Goal: Transaction & Acquisition: Book appointment/travel/reservation

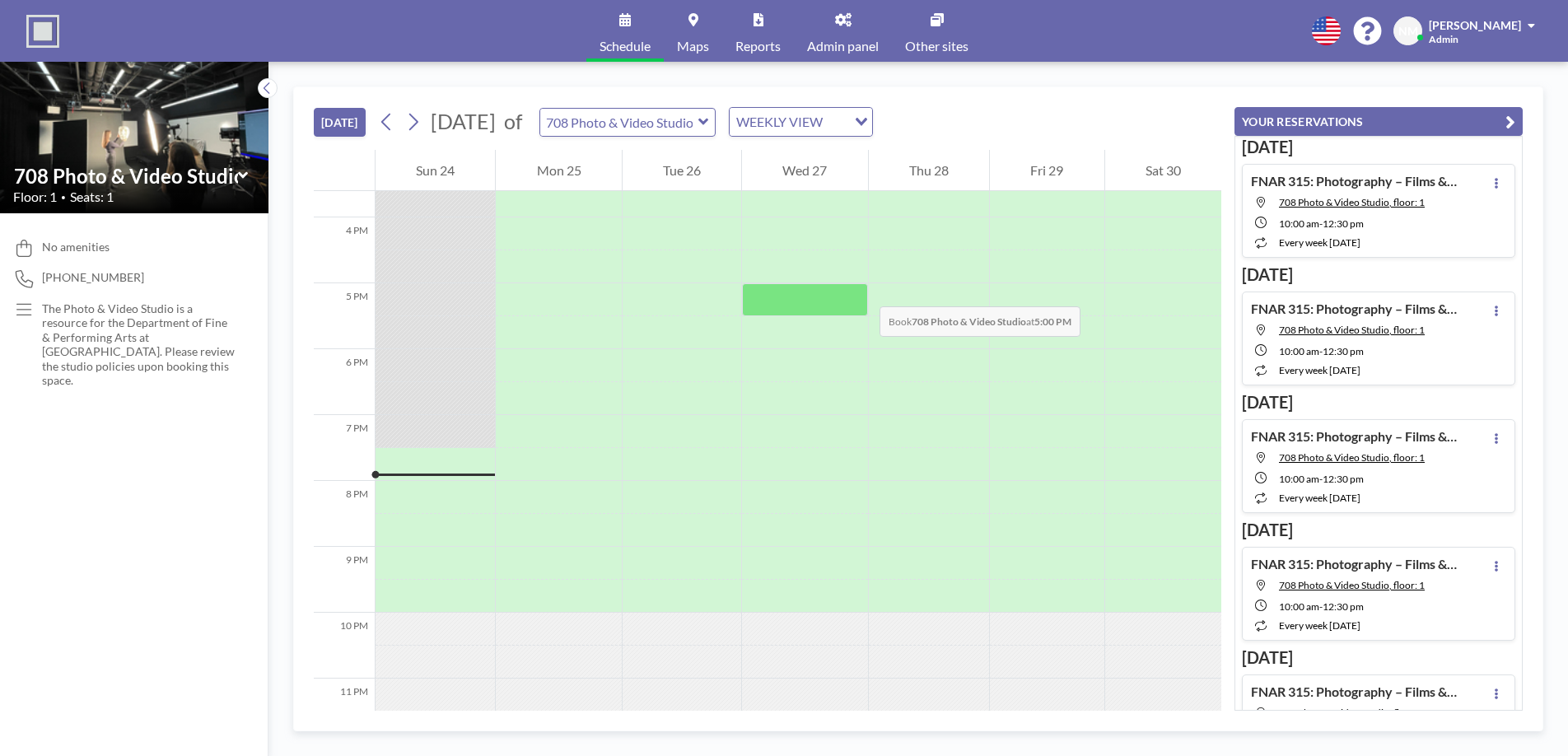
scroll to position [1030, 0]
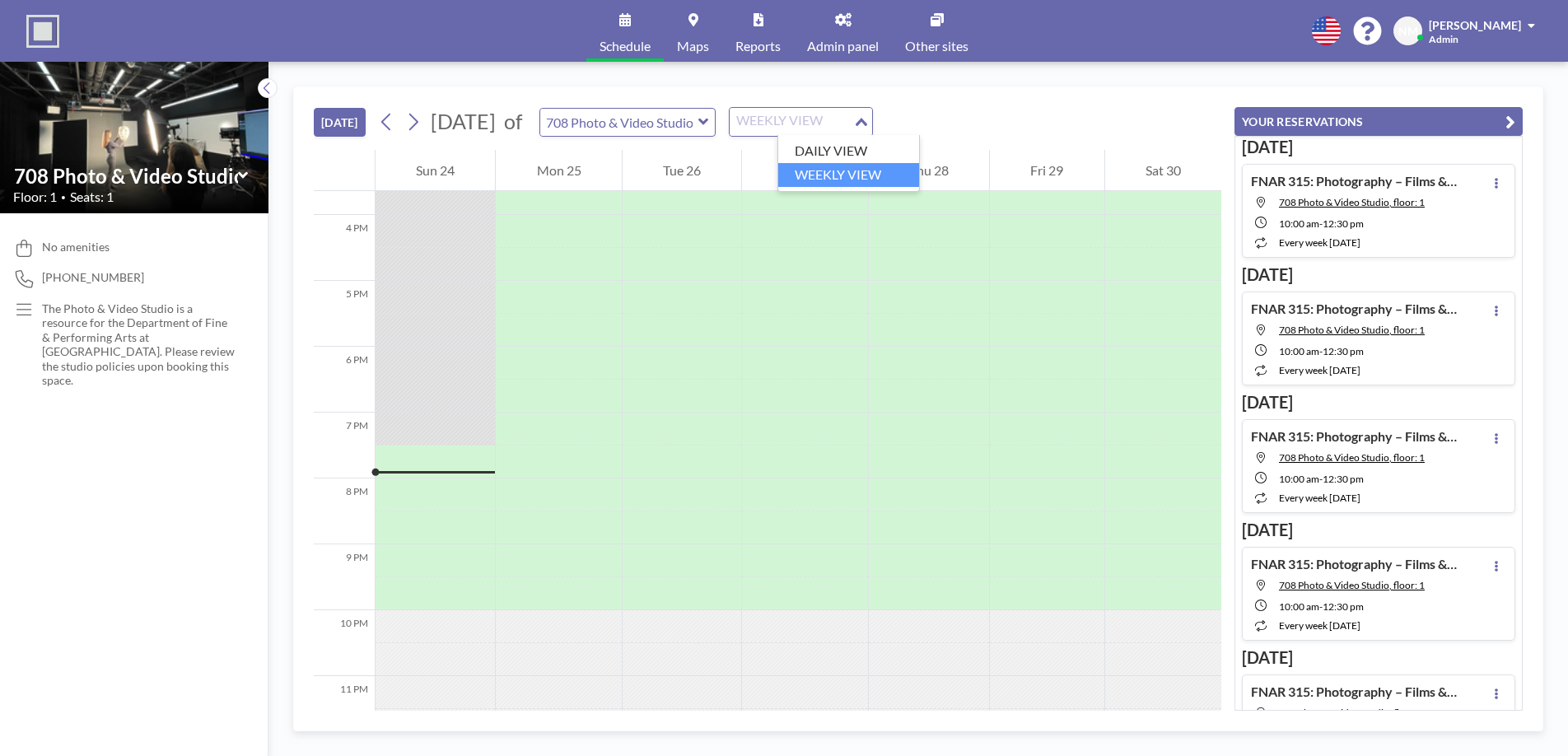
click at [851, 119] on input "Search for option" at bounding box center [791, 121] width 120 height 21
click at [1066, 101] on div "[DATE] [DATE] of 708 Photo & Video Studio WEEKLY VIEW Loading..." at bounding box center [767, 118] width 907 height 62
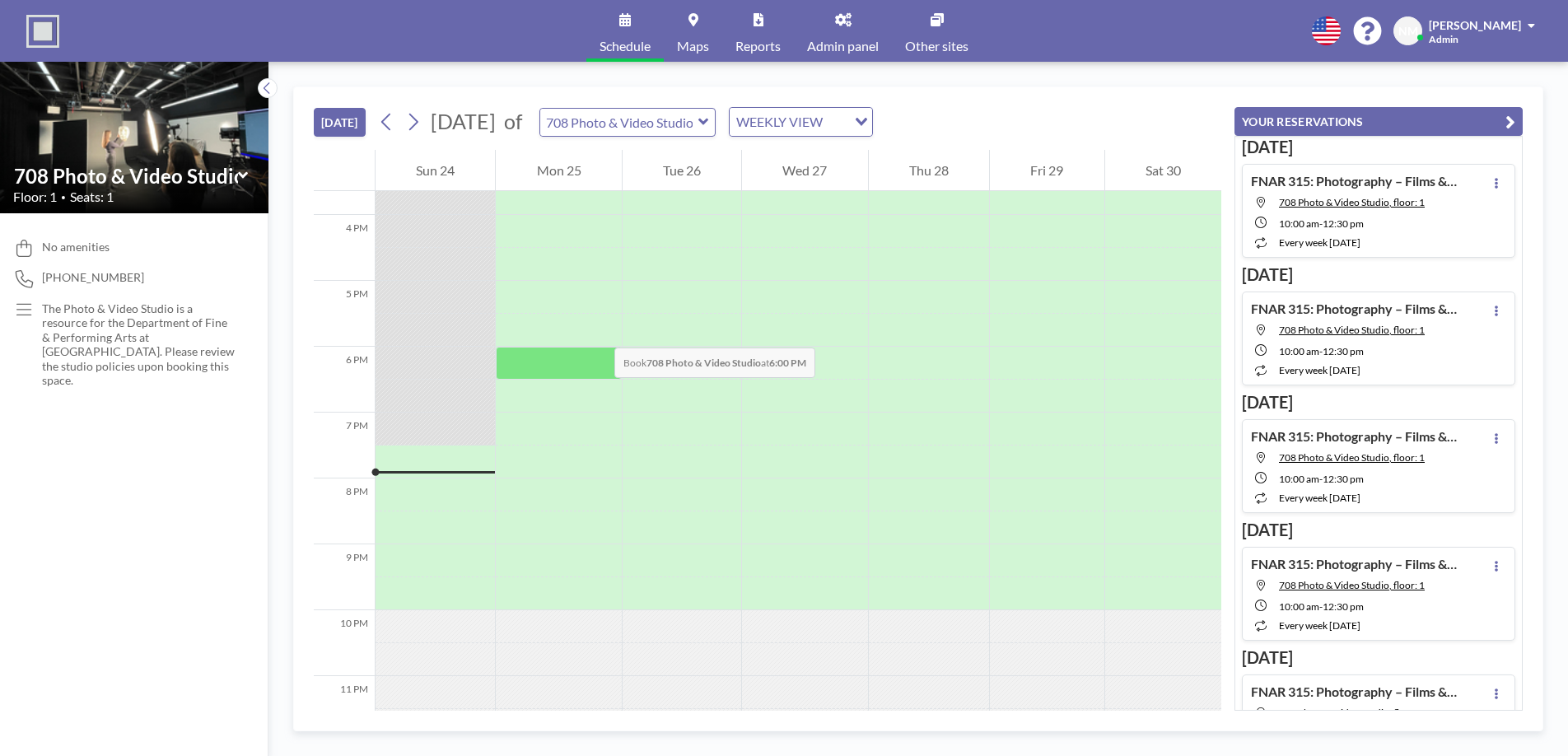
scroll to position [1062, 0]
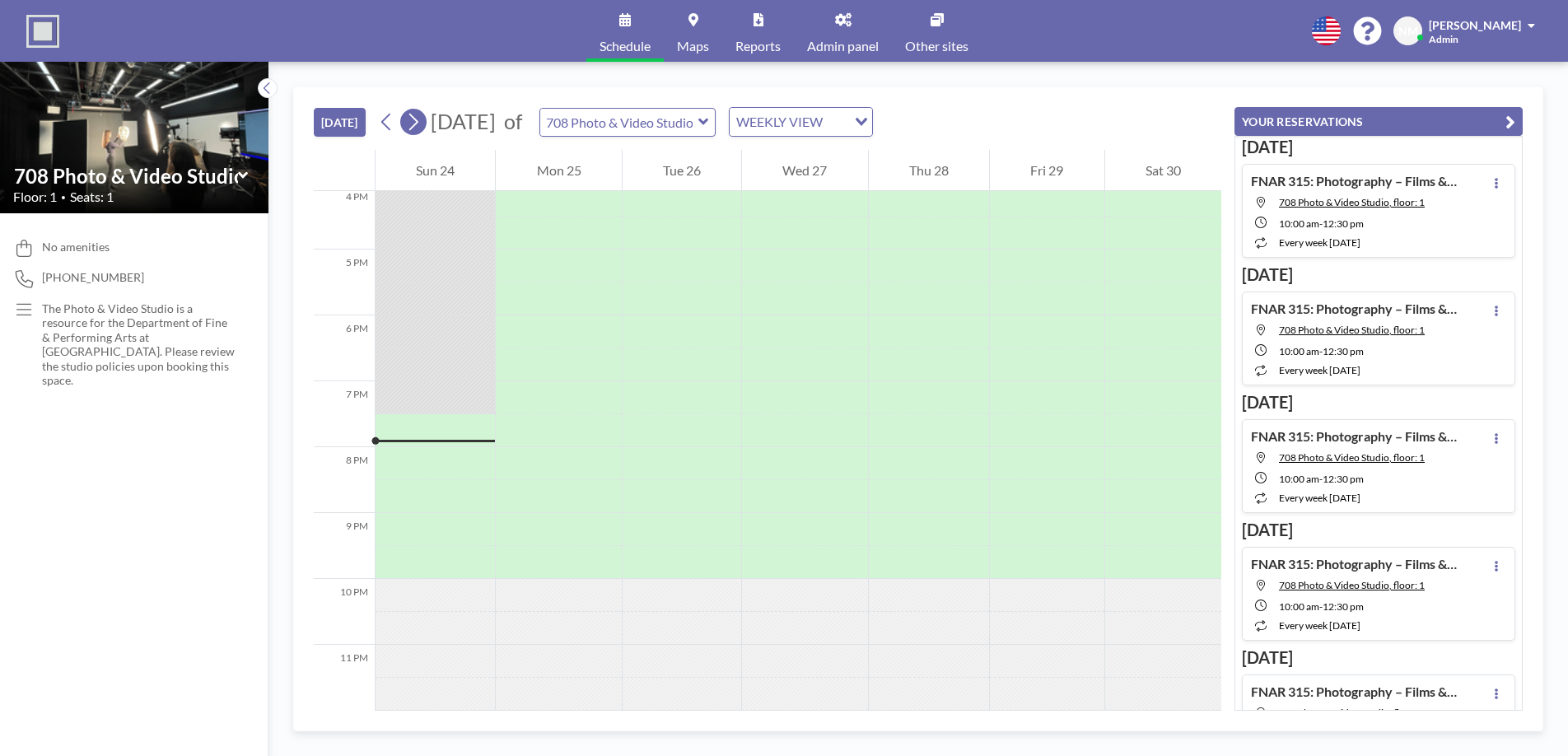
click at [419, 116] on icon at bounding box center [413, 121] width 16 height 25
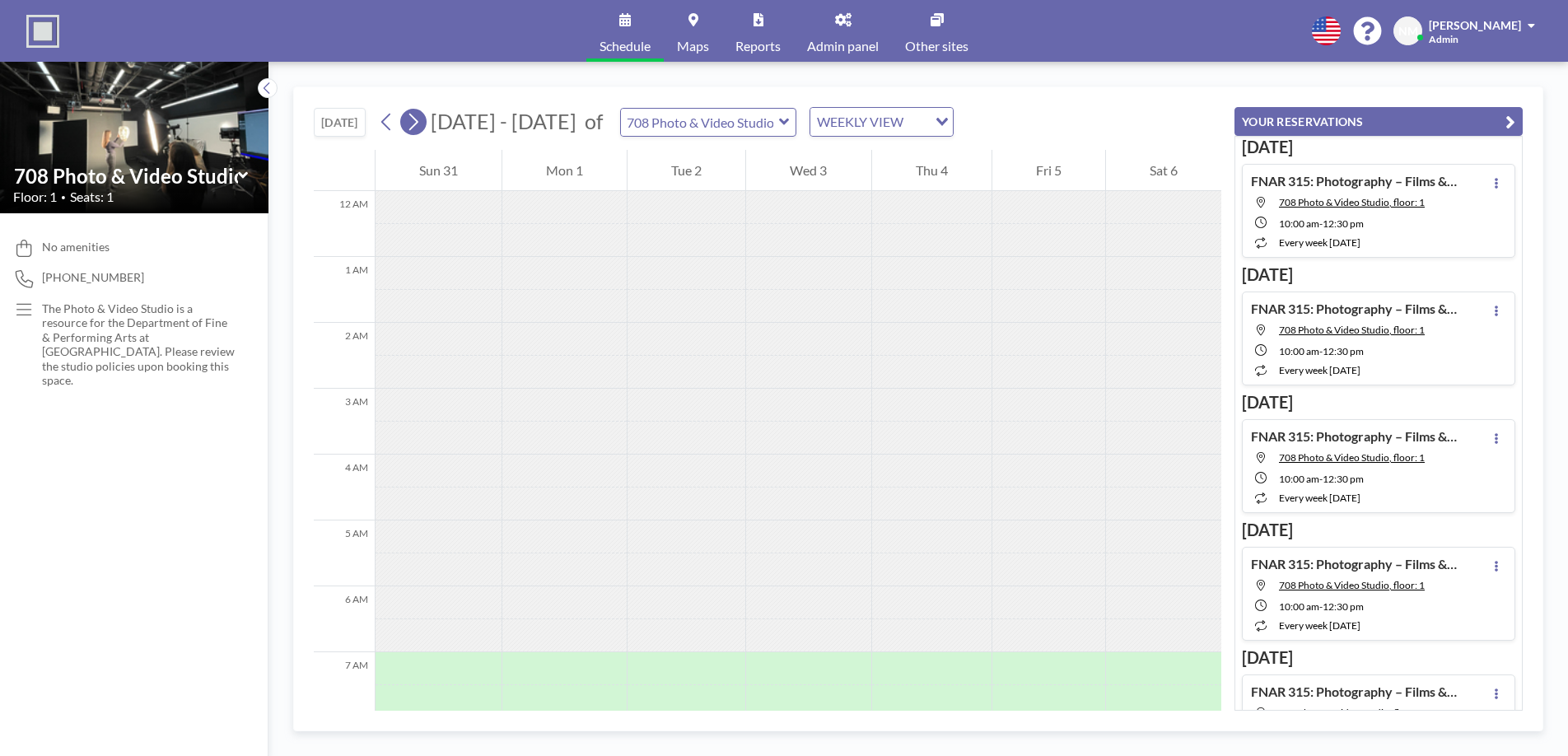
scroll to position [494, 0]
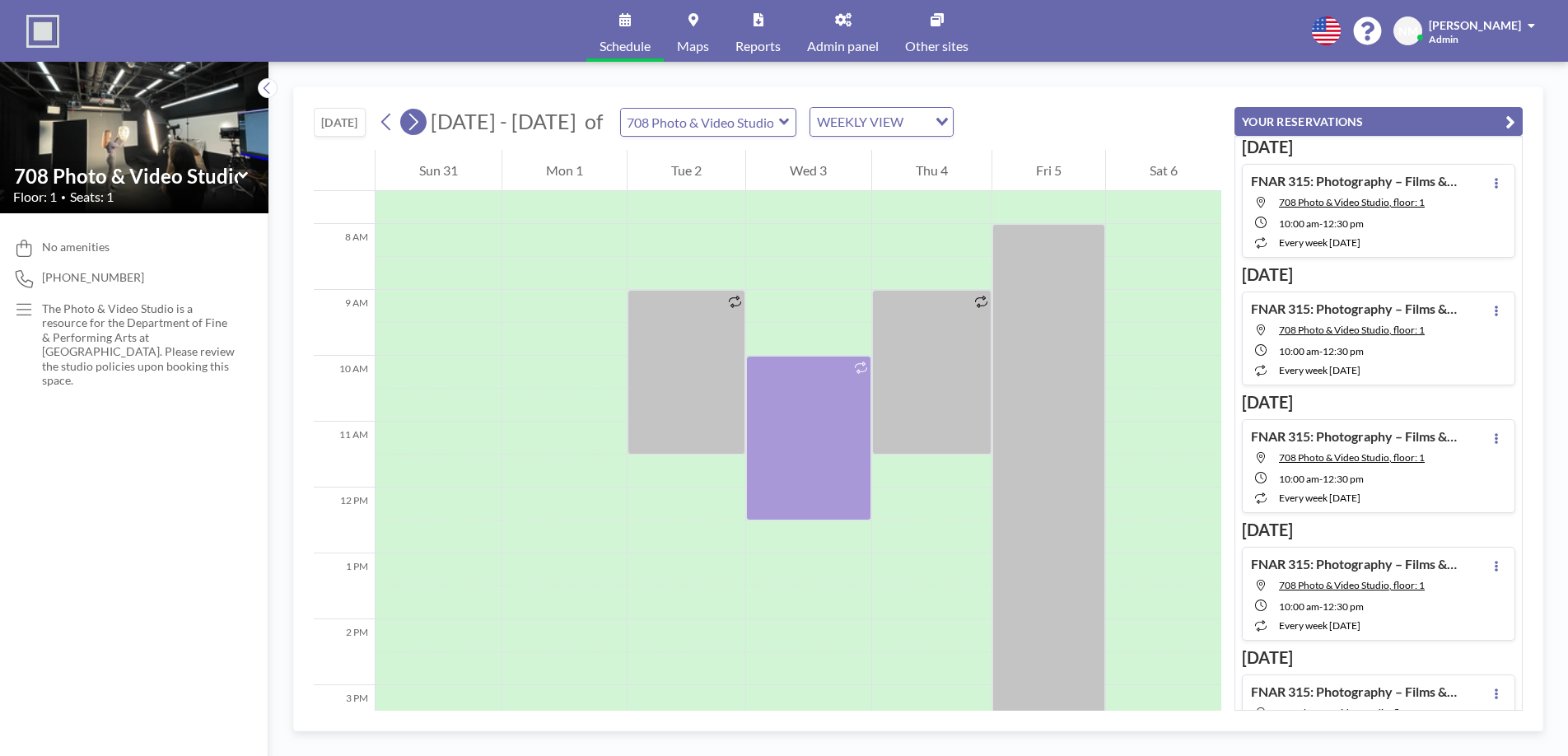
click at [419, 116] on icon at bounding box center [413, 121] width 16 height 25
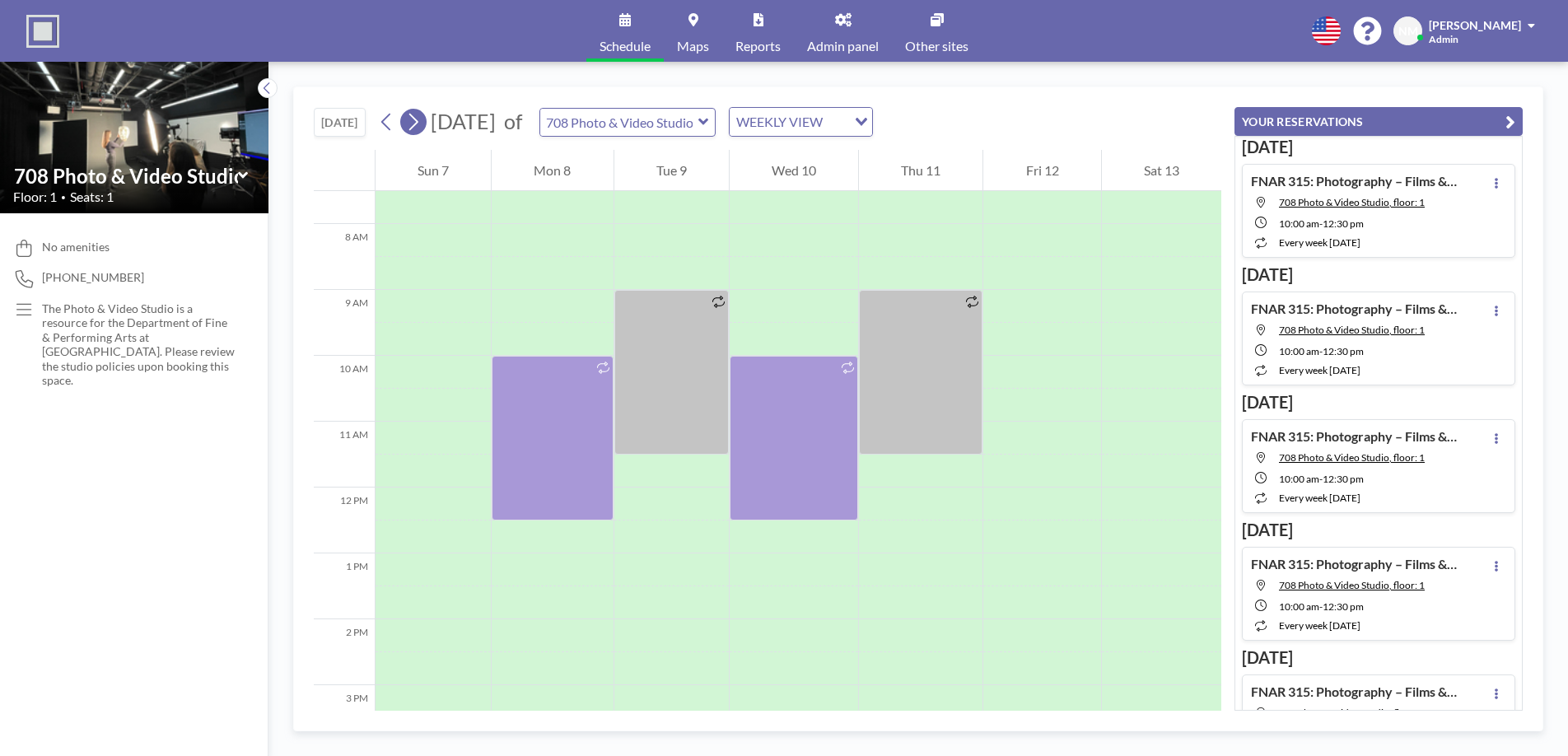
click at [416, 127] on icon at bounding box center [414, 122] width 9 height 18
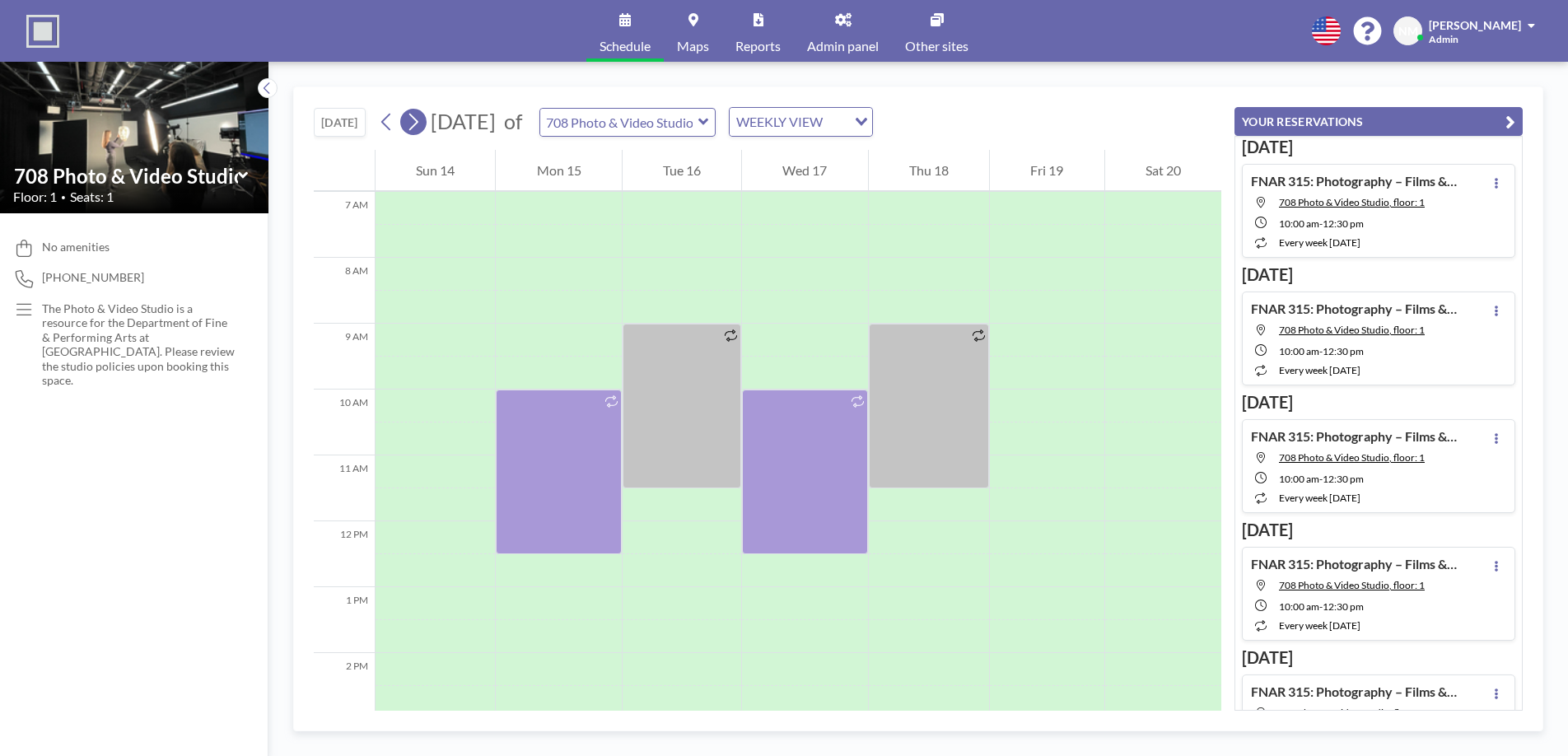
click at [416, 127] on icon at bounding box center [414, 122] width 9 height 18
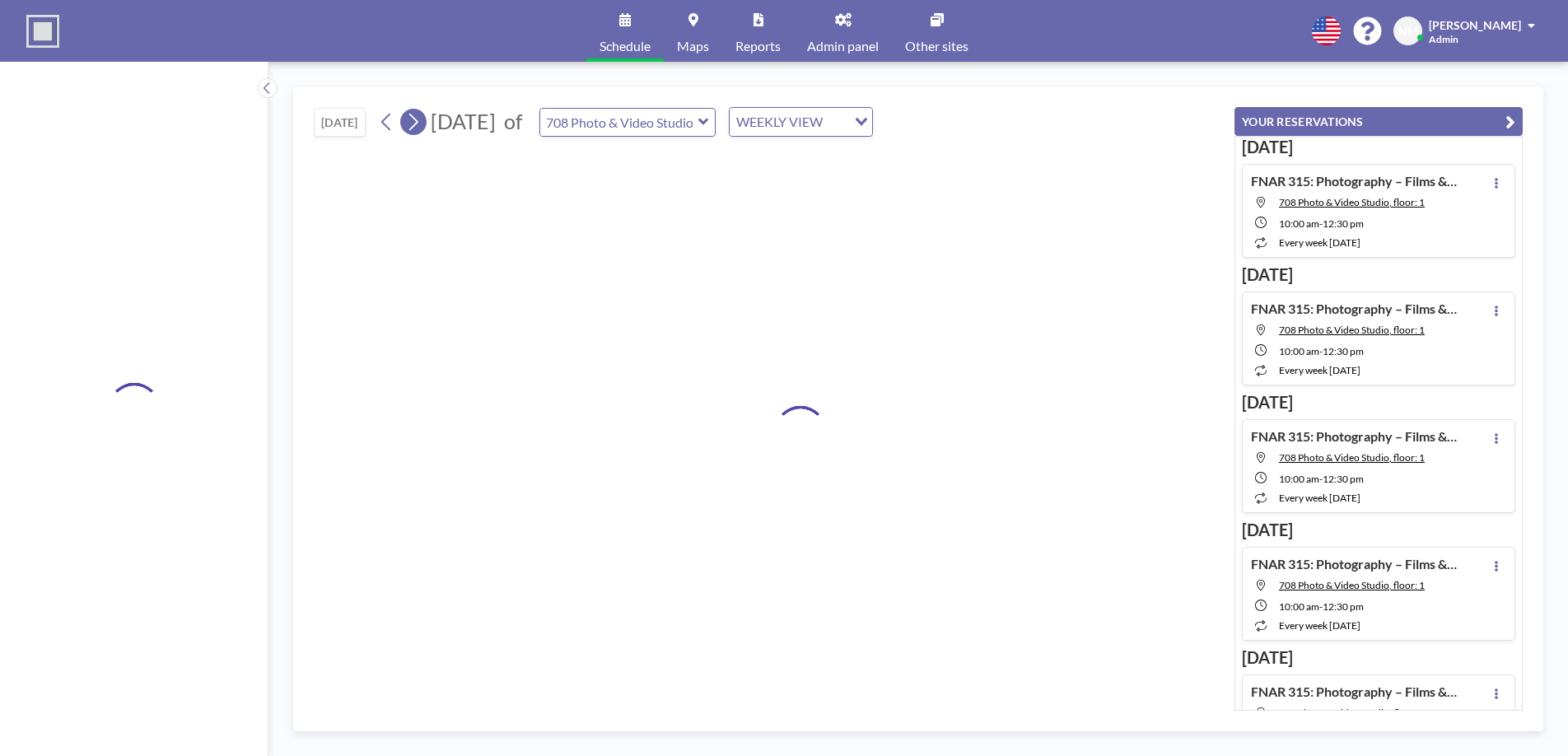
click at [416, 127] on icon at bounding box center [414, 122] width 9 height 18
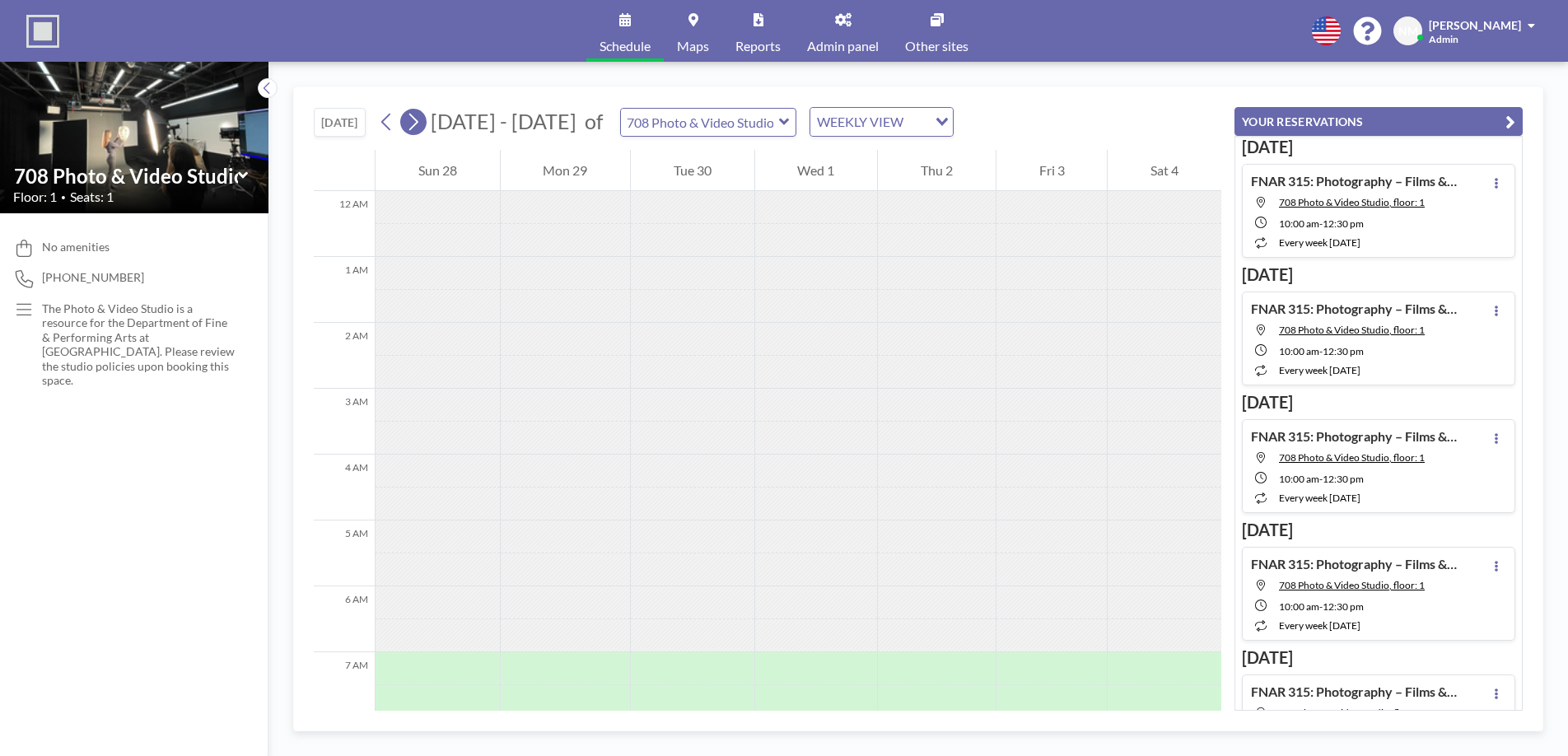
scroll to position [0, 0]
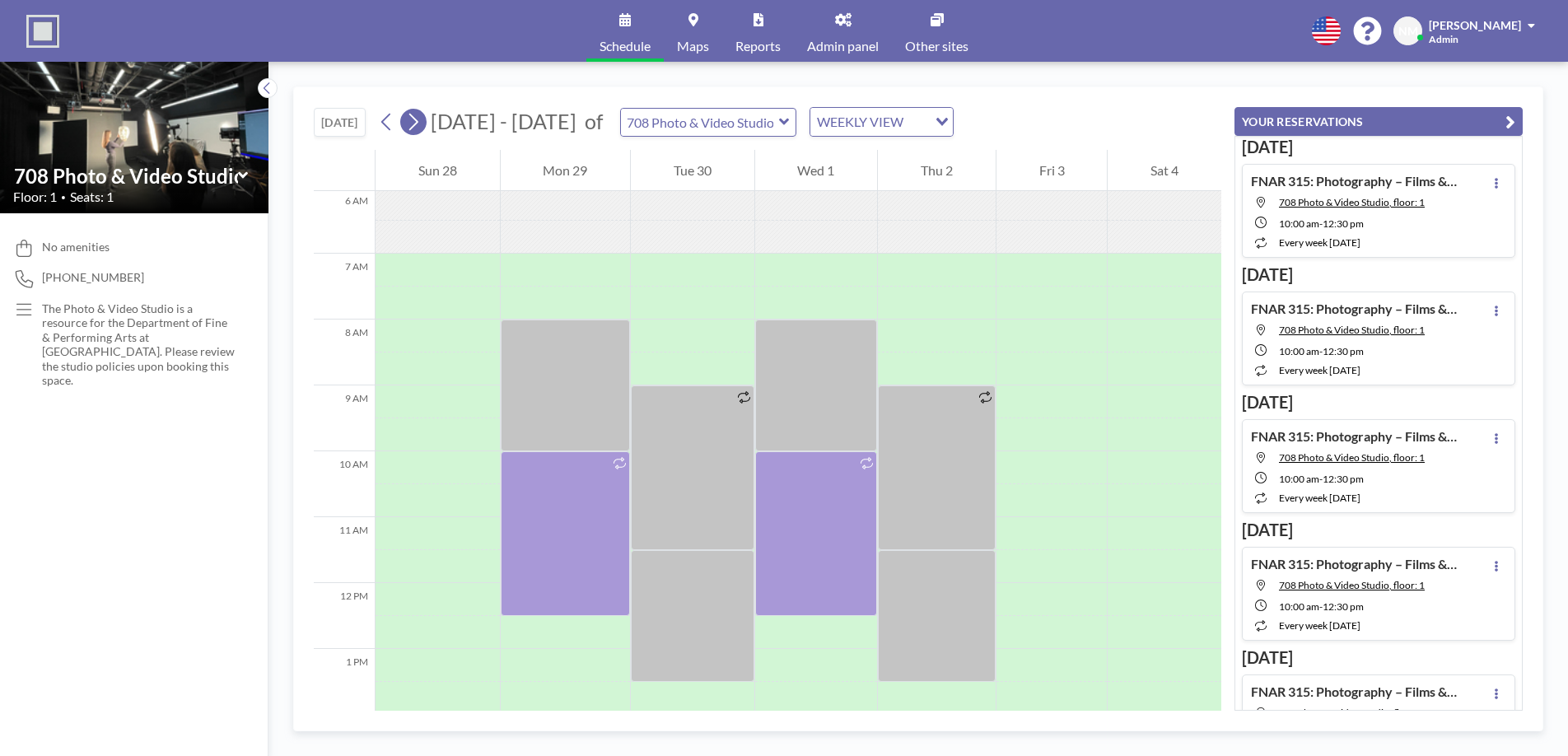
click at [416, 127] on icon at bounding box center [414, 122] width 9 height 18
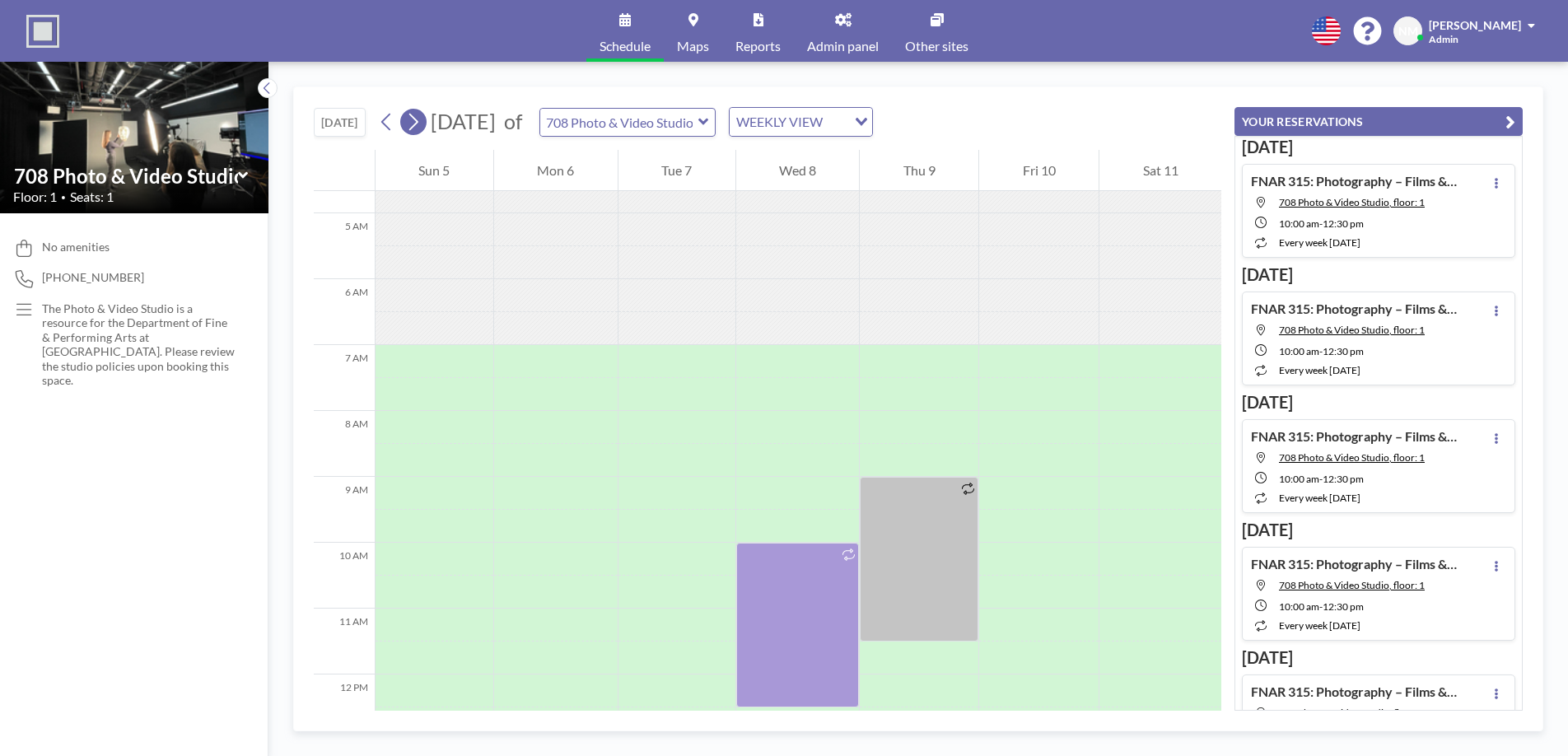
scroll to position [494, 0]
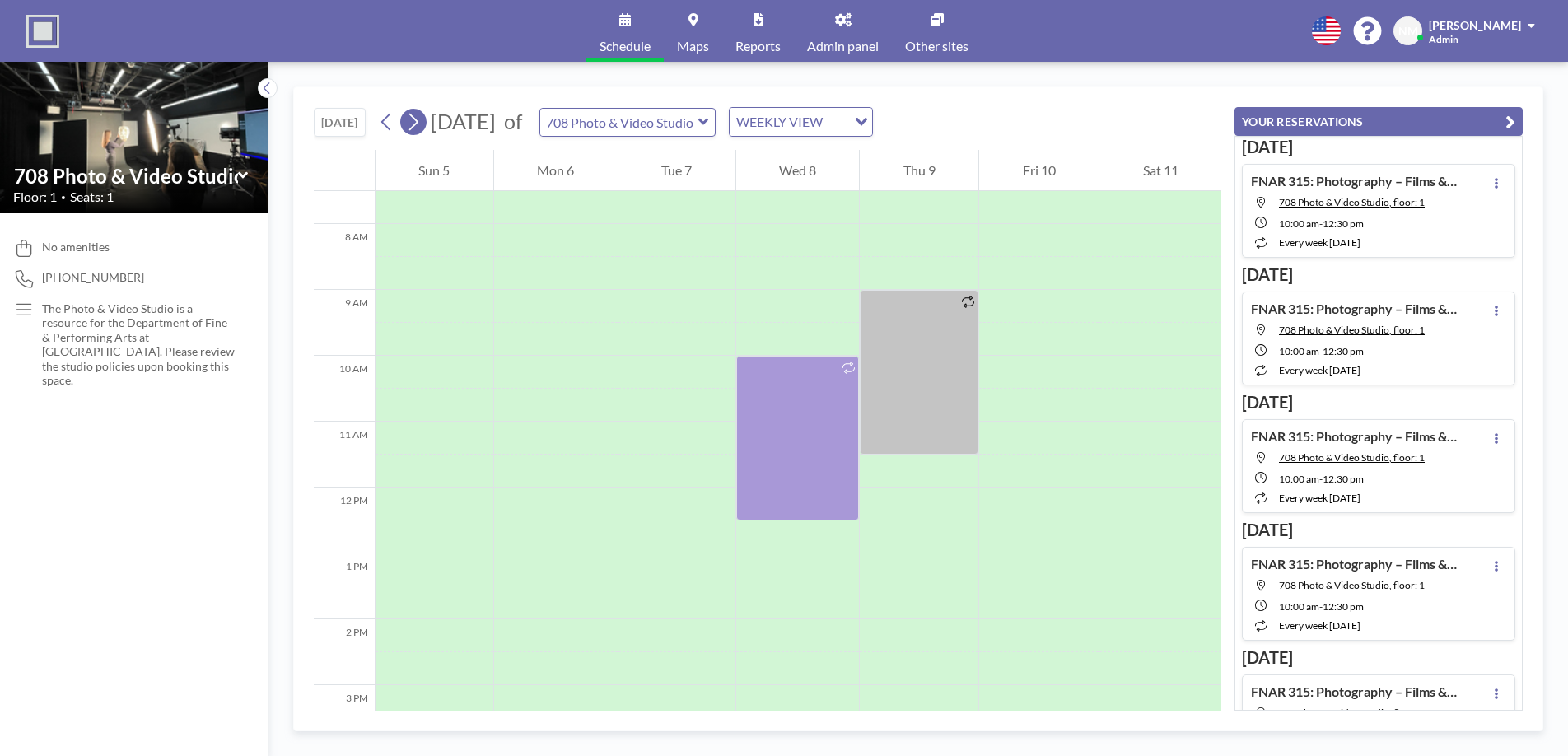
click at [416, 127] on icon at bounding box center [414, 122] width 9 height 18
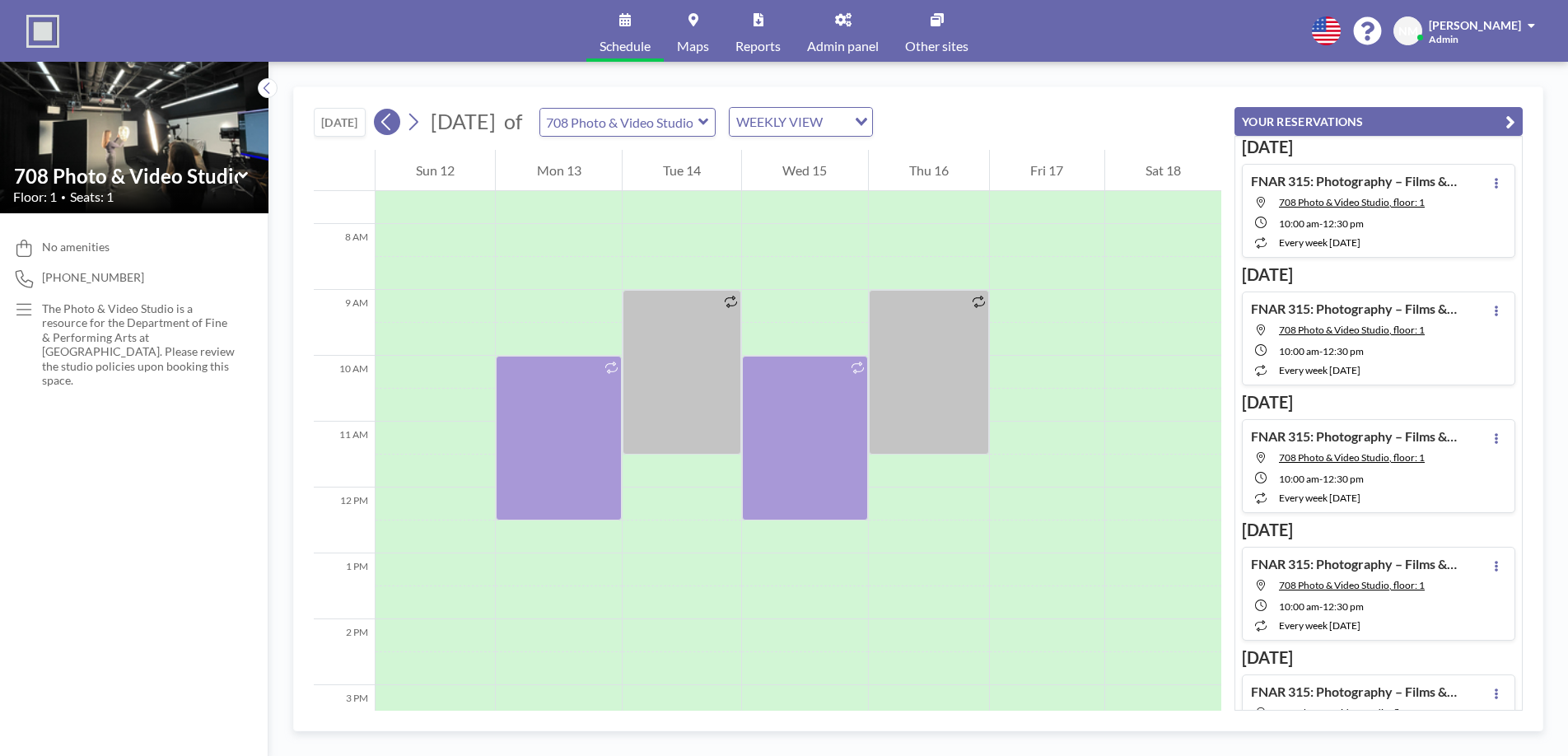
click at [378, 130] on button at bounding box center [387, 122] width 26 height 26
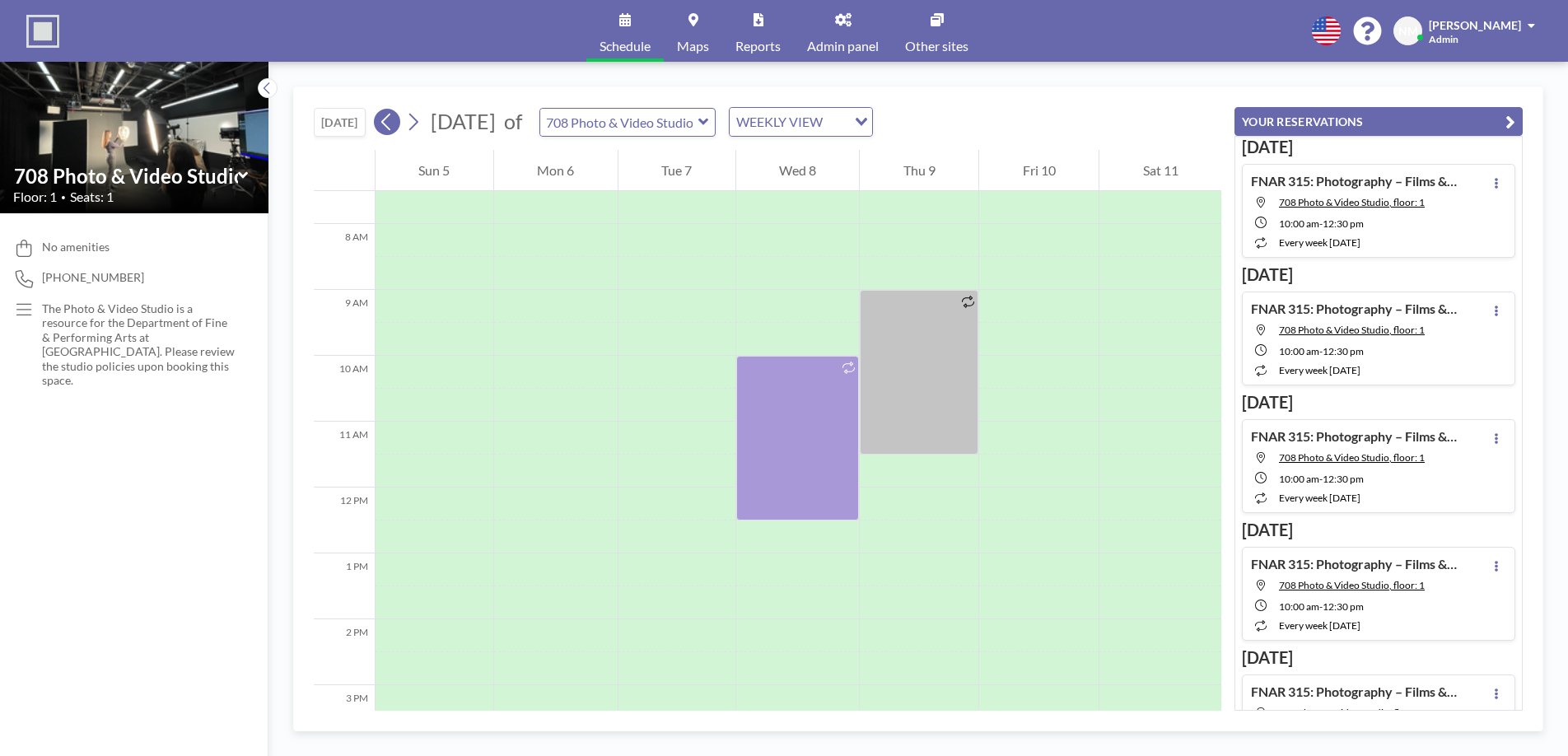
click at [378, 130] on button at bounding box center [387, 122] width 26 height 26
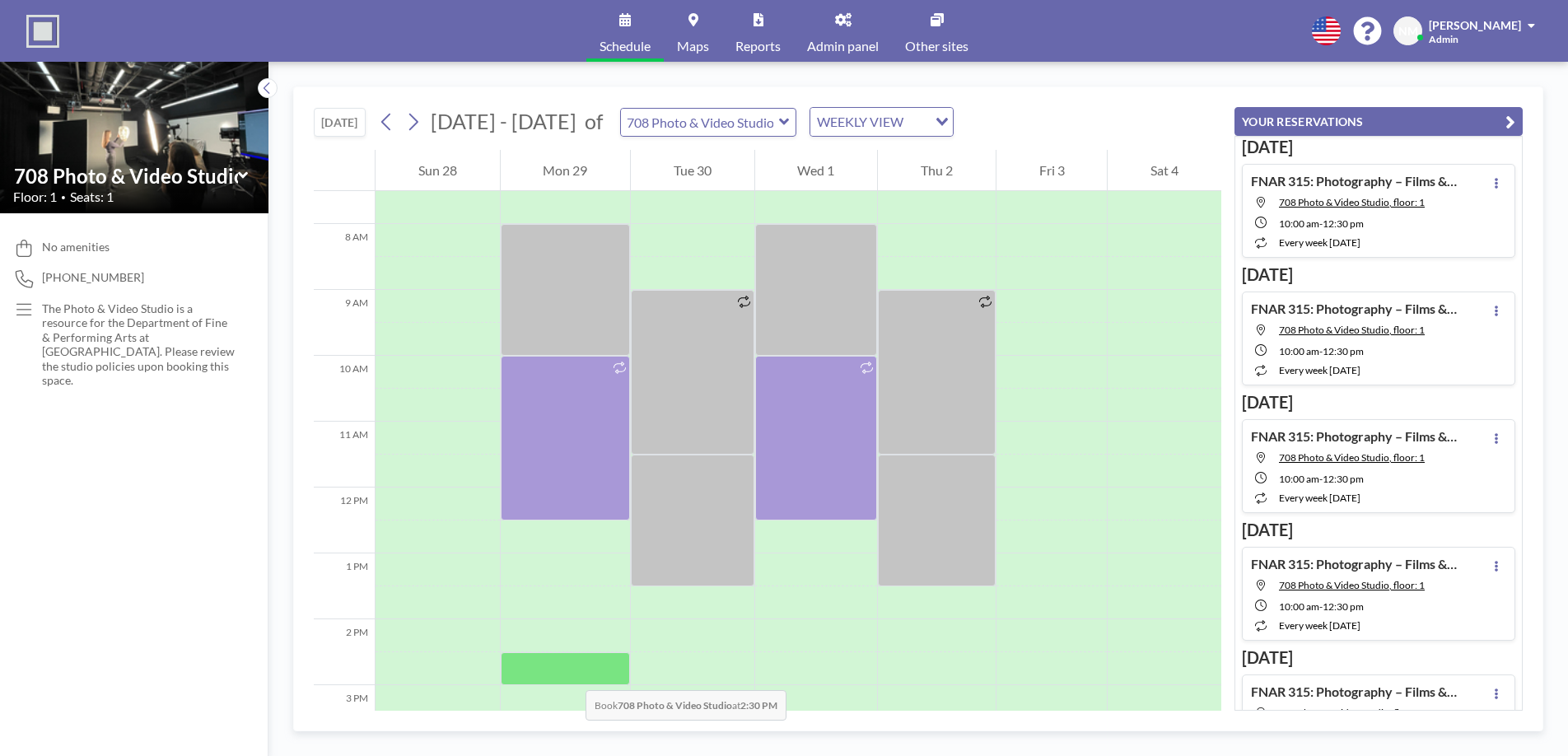
click at [569, 674] on div at bounding box center [566, 668] width 131 height 33
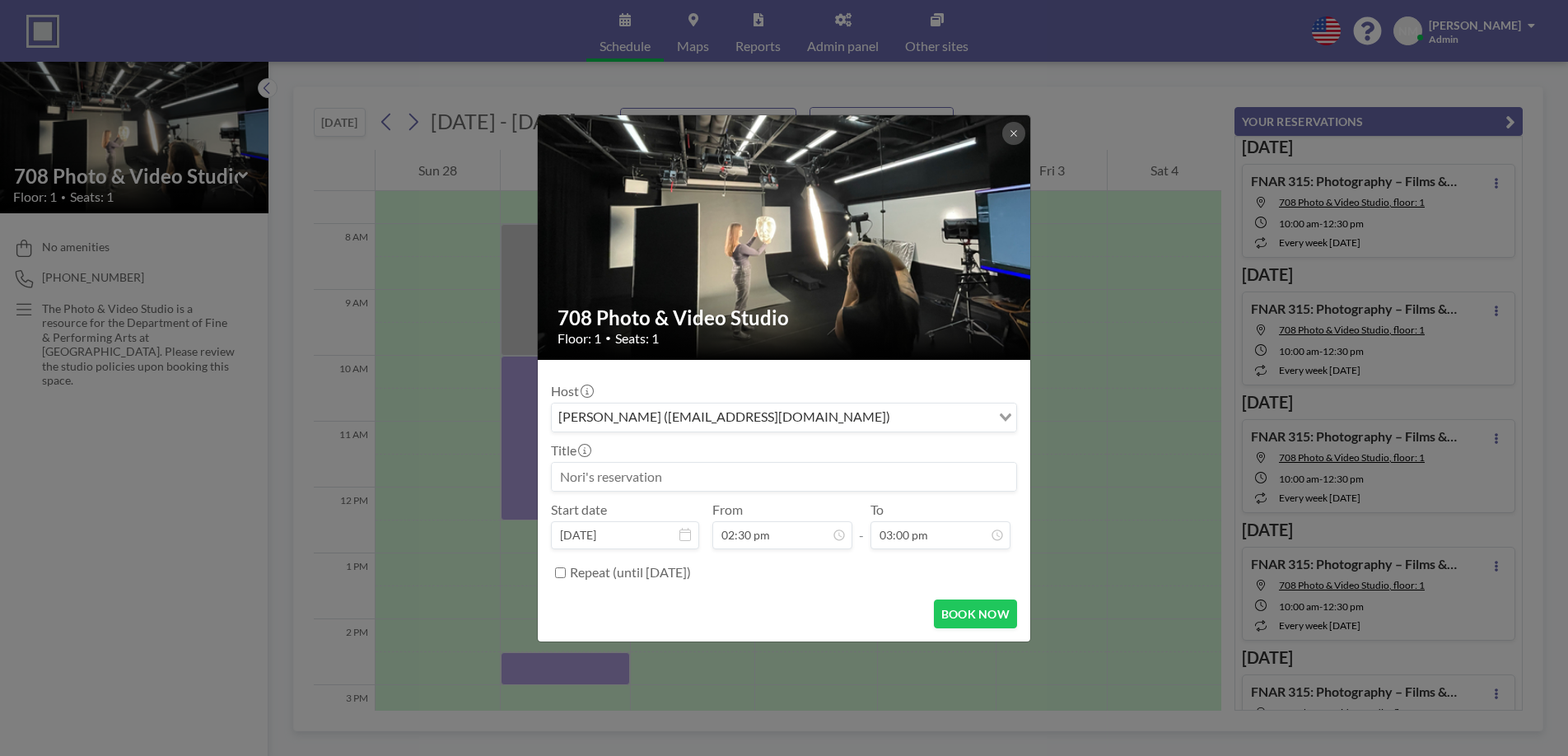
click at [569, 674] on div "708 Photo & Video Studio Floor: 1 • Seats: 1 Host [PERSON_NAME] ([EMAIL_ADDRESS…" at bounding box center [784, 378] width 1568 height 756
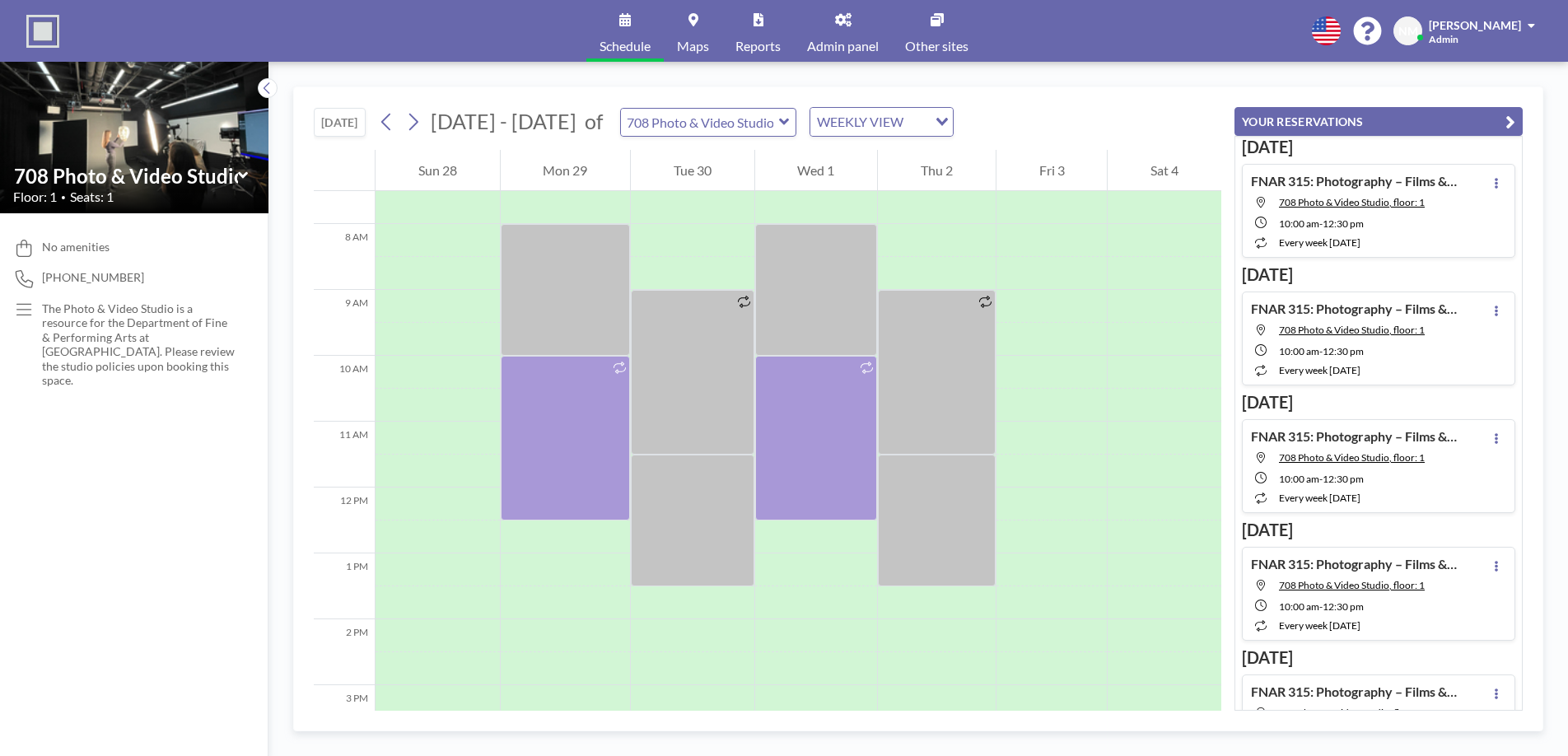
click at [569, 674] on div at bounding box center [566, 668] width 131 height 33
click at [564, 671] on div at bounding box center [566, 668] width 131 height 33
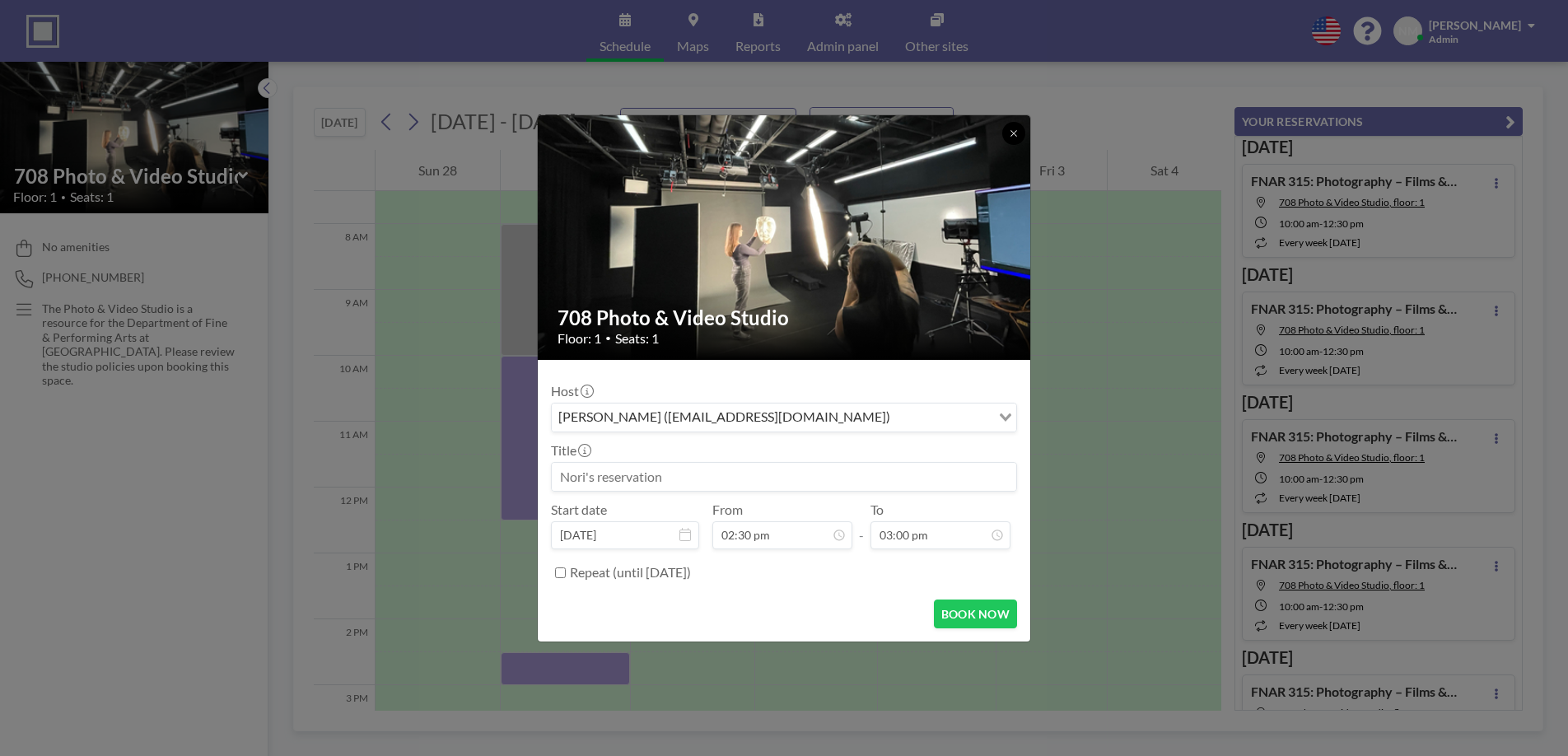
click at [1019, 135] on button at bounding box center [1013, 133] width 23 height 23
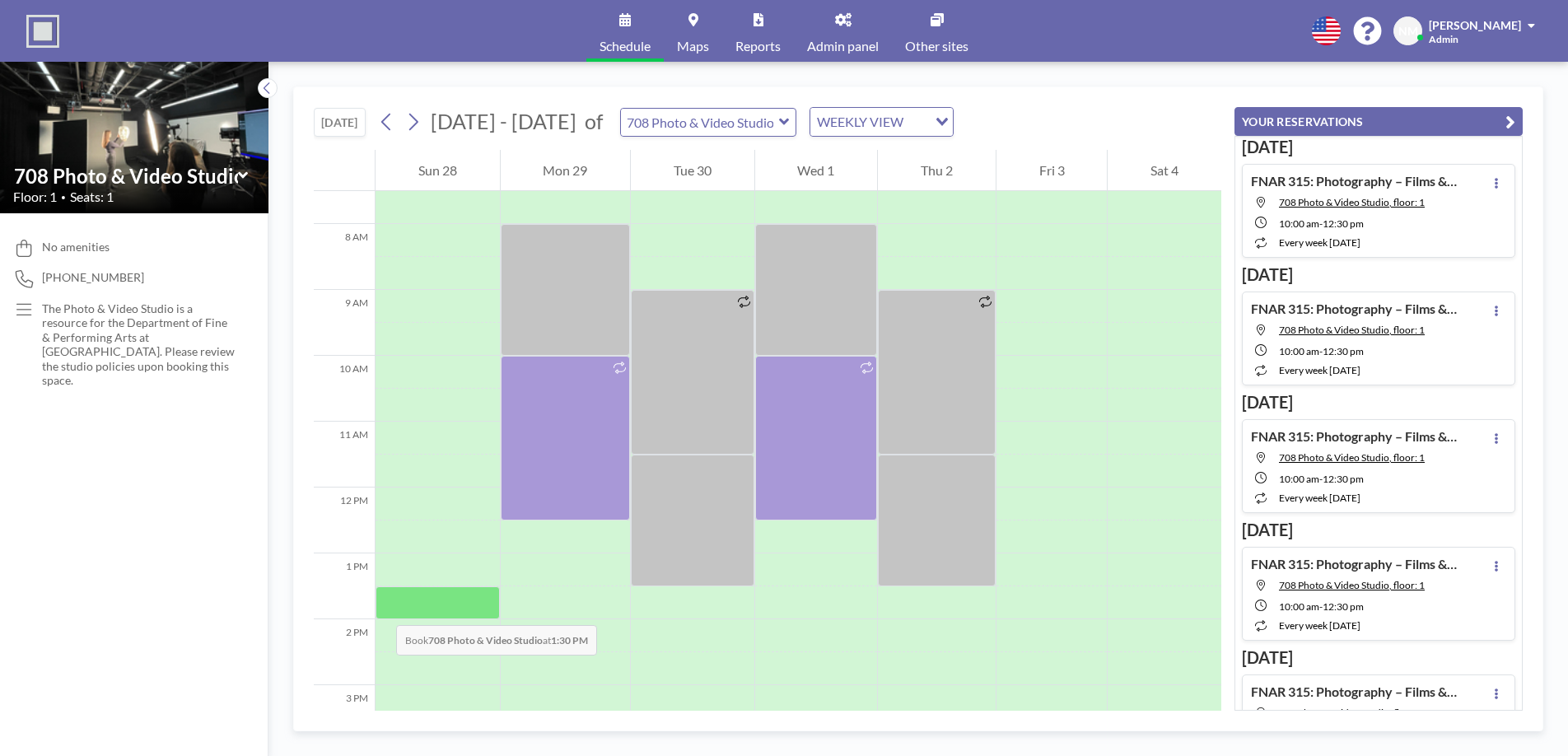
scroll to position [491, 0]
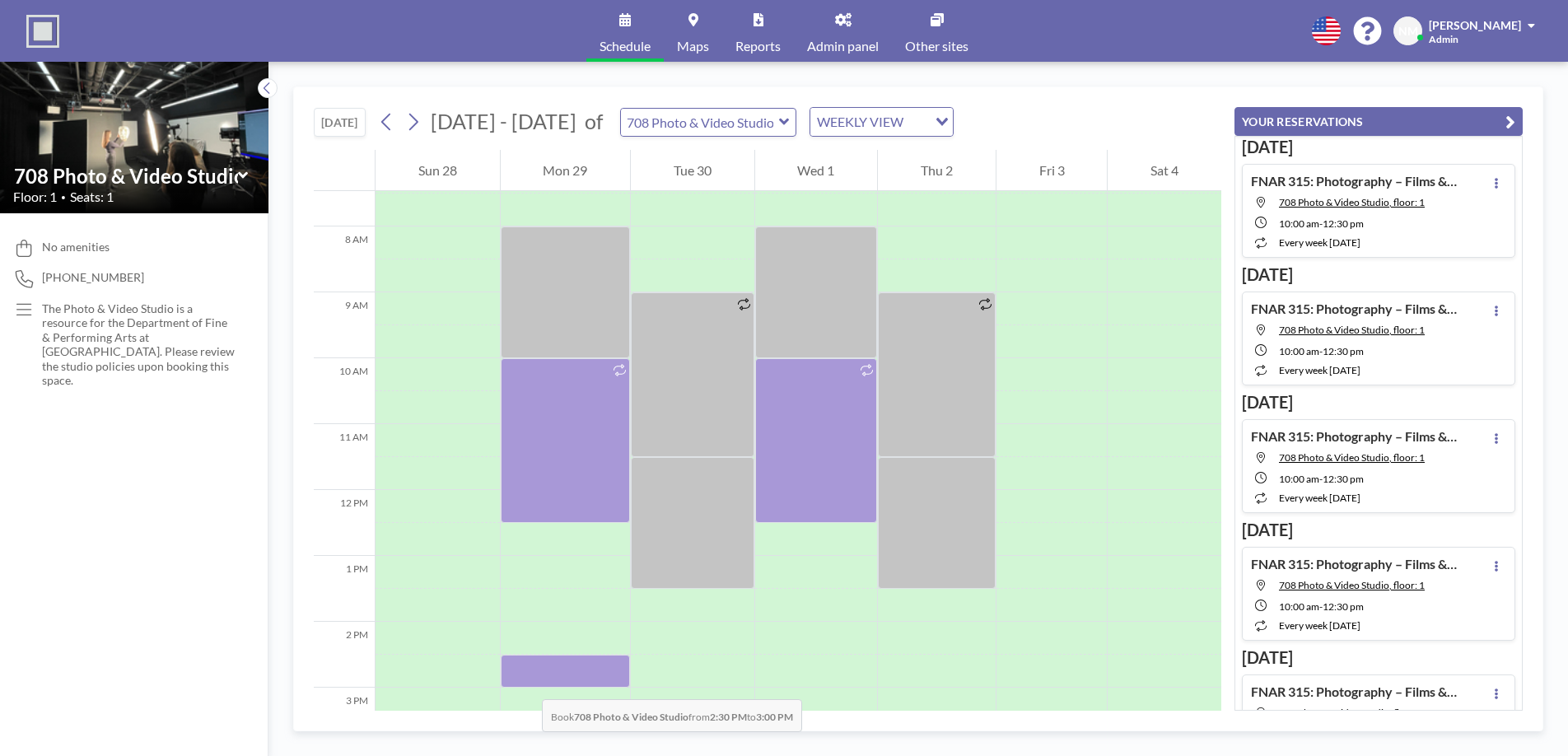
click at [526, 682] on div at bounding box center [566, 670] width 131 height 33
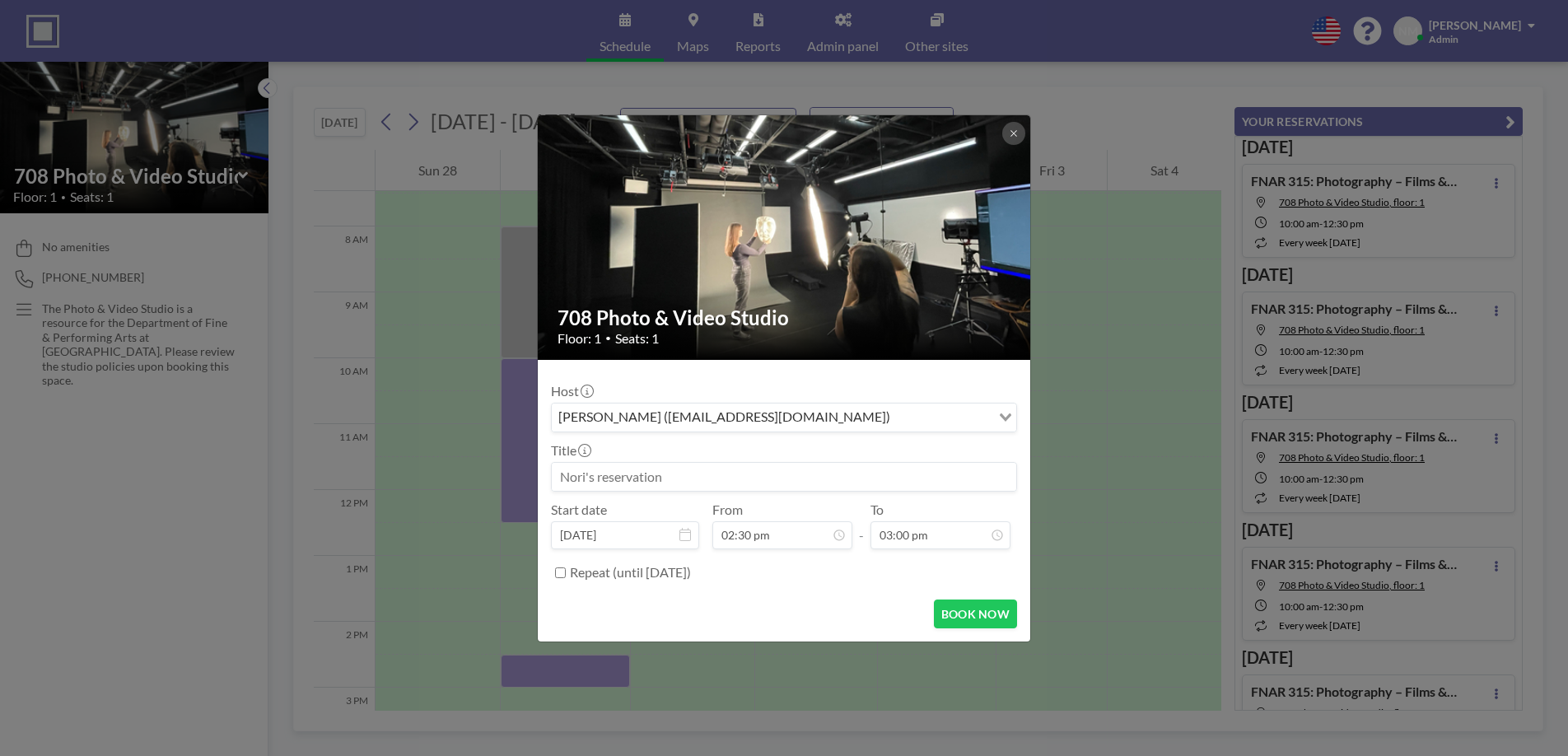
click at [526, 682] on div "708 Photo & Video Studio Floor: 1 • Seats: 1 Host [PERSON_NAME] ([EMAIL_ADDRESS…" at bounding box center [784, 378] width 1568 height 756
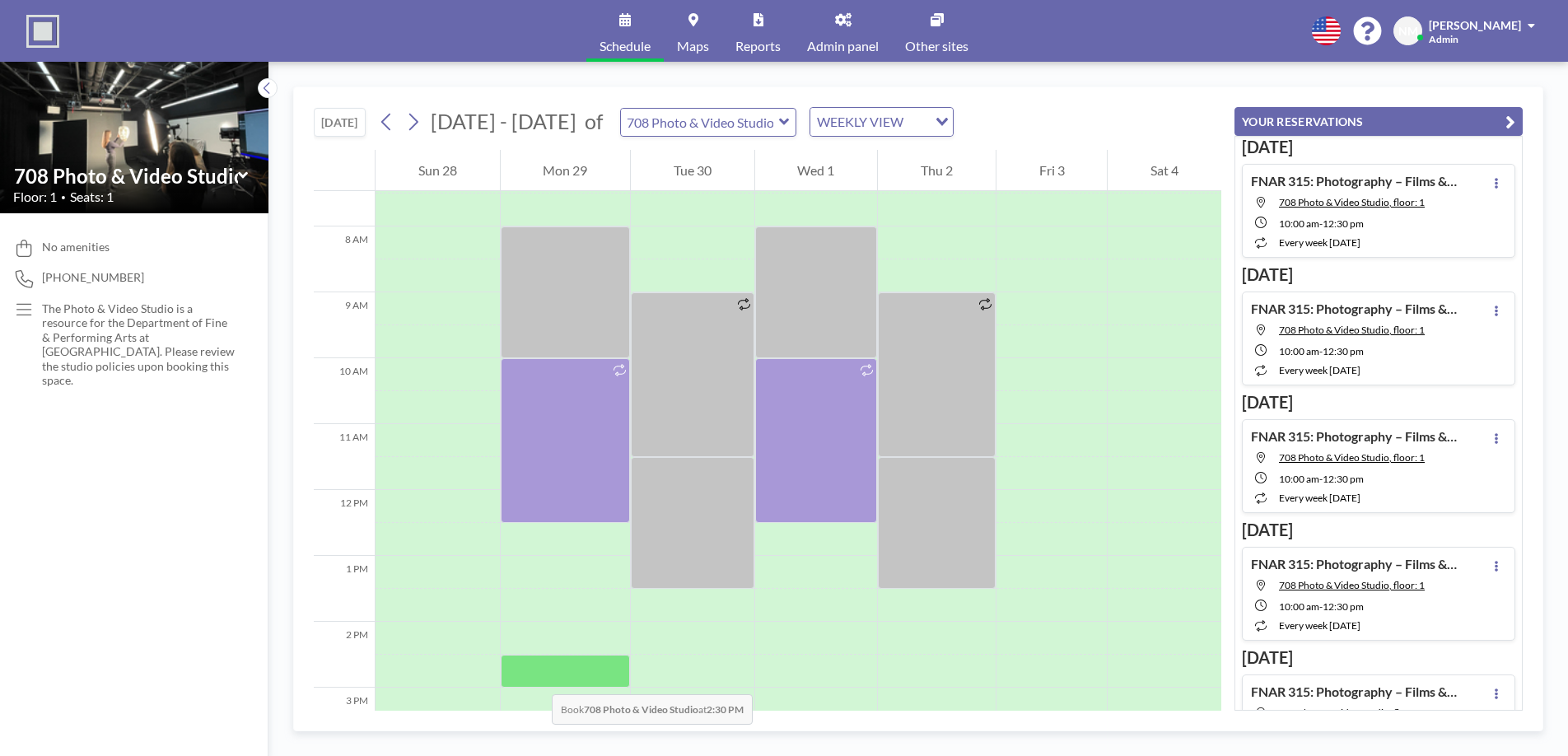
click at [533, 680] on div at bounding box center [566, 670] width 131 height 33
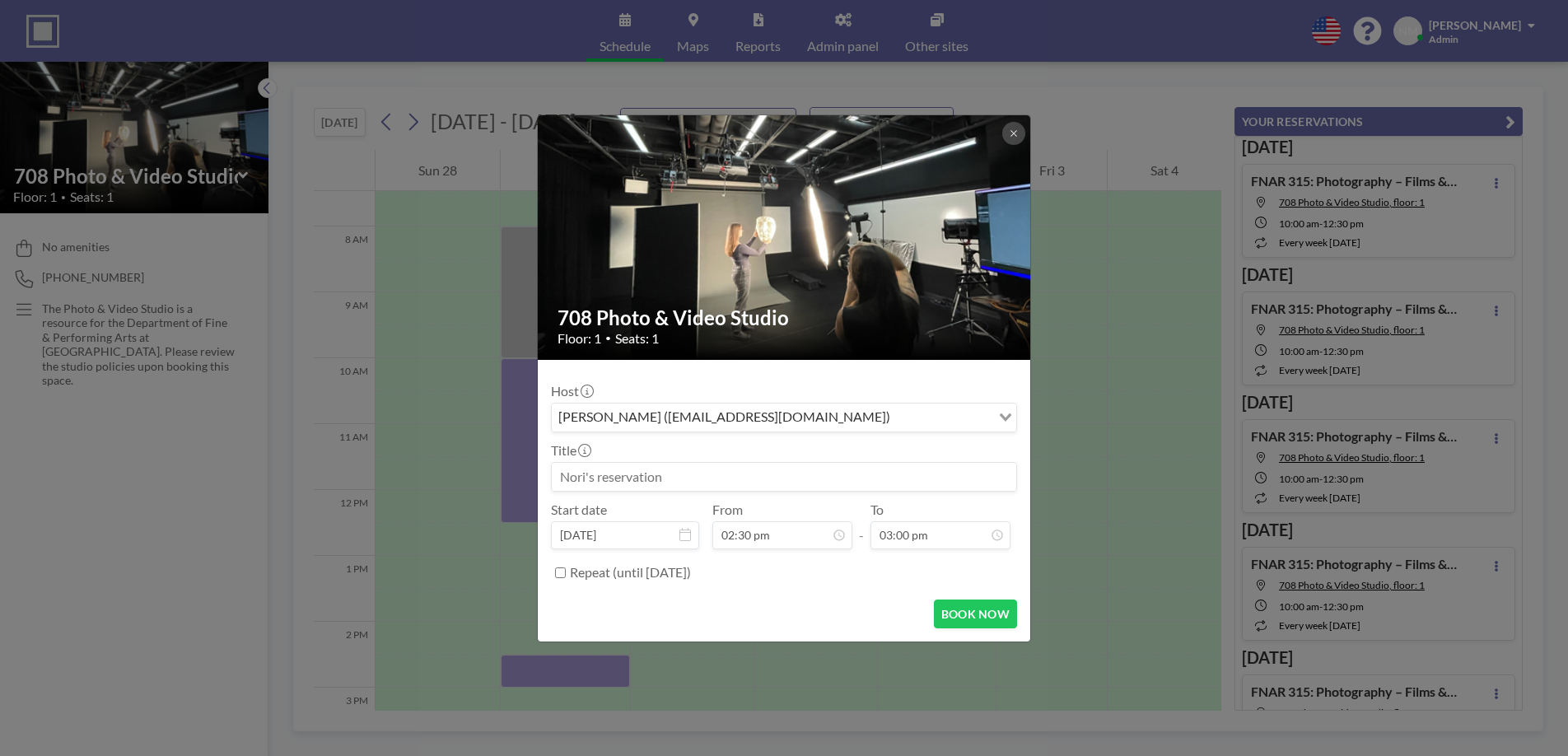
click at [680, 481] on input at bounding box center [784, 476] width 464 height 28
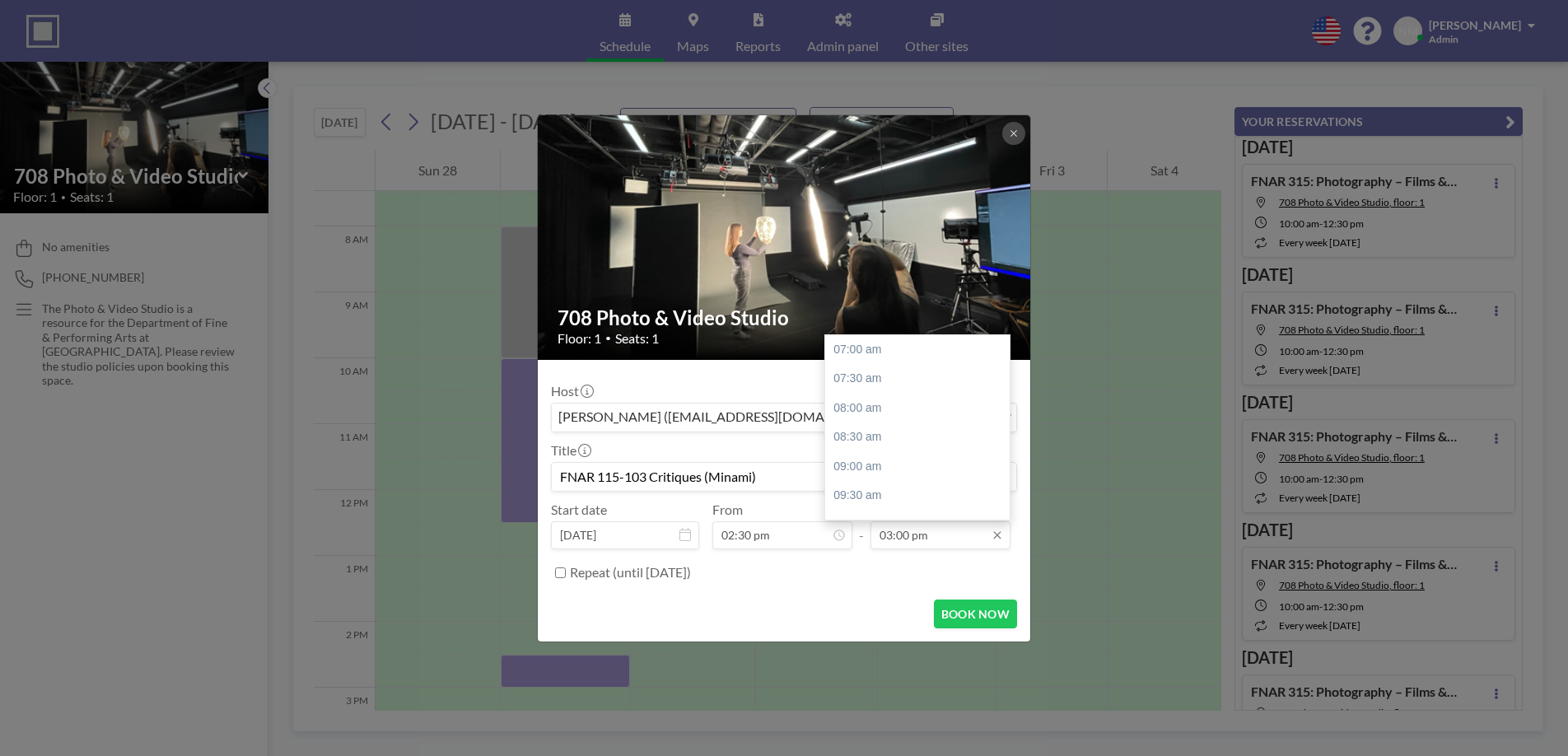
scroll to position [470, 0]
type input "FNAR 115-103 Critiques (Minami)"
click at [932, 538] on input "03:00 pm" at bounding box center [941, 535] width 140 height 28
click at [912, 458] on div "05:00 pm" at bounding box center [917, 466] width 185 height 30
type input "05:00 pm"
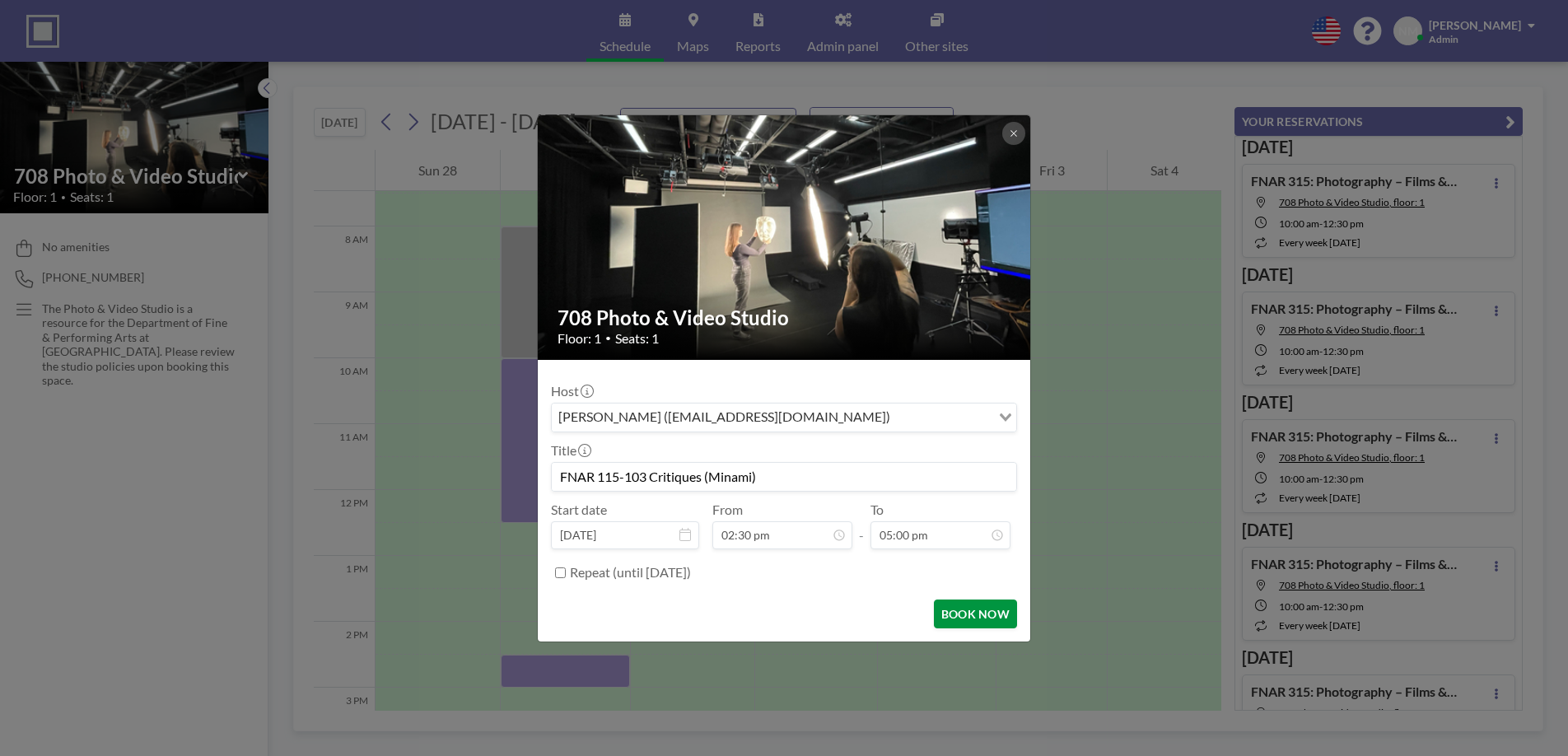
scroll to position [586, 0]
click at [709, 478] on input "FNAR 115-103 Critiques (Minami)" at bounding box center [784, 476] width 464 height 28
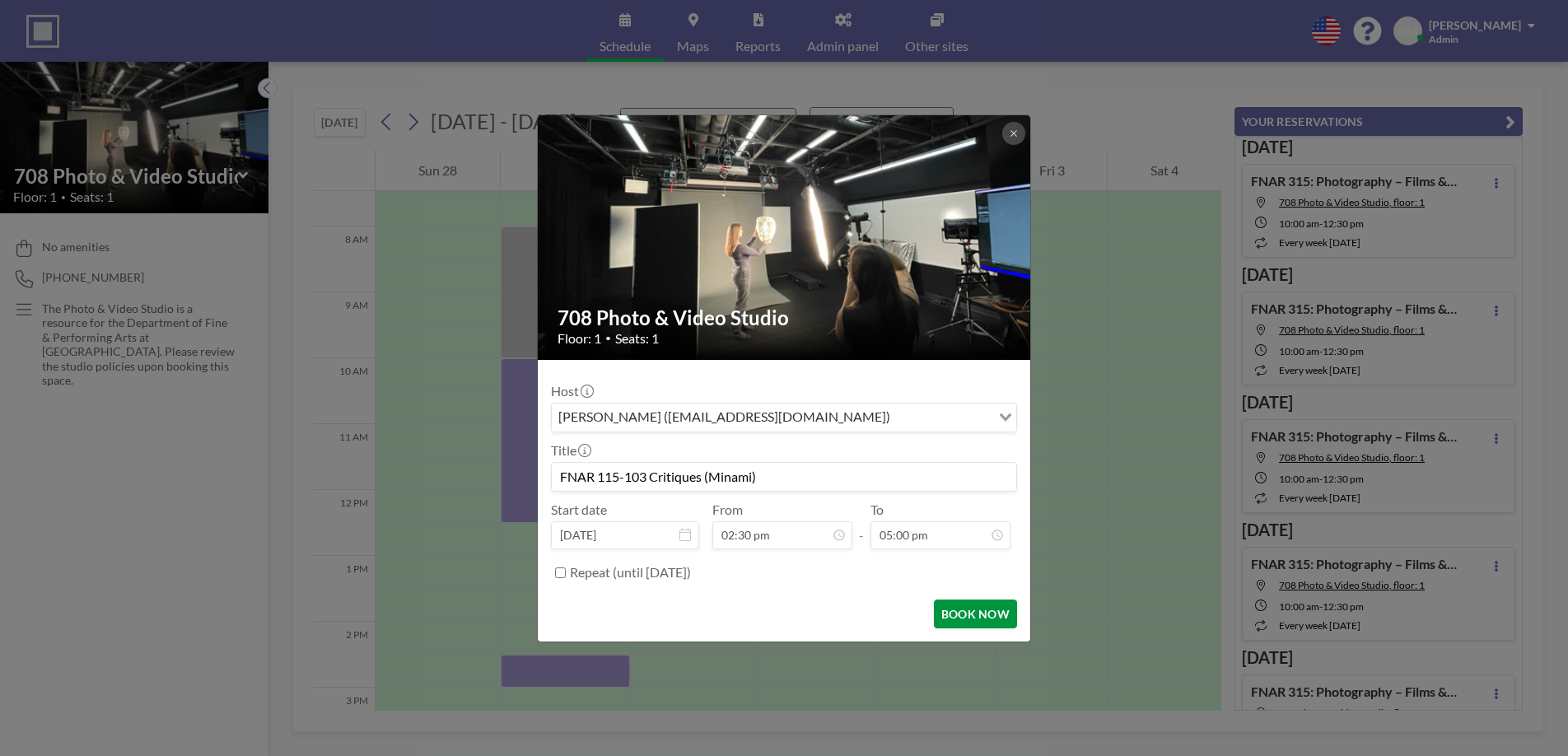
click at [984, 616] on button "BOOK NOW" at bounding box center [975, 613] width 83 height 29
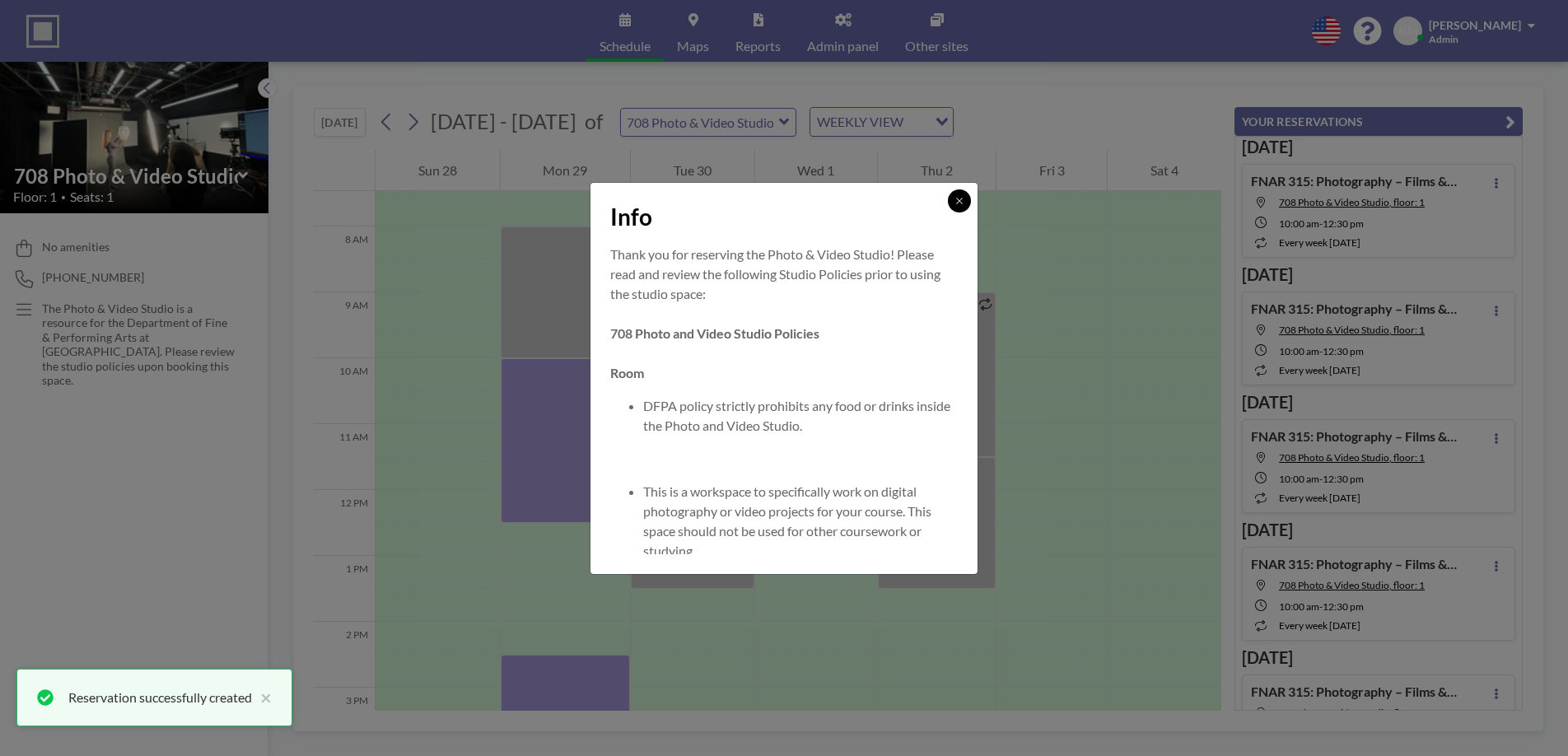
click at [959, 206] on button at bounding box center [959, 200] width 23 height 23
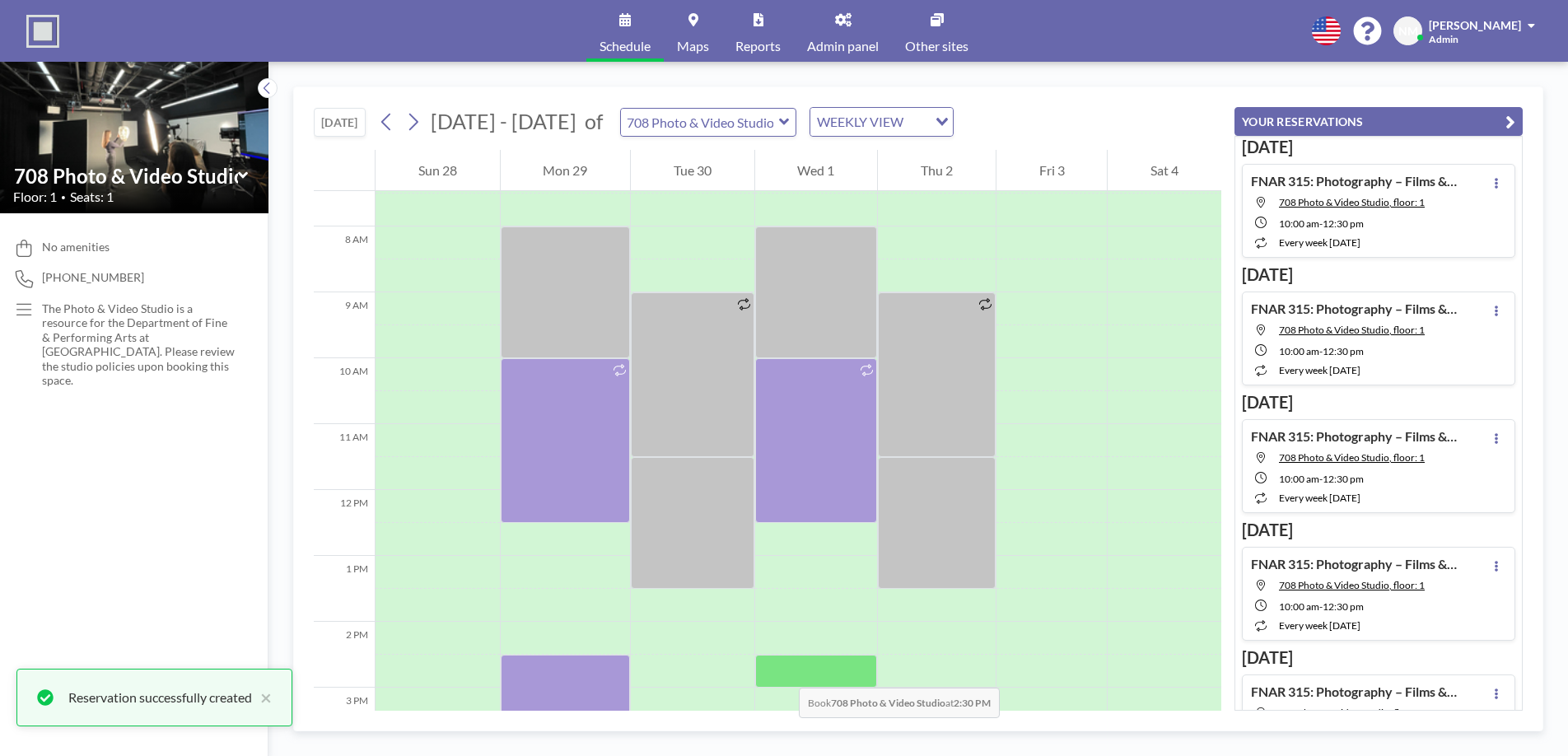
click at [782, 671] on div at bounding box center [817, 670] width 123 height 33
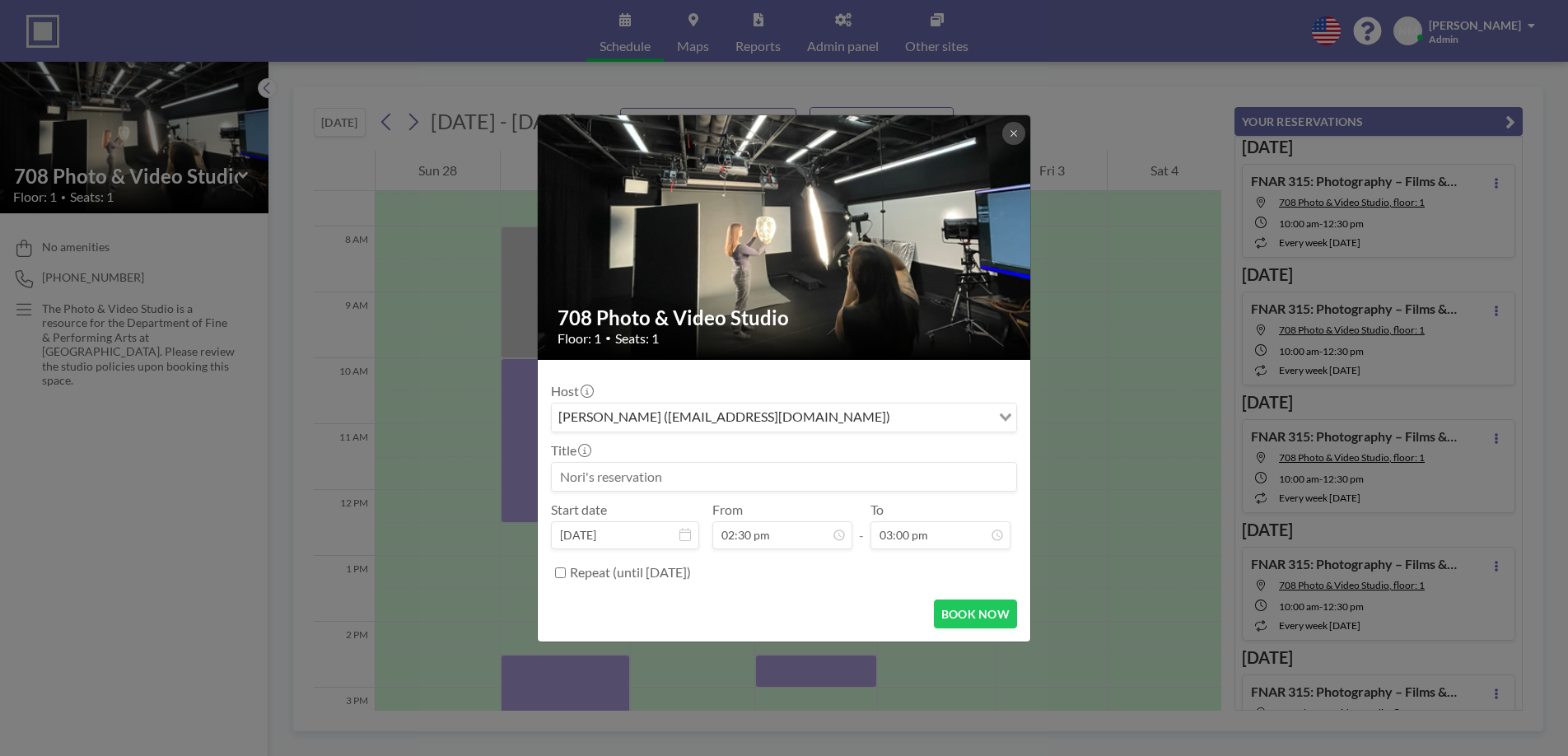
click at [724, 471] on input at bounding box center [784, 476] width 464 height 28
paste input "FNAR 115-103 Critiques (Minami)"
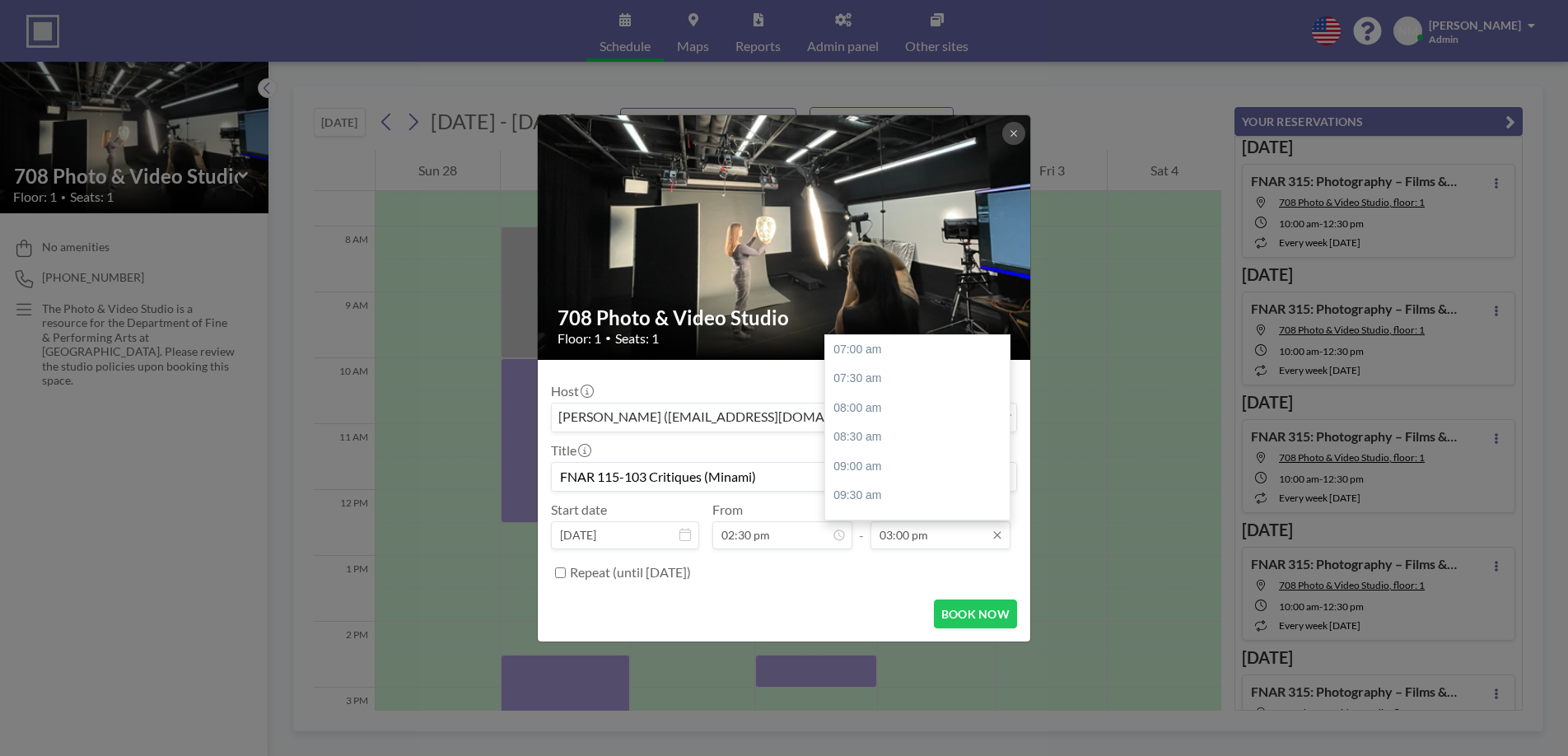
scroll to position [470, 0]
type input "FNAR 115-103 Critiques (Minami)"
click at [908, 460] on div "05:00 pm" at bounding box center [917, 466] width 185 height 30
type input "05:00 pm"
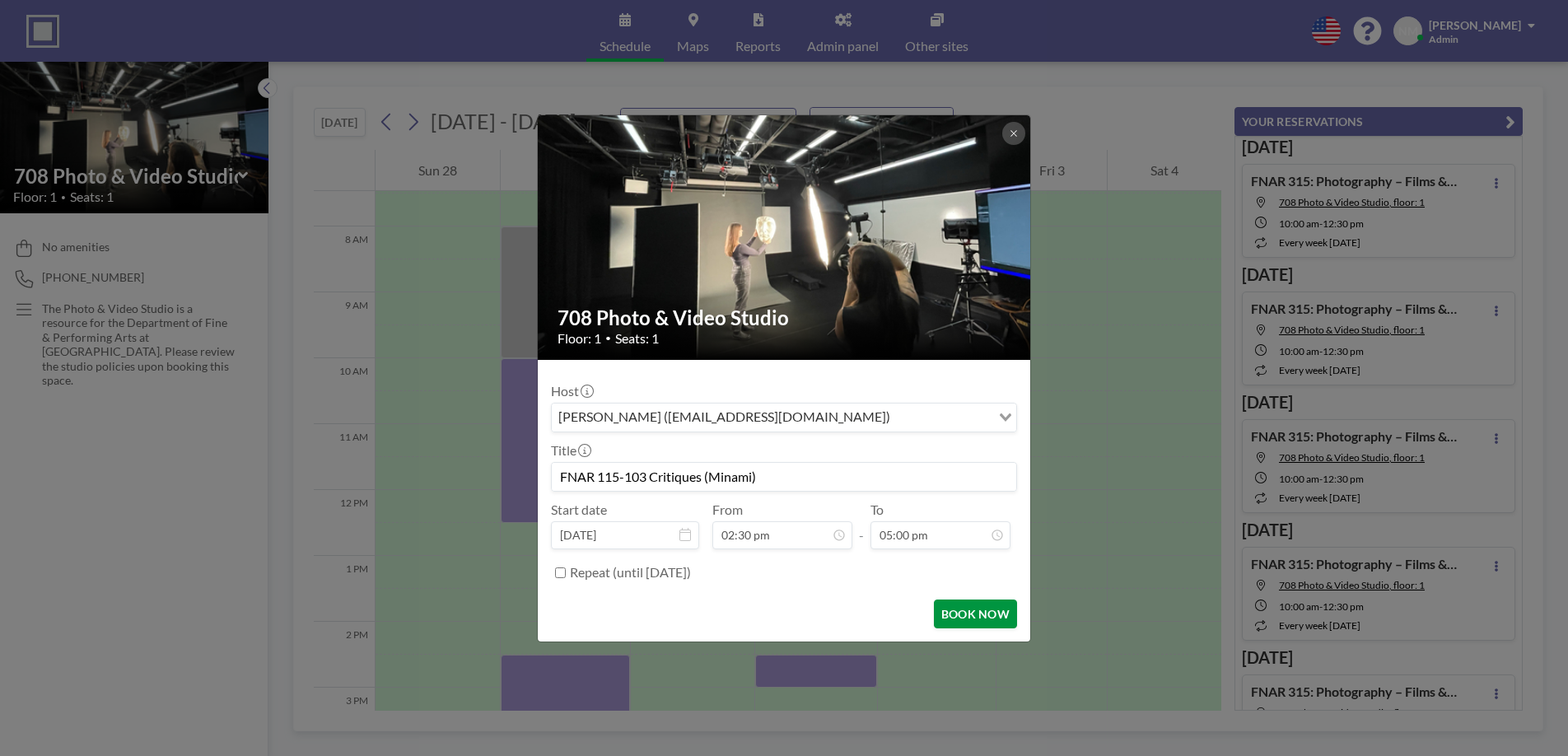
scroll to position [586, 0]
click at [984, 618] on button "BOOK NOW" at bounding box center [975, 613] width 83 height 29
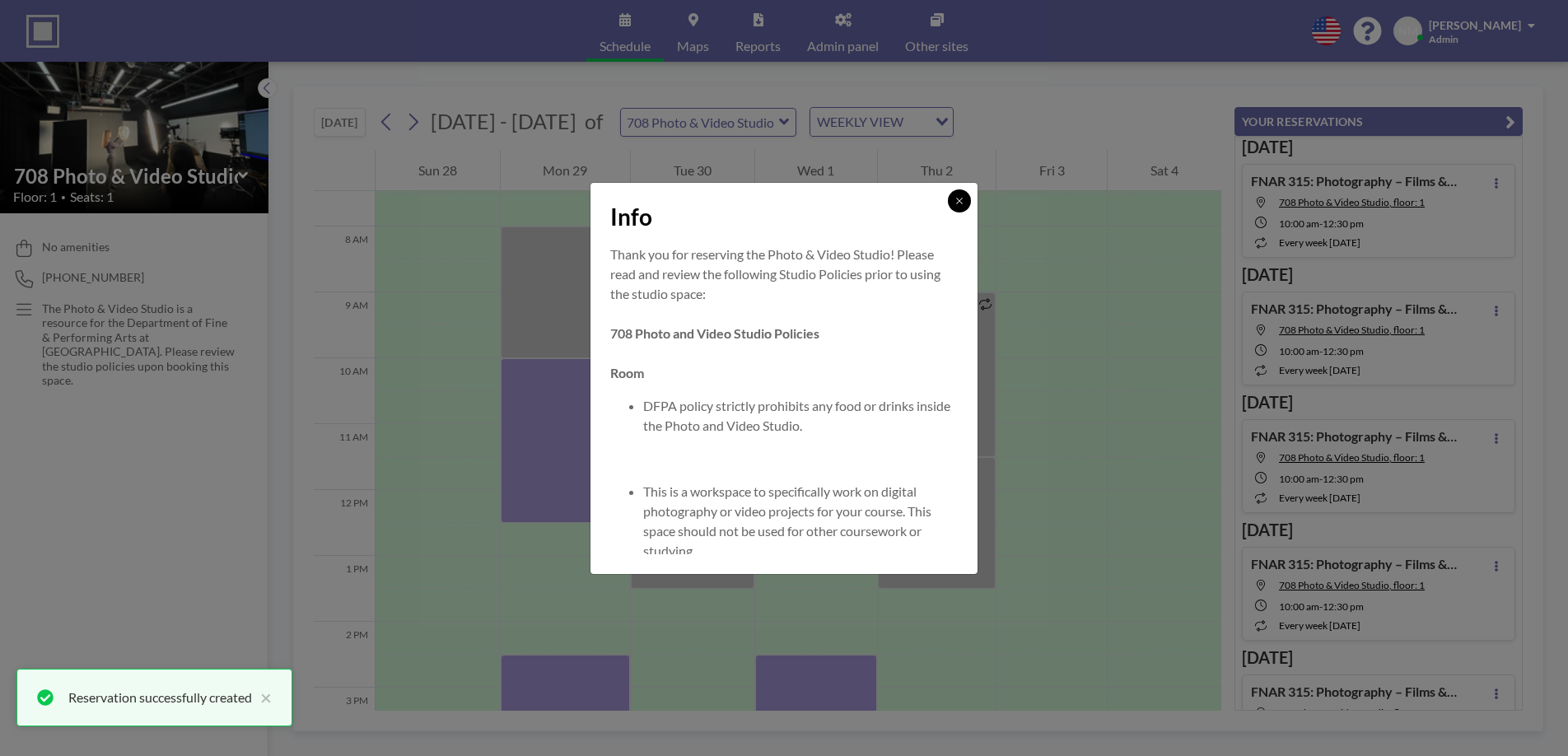
click at [956, 211] on button at bounding box center [959, 200] width 23 height 23
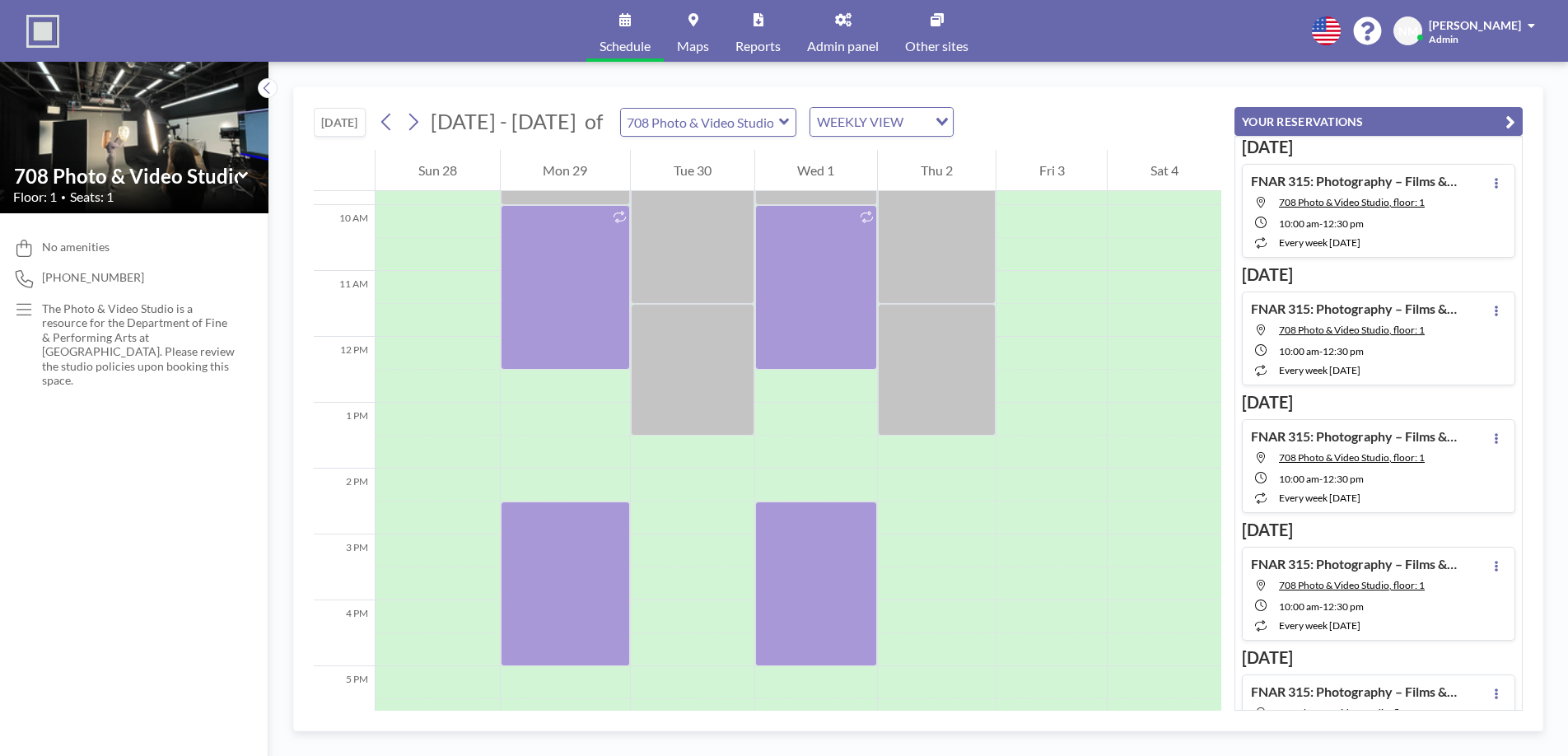
scroll to position [599, 0]
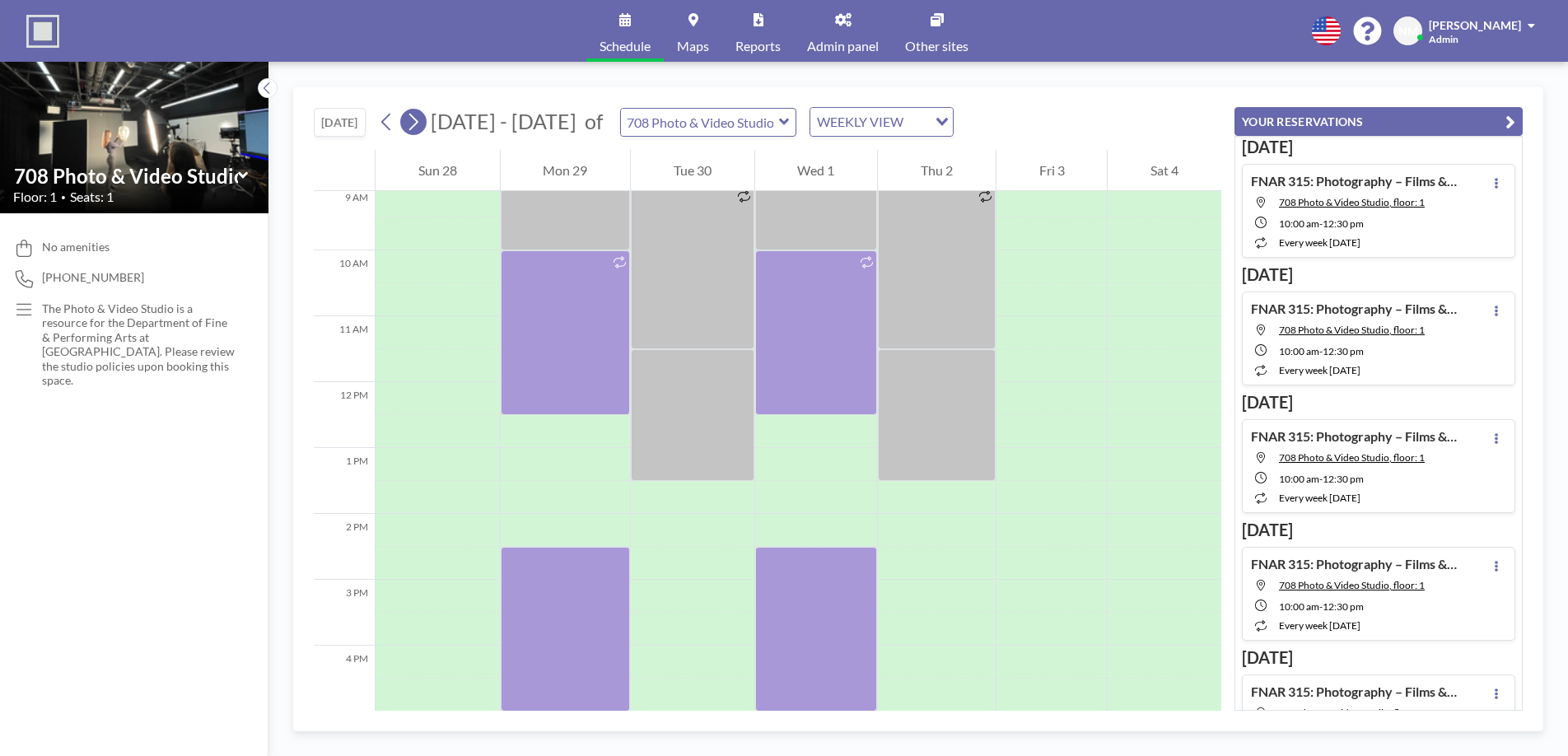
click at [419, 122] on icon at bounding box center [414, 122] width 9 height 18
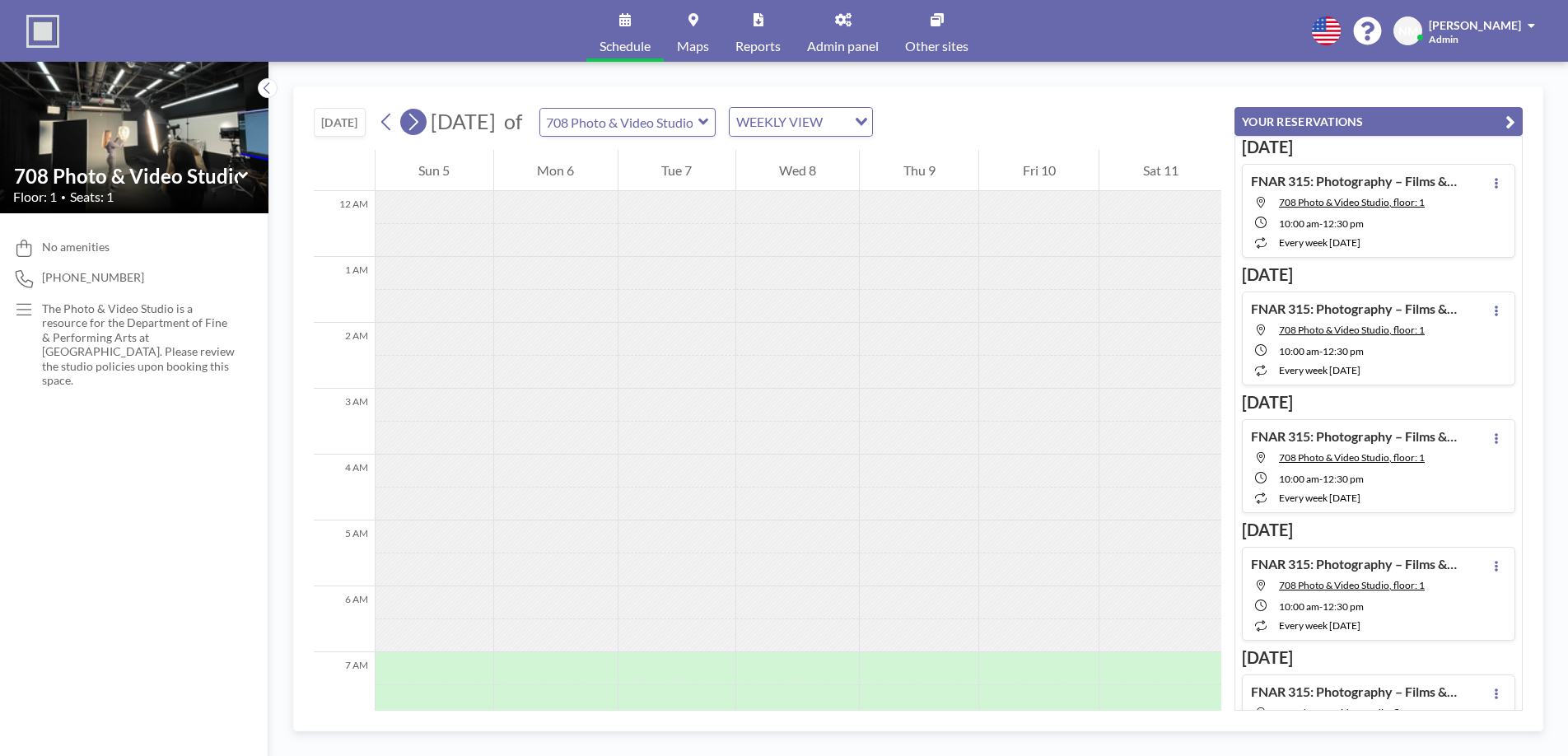
scroll to position [494, 0]
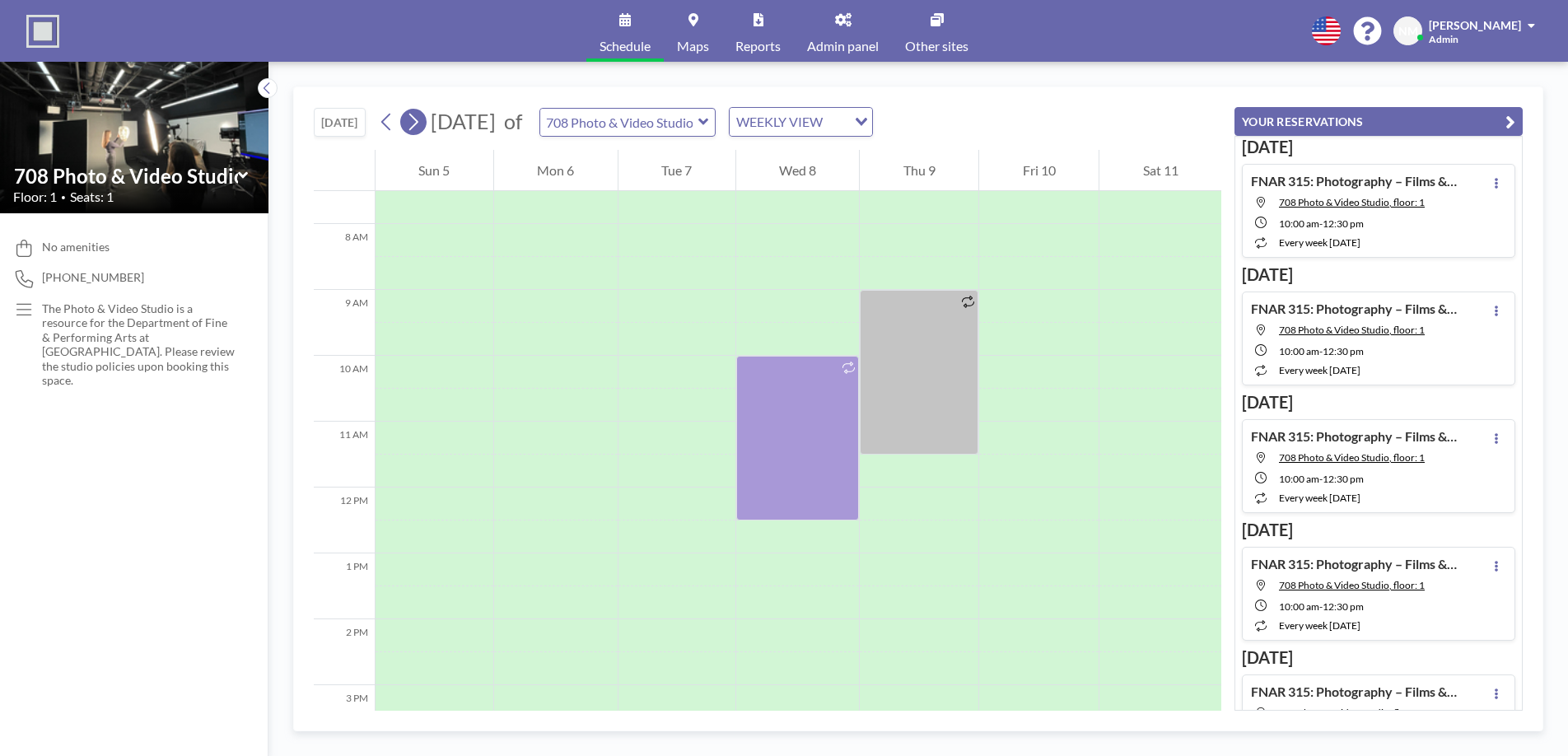
click at [419, 122] on icon at bounding box center [414, 122] width 9 height 18
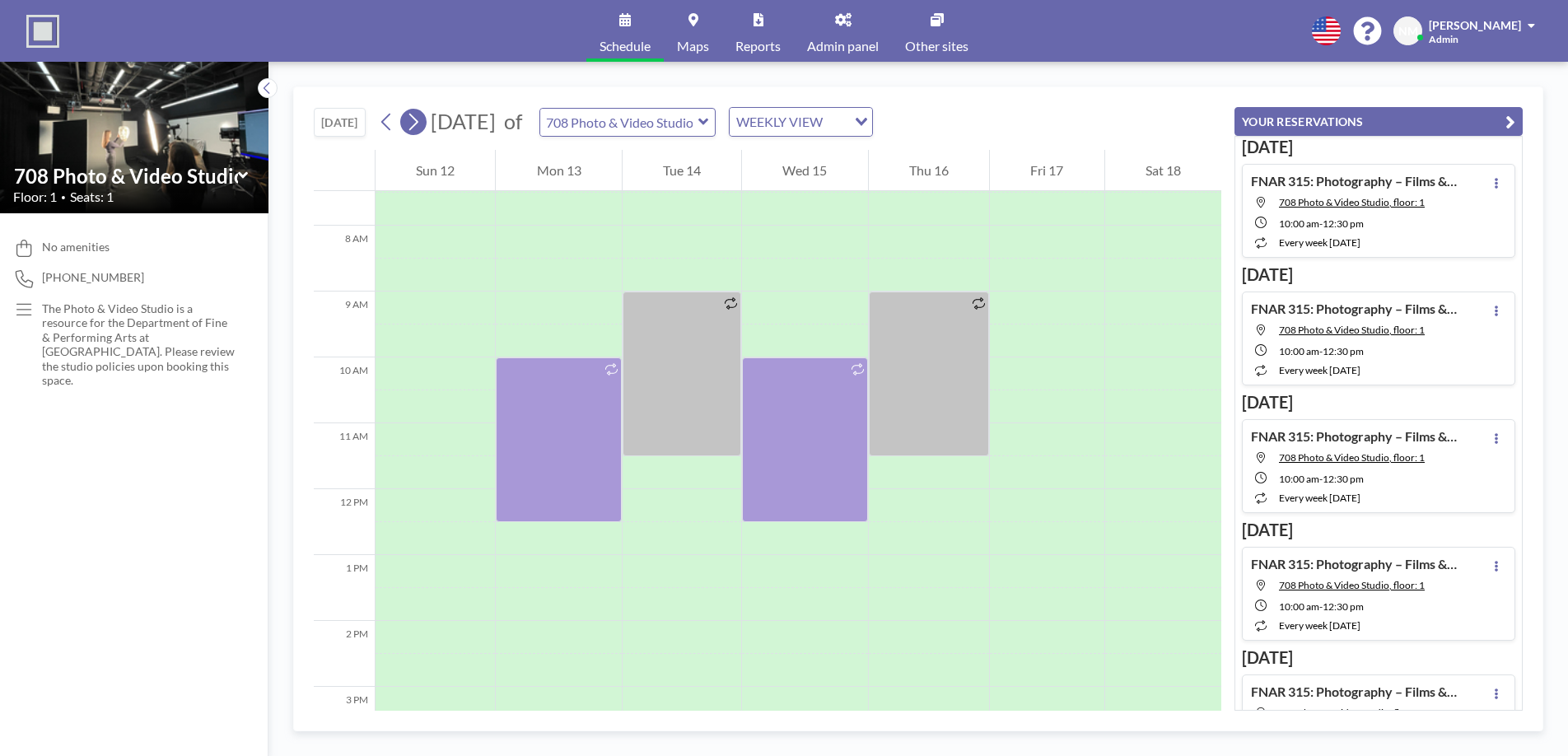
click at [419, 122] on icon at bounding box center [414, 122] width 9 height 18
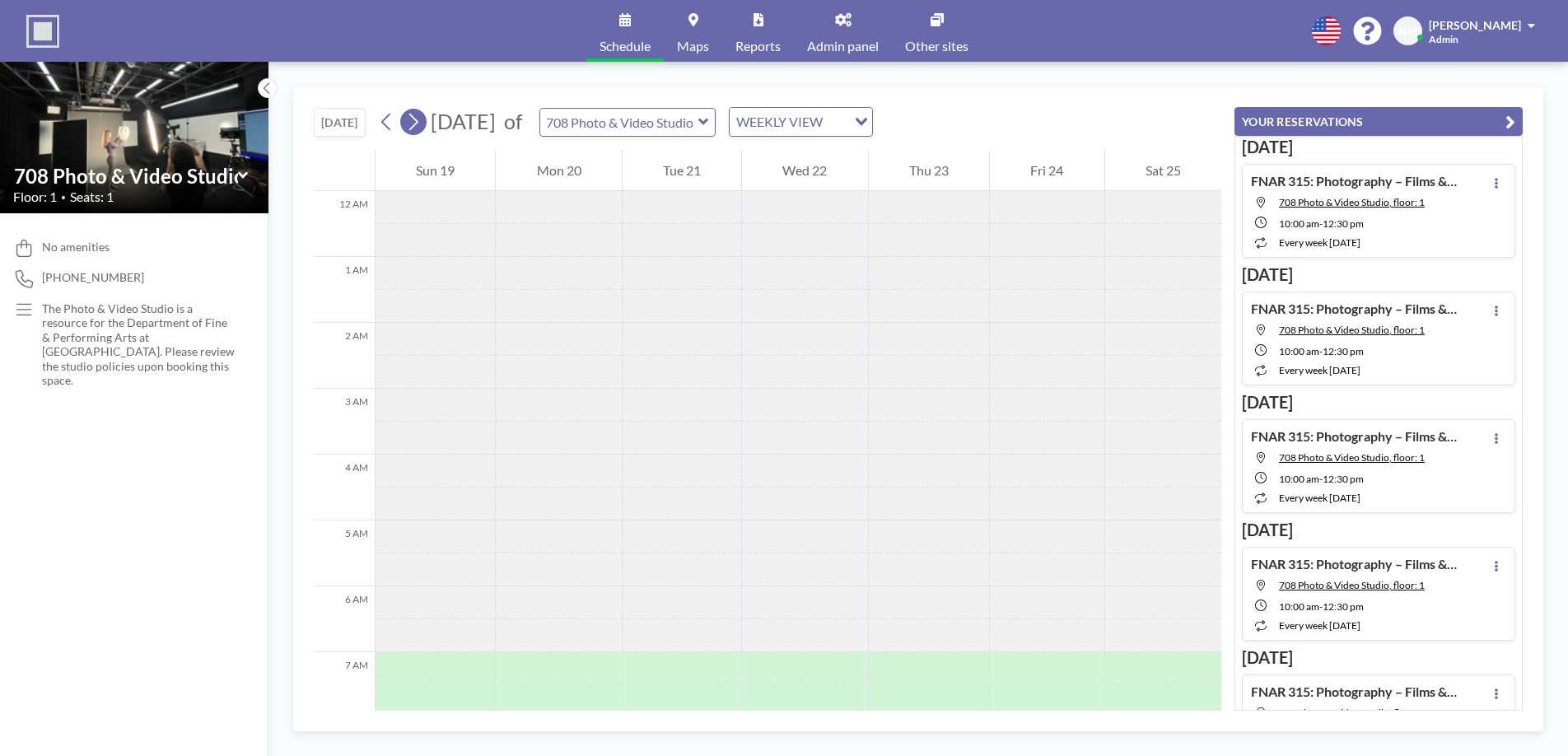
scroll to position [306, 0]
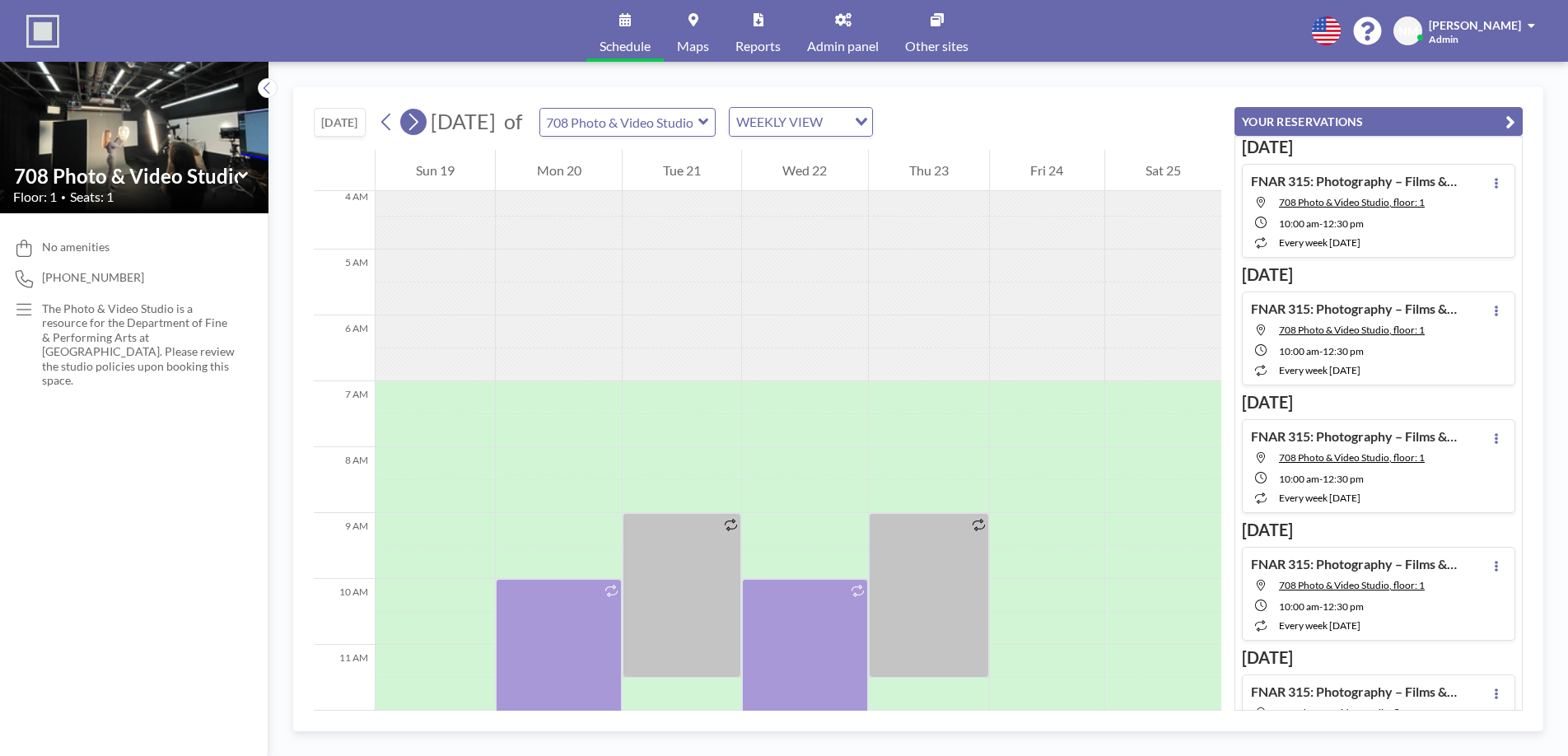
click at [419, 122] on icon at bounding box center [414, 122] width 9 height 18
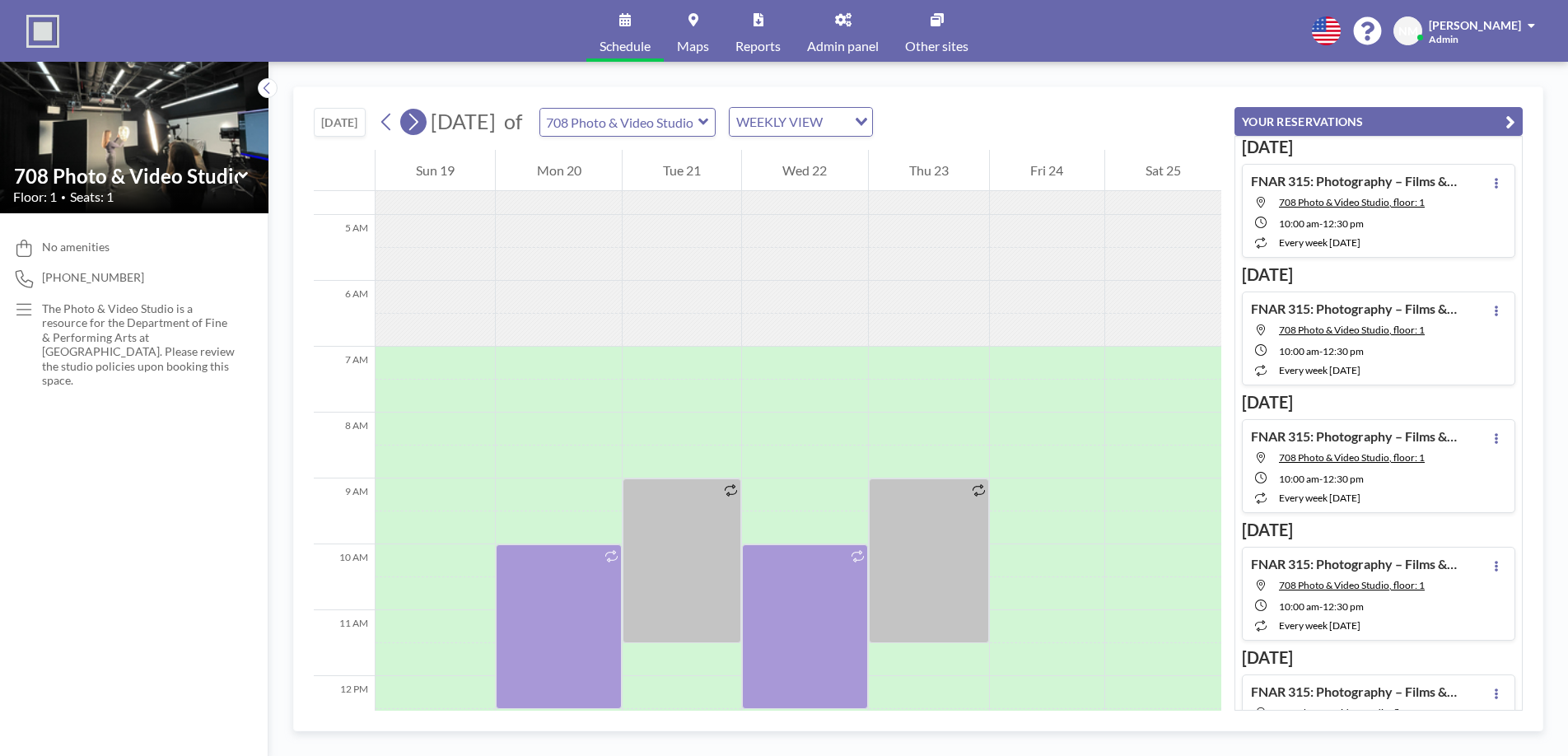
scroll to position [0, 0]
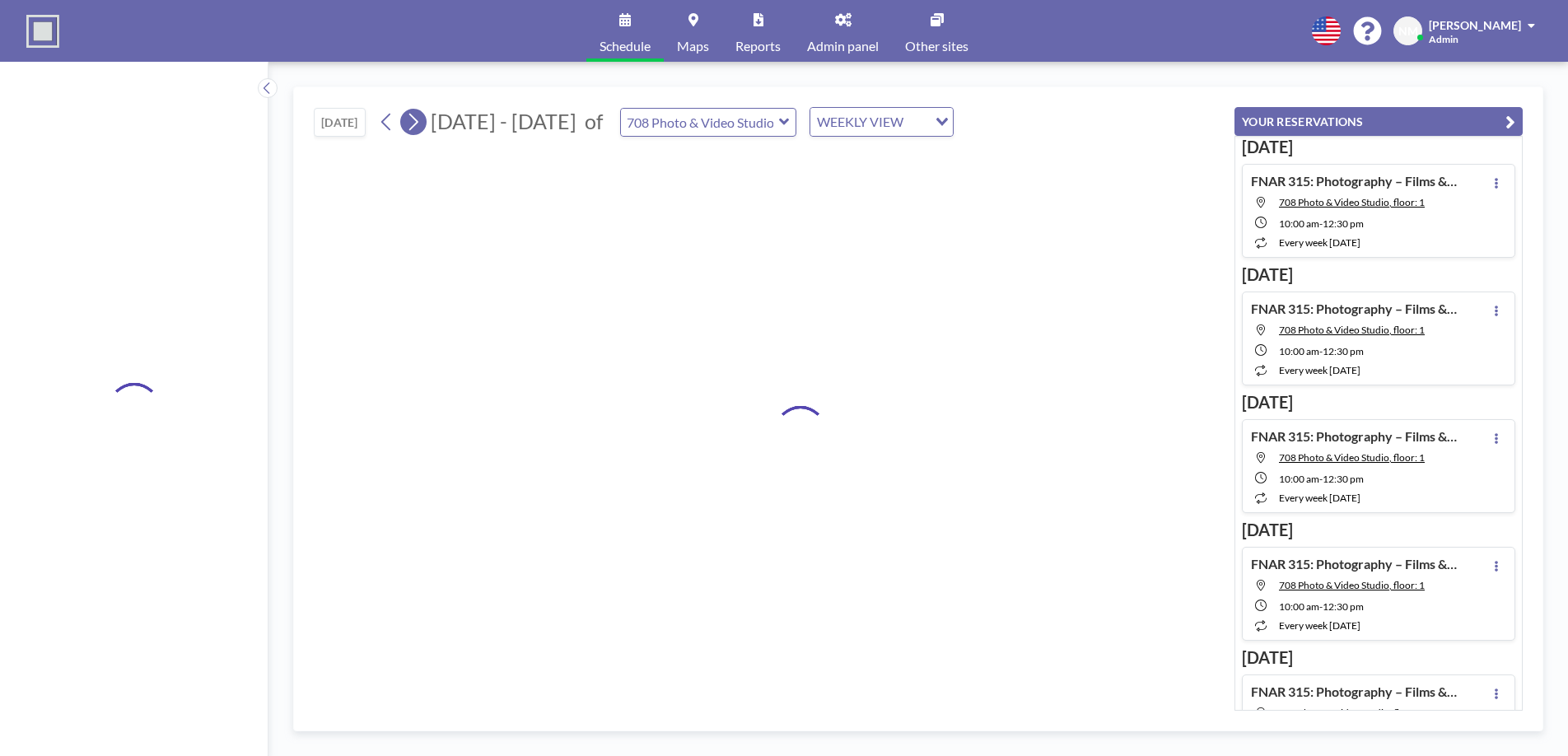
click at [419, 122] on icon at bounding box center [414, 122] width 9 height 18
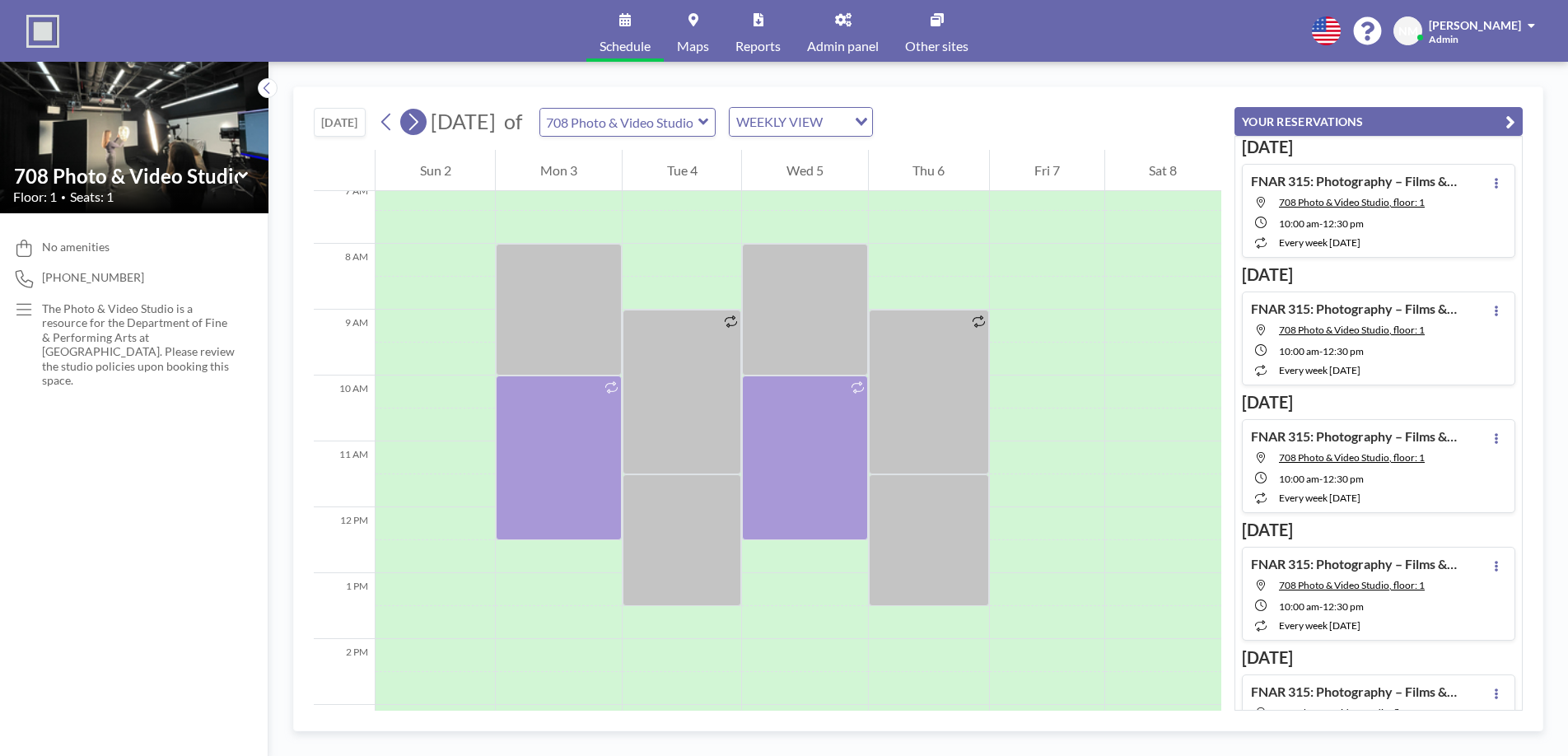
scroll to position [494, 0]
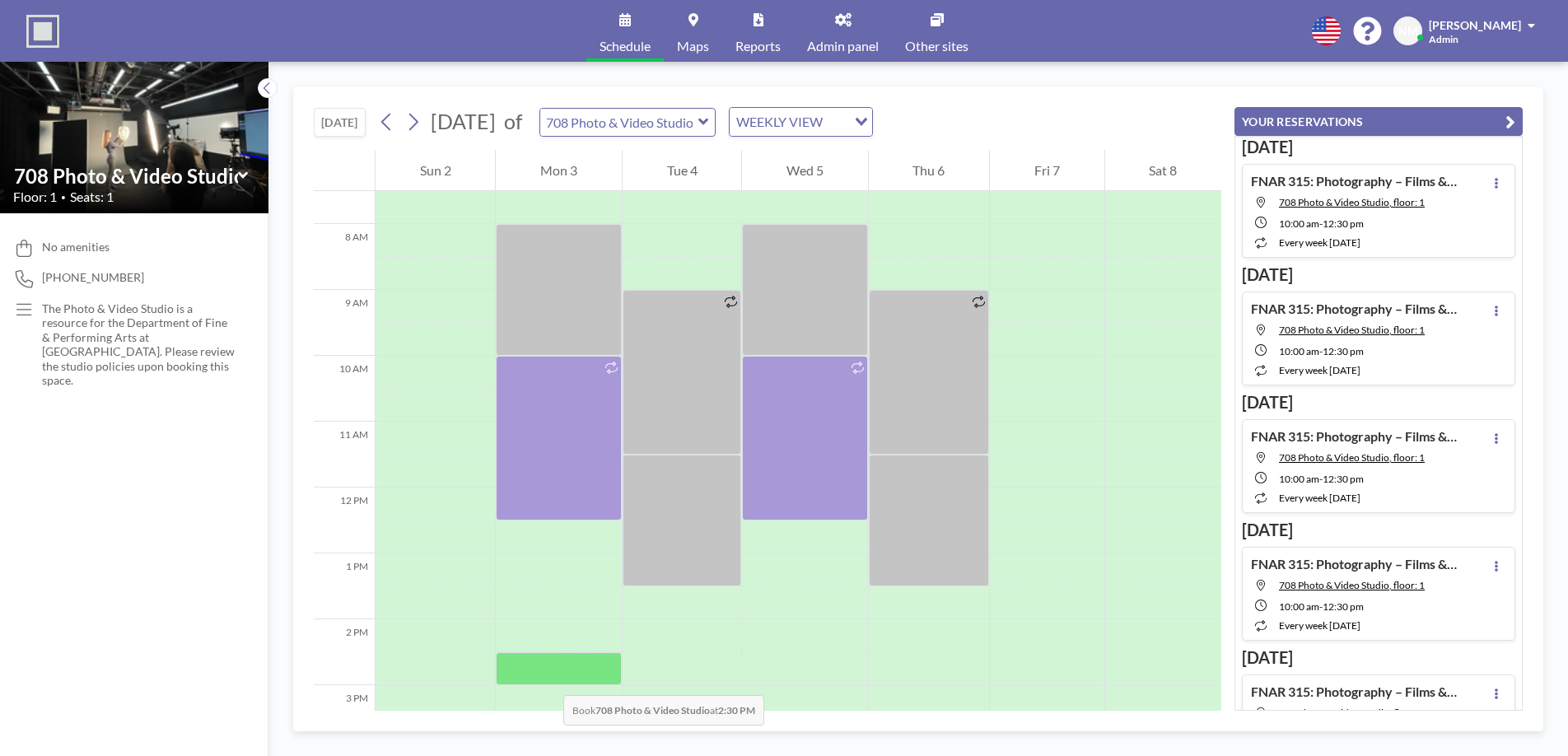
click at [547, 679] on div at bounding box center [558, 668] width 125 height 33
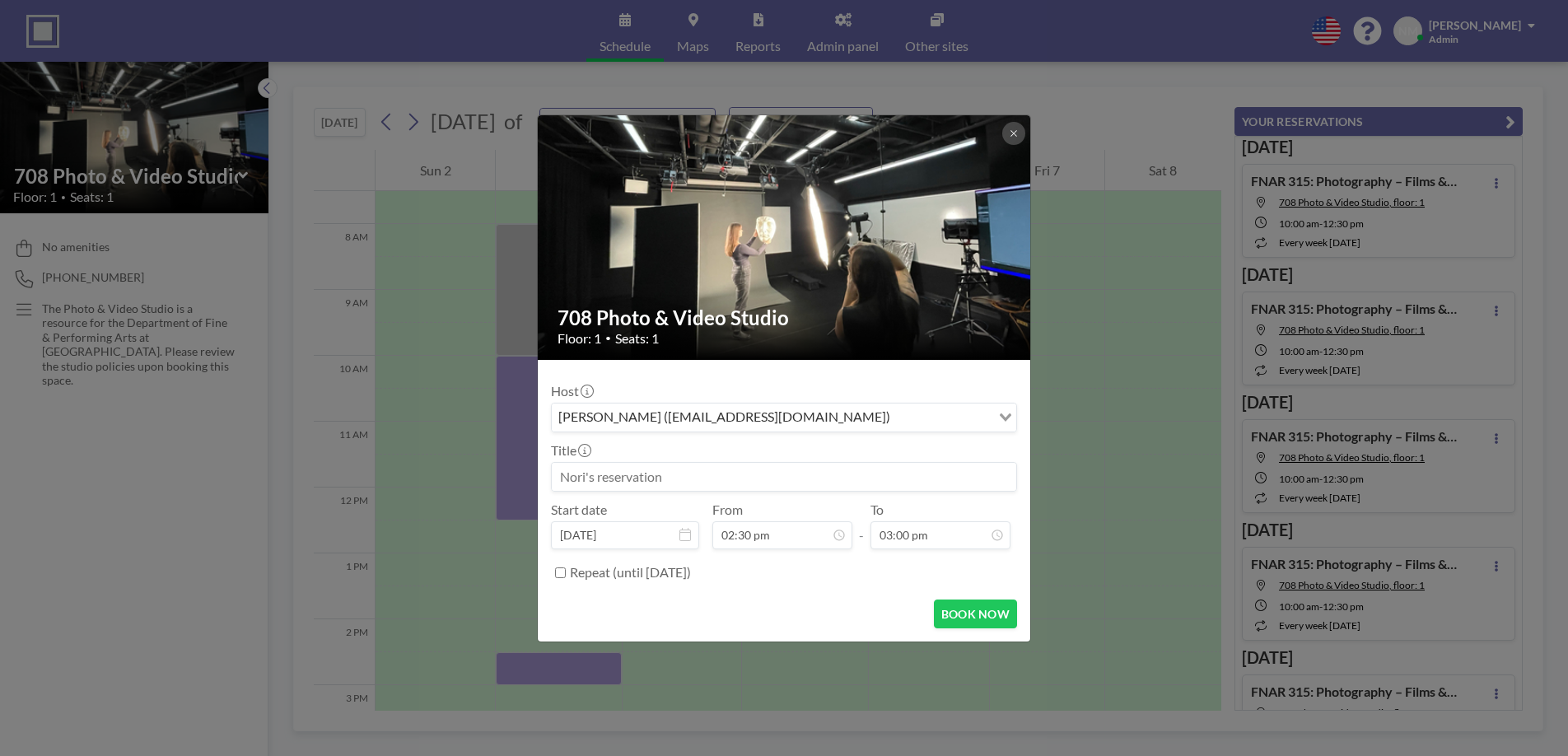
click at [547, 679] on div "708 Photo & Video Studio Floor: 1 • Seats: 1 Host [PERSON_NAME] ([EMAIL_ADDRESS…" at bounding box center [784, 378] width 1568 height 756
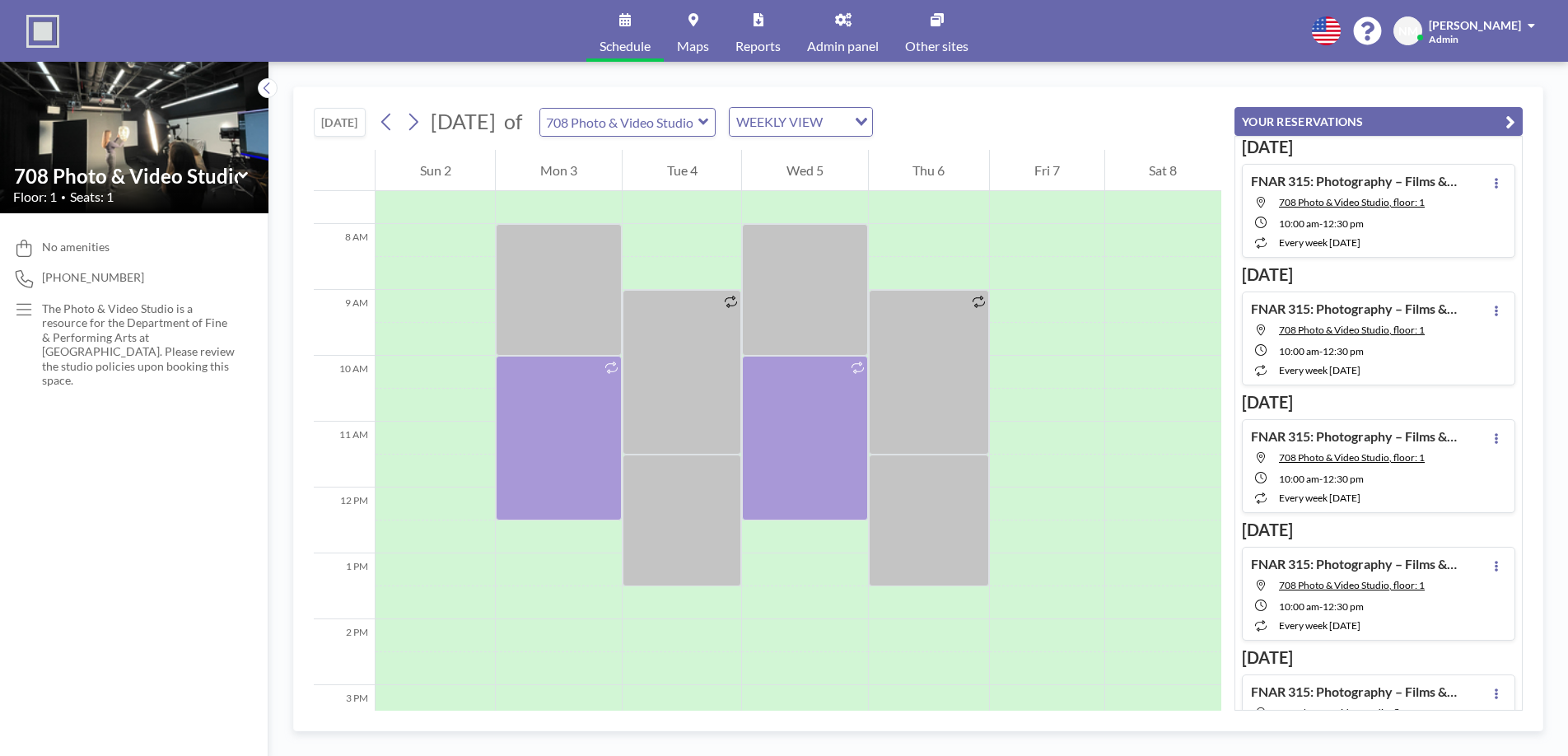
click at [547, 679] on div at bounding box center [558, 668] width 125 height 33
click at [547, 678] on div at bounding box center [558, 668] width 125 height 33
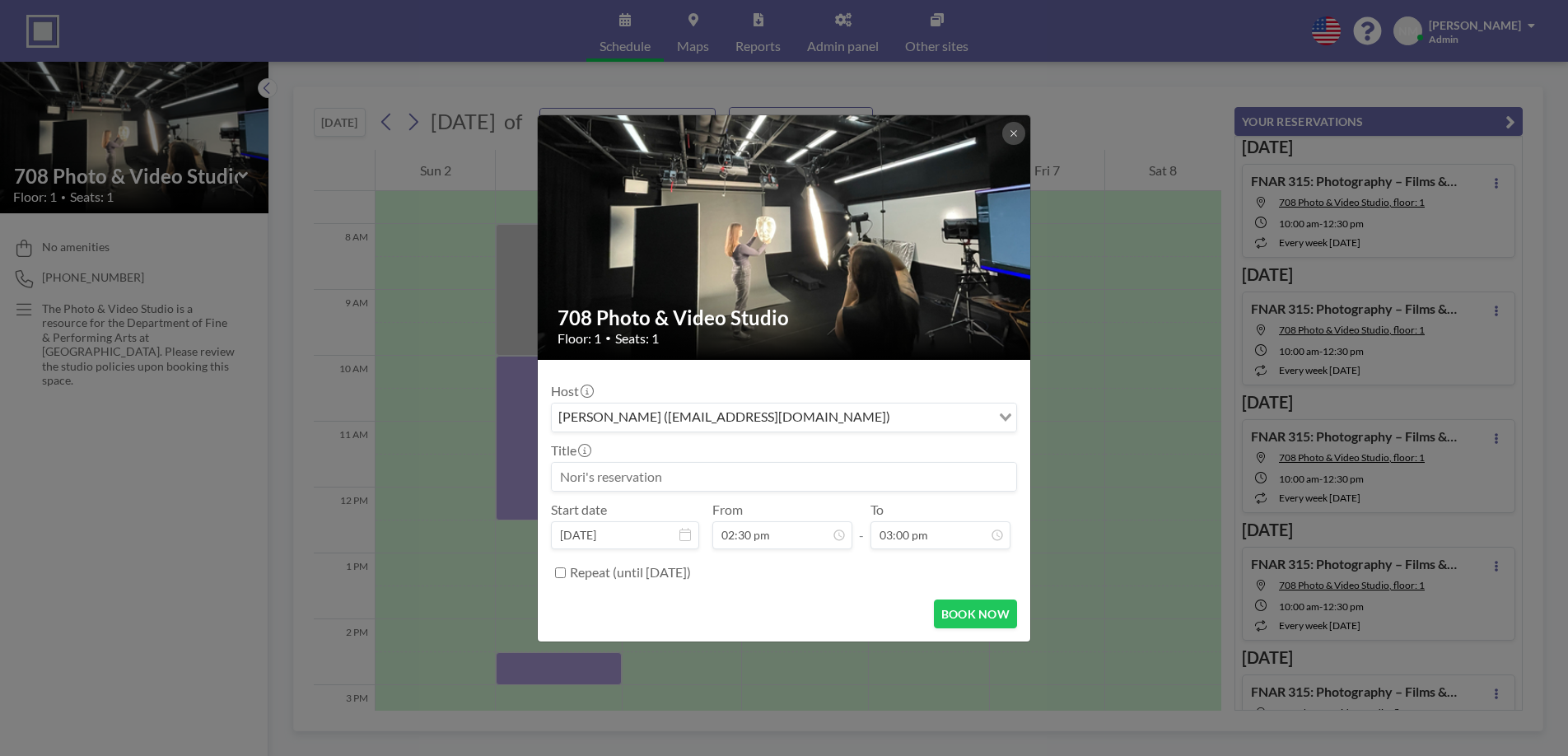
click at [873, 474] on input at bounding box center [784, 476] width 464 height 28
paste input "FNAR 115-103 Critiques (Minami)"
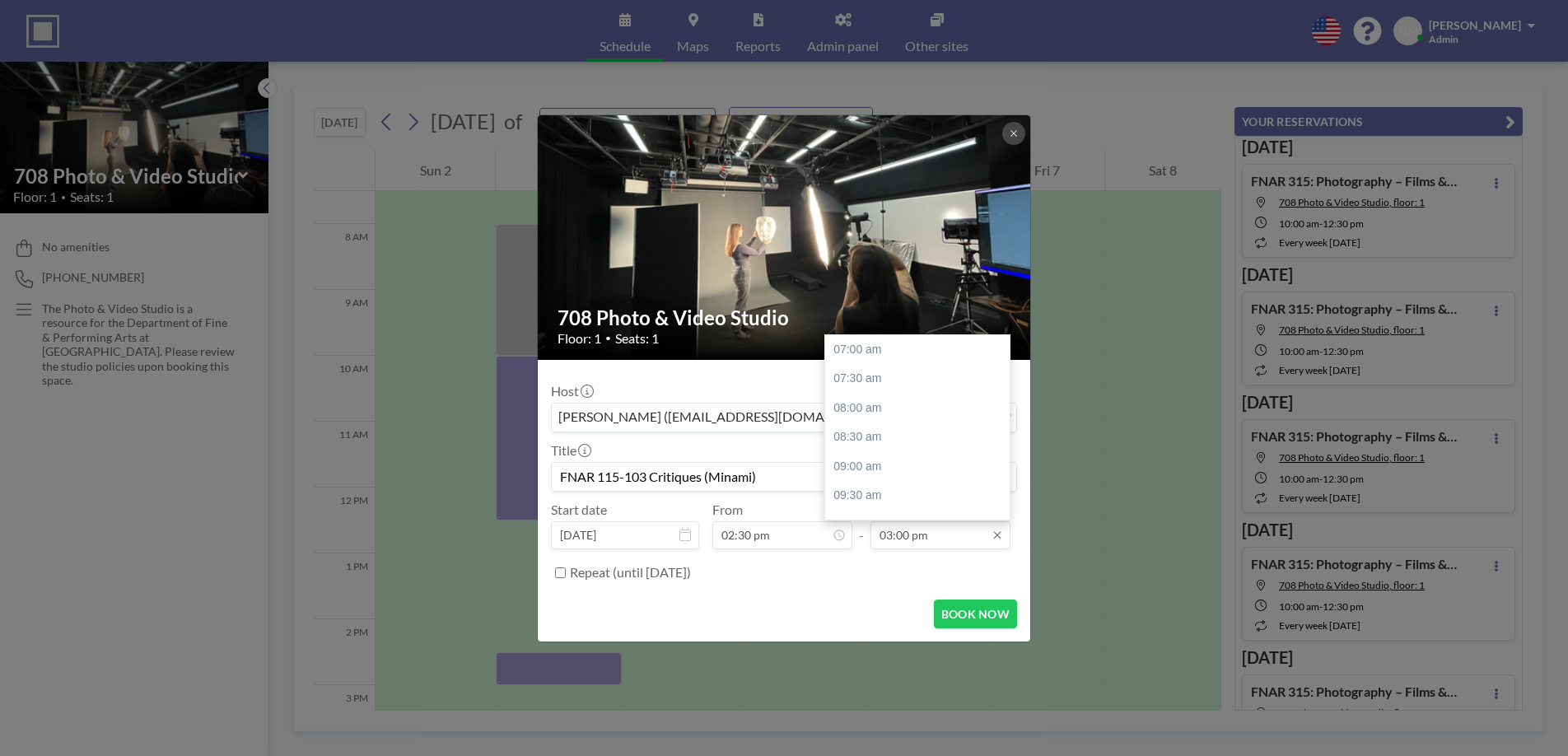
type input "FNAR 115-103 Critiques (Minami)"
click at [953, 545] on input "03:00 pm" at bounding box center [941, 535] width 140 height 28
click at [922, 460] on div "05:00 pm" at bounding box center [917, 466] width 185 height 30
type input "05:00 pm"
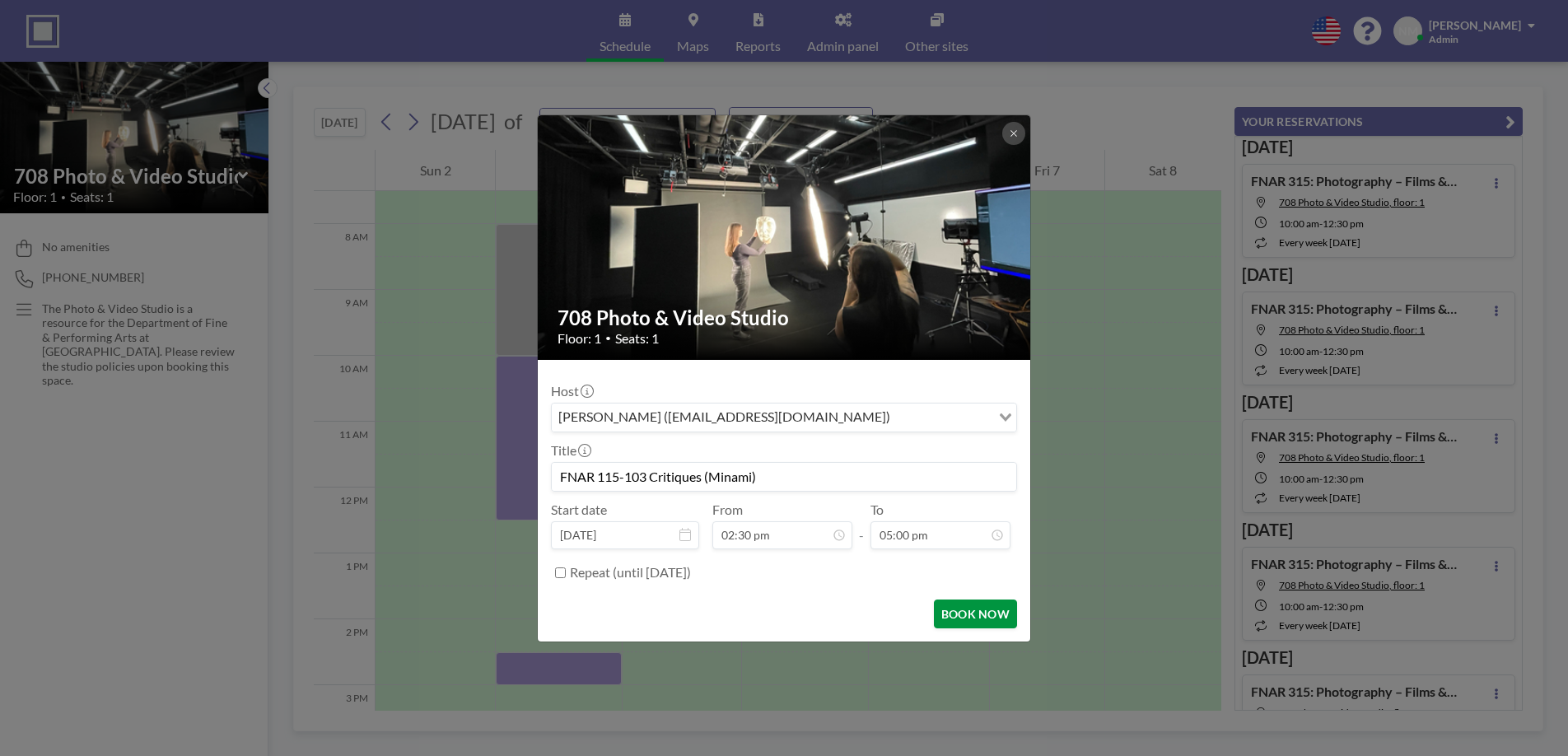
click at [974, 614] on button "BOOK NOW" at bounding box center [975, 613] width 83 height 29
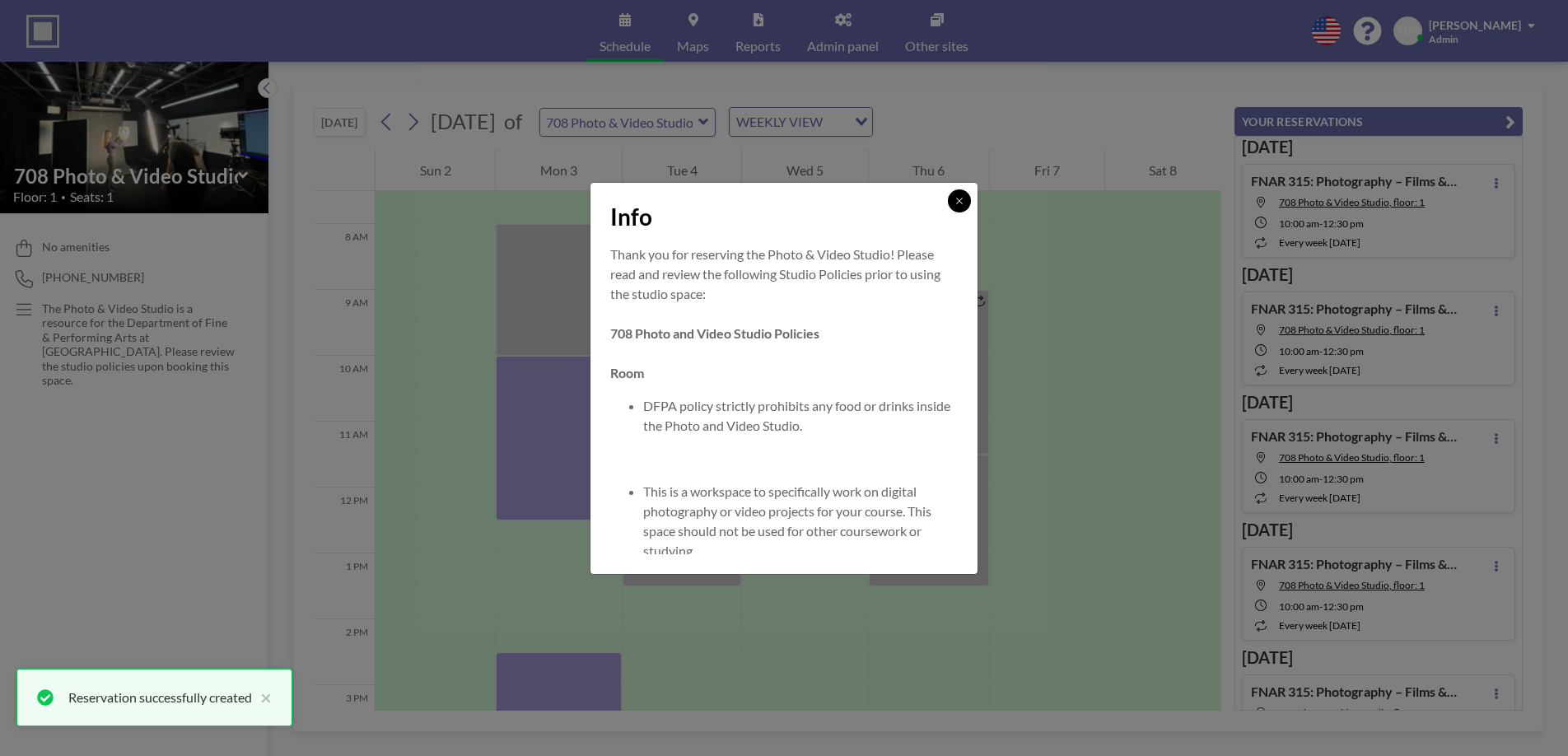
click at [958, 205] on icon at bounding box center [959, 200] width 10 height 10
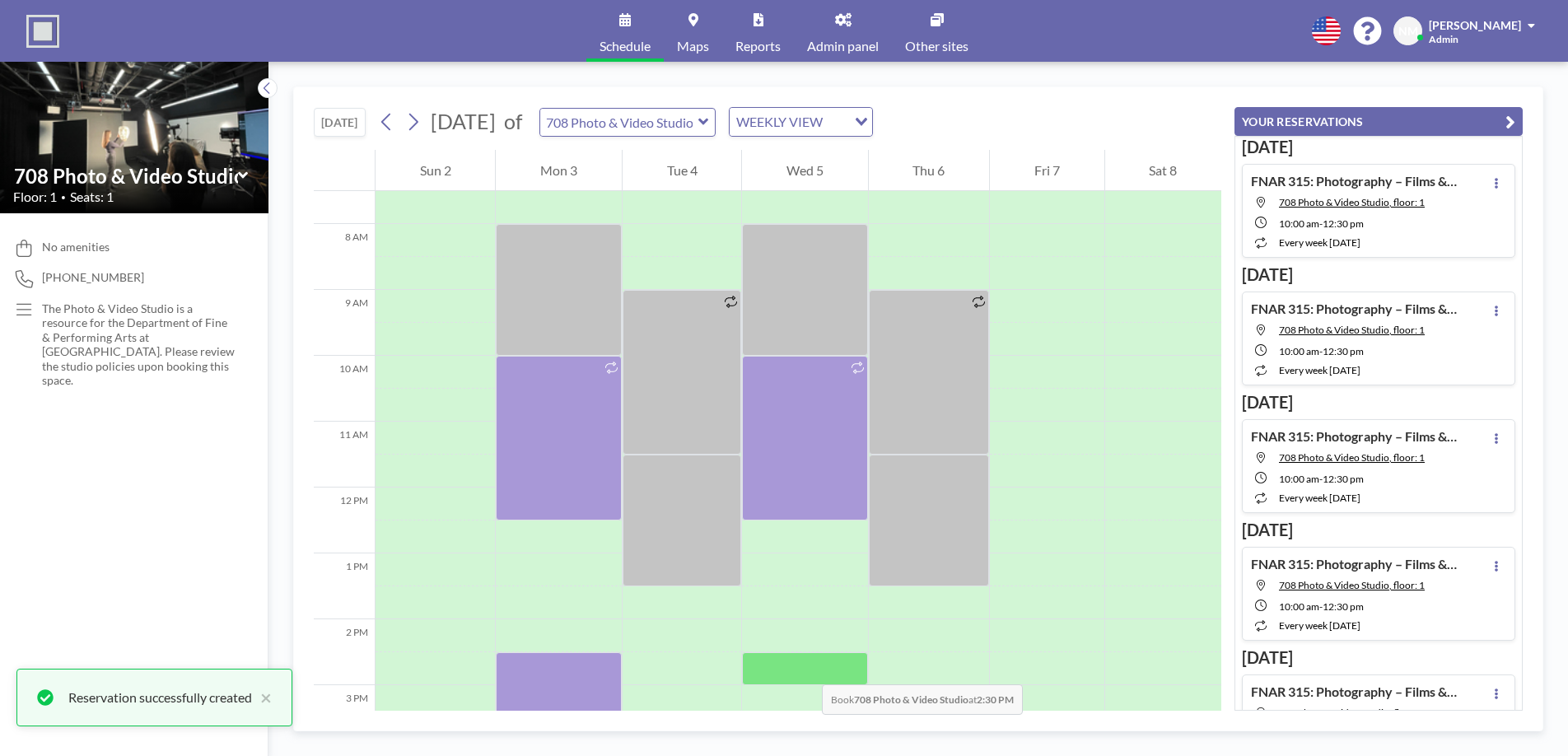
click at [805, 667] on div at bounding box center [805, 668] width 125 height 33
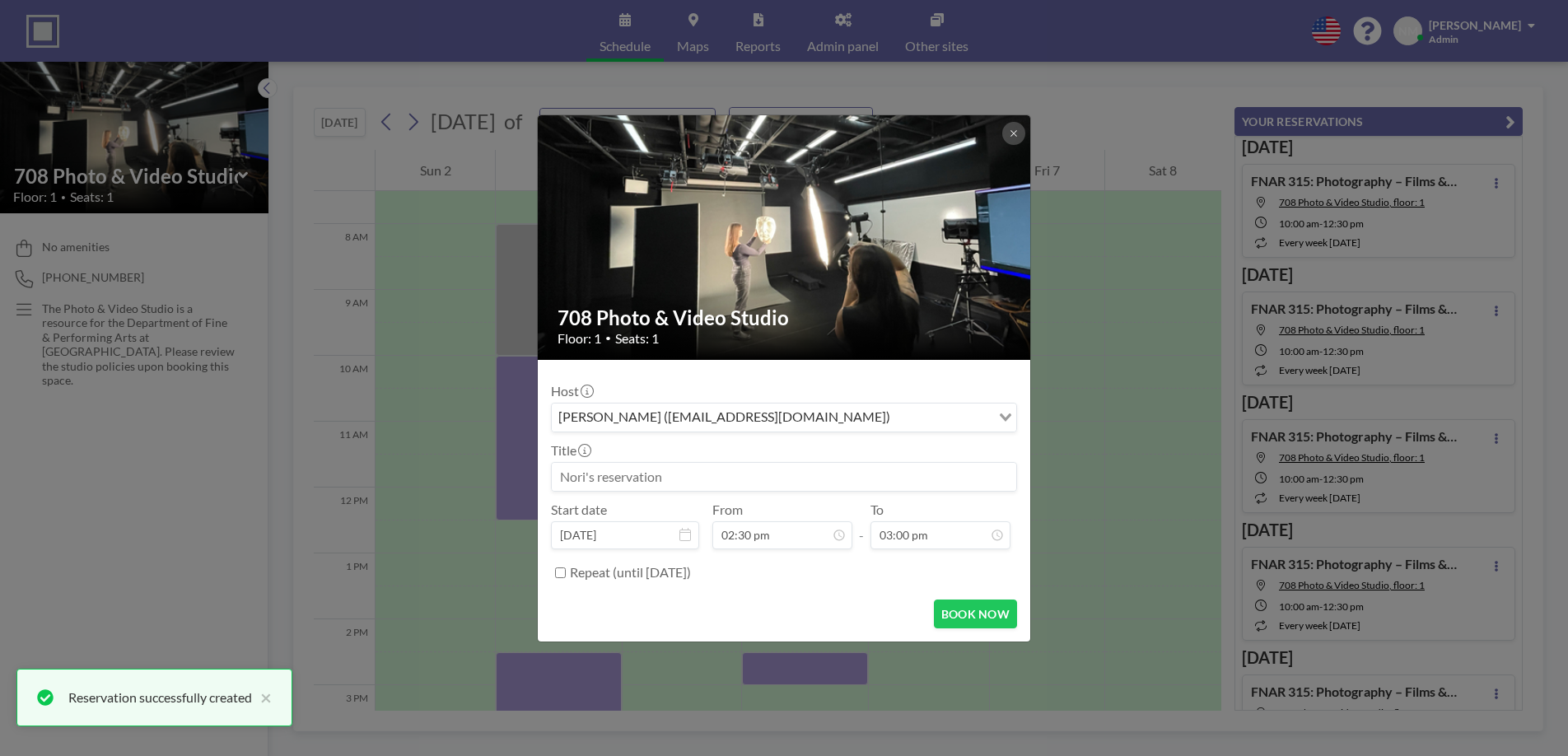
scroll to position [440, 0]
click at [745, 479] on input at bounding box center [784, 476] width 464 height 28
paste input "FNAR 115-103 Critiques (Minami)"
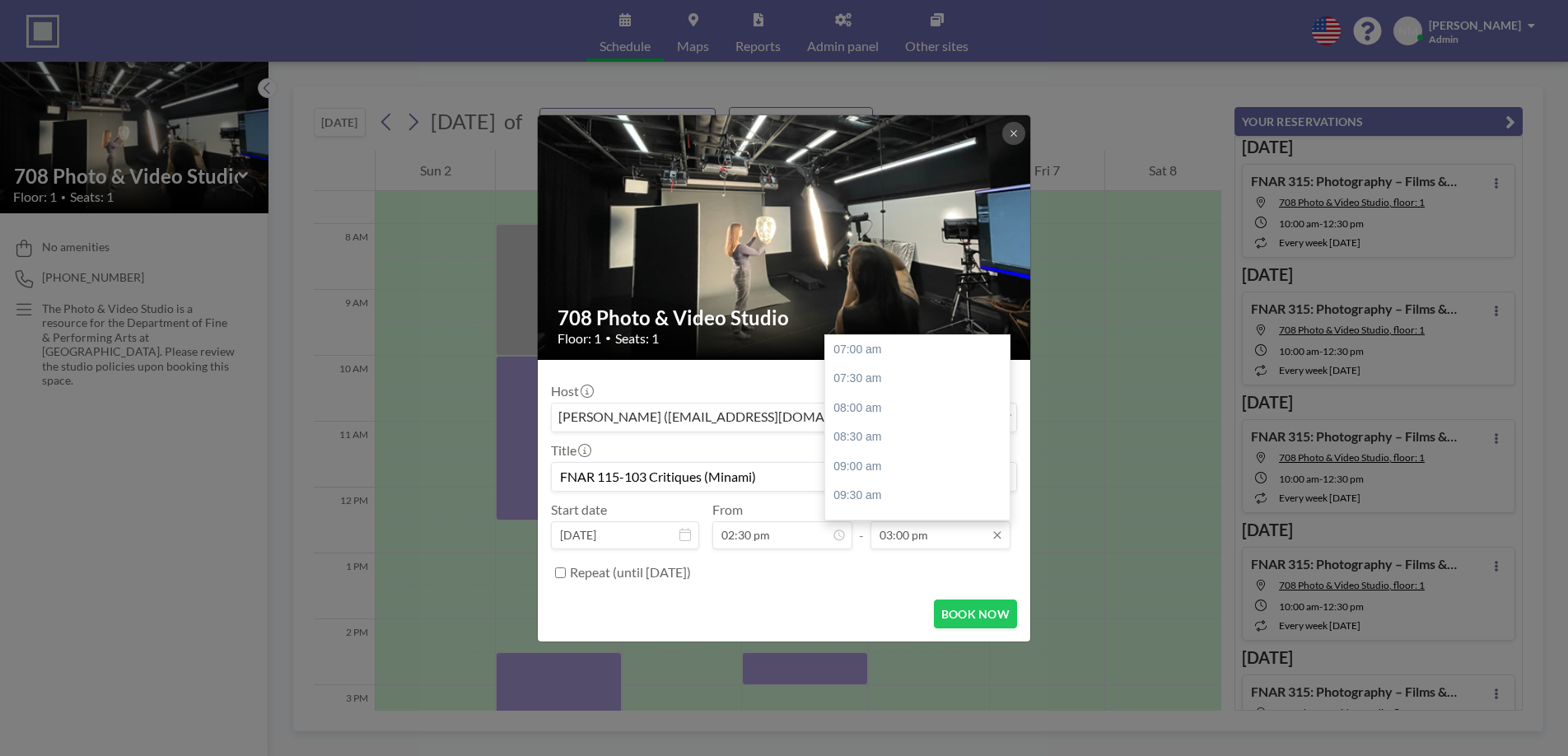
scroll to position [470, 0]
type input "FNAR 115-103 Critiques (Minami)"
click at [936, 540] on input "03:00 pm" at bounding box center [941, 535] width 140 height 28
click at [892, 453] on div "05:00 pm" at bounding box center [917, 466] width 185 height 30
type input "05:00 pm"
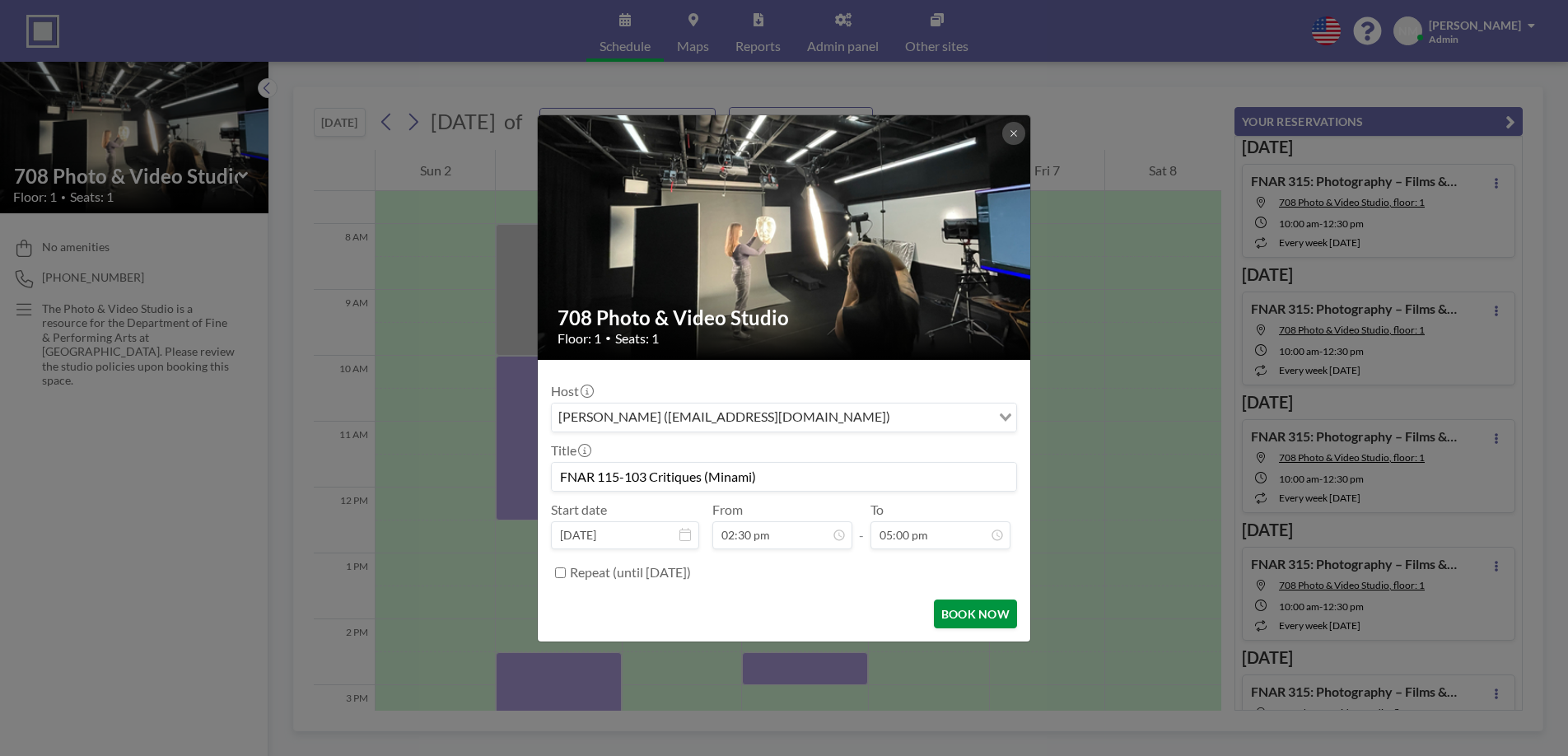
scroll to position [586, 0]
click at [979, 623] on button "BOOK NOW" at bounding box center [975, 613] width 83 height 29
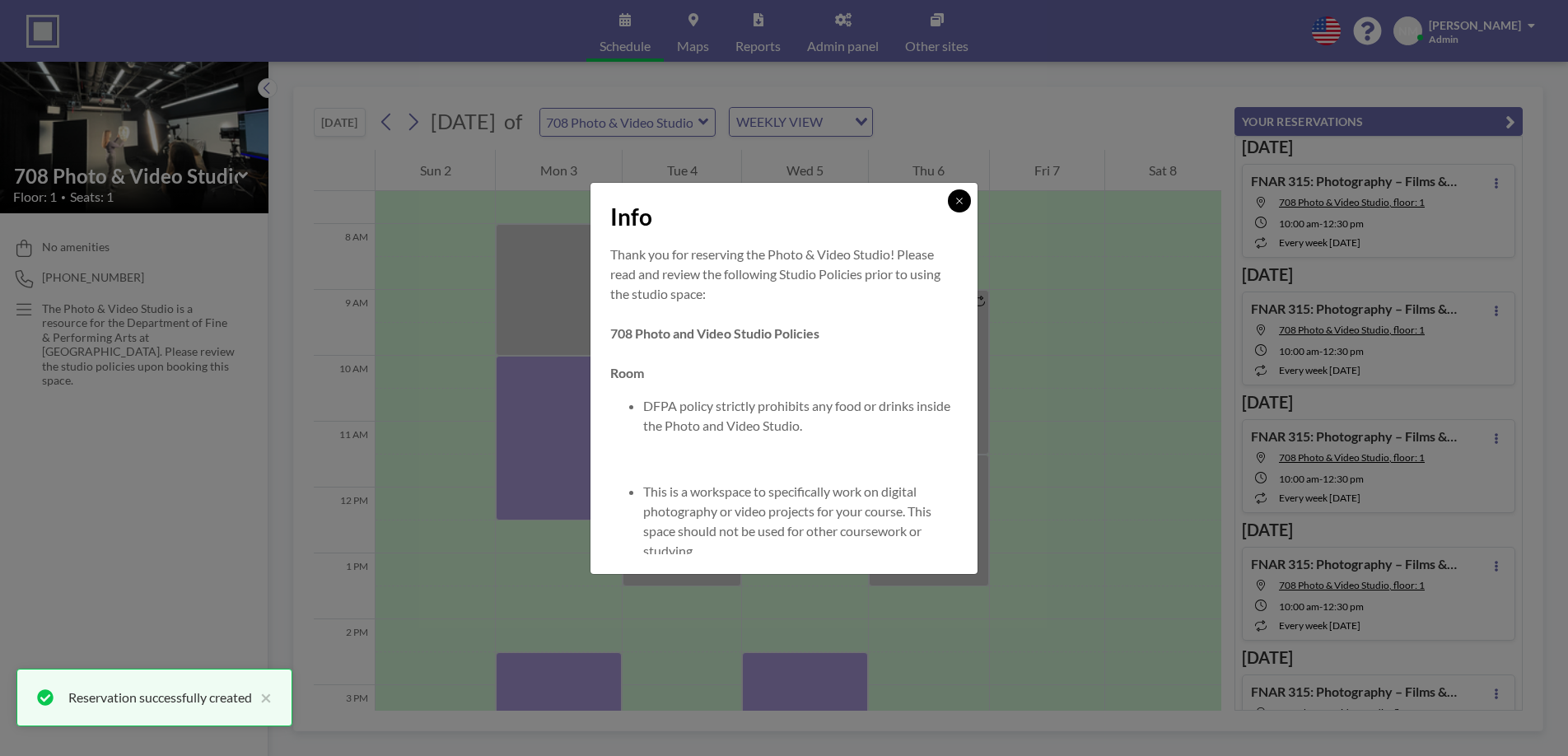
click at [956, 205] on icon at bounding box center [959, 200] width 10 height 10
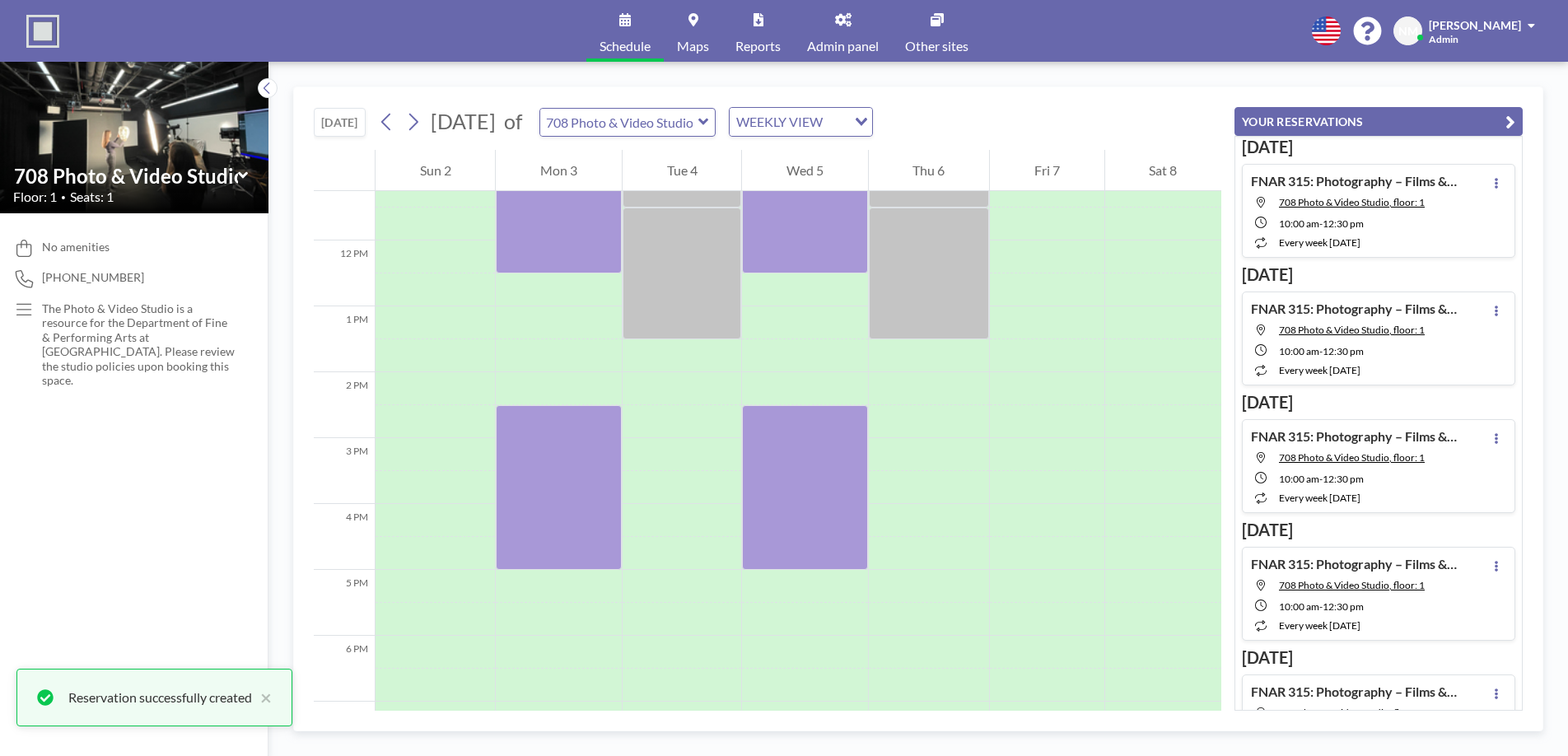
scroll to position [743, 0]
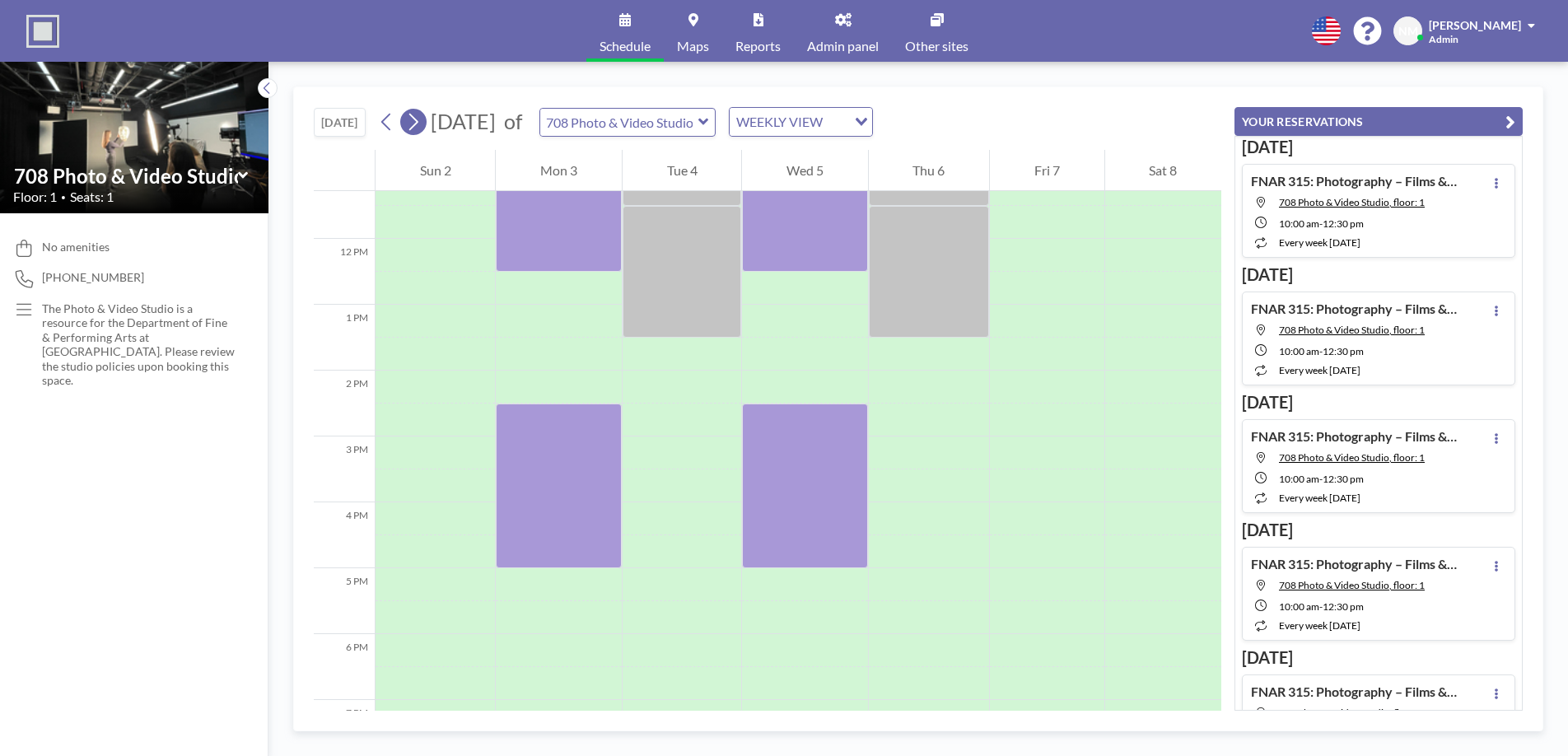
click at [414, 128] on icon at bounding box center [414, 122] width 9 height 18
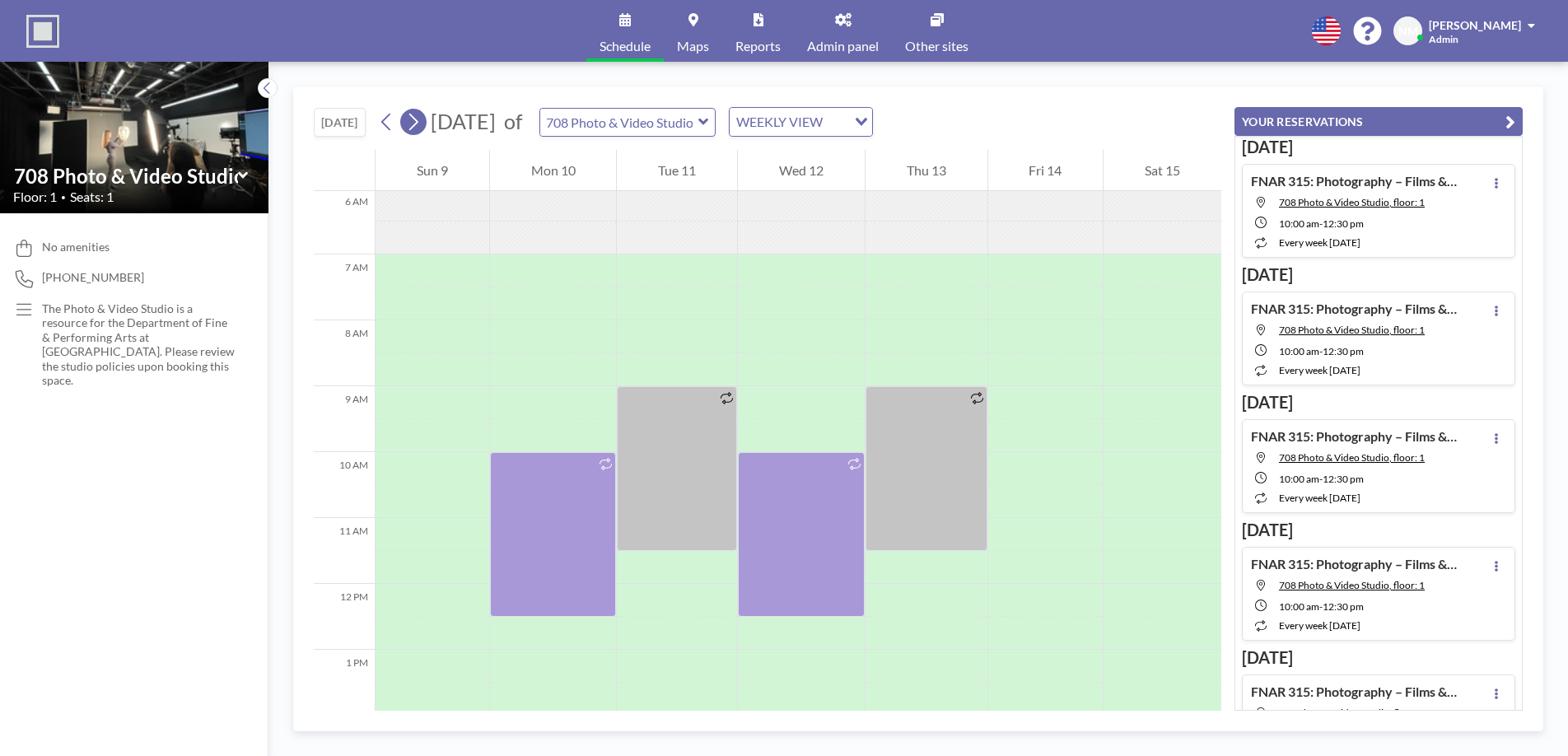
scroll to position [494, 0]
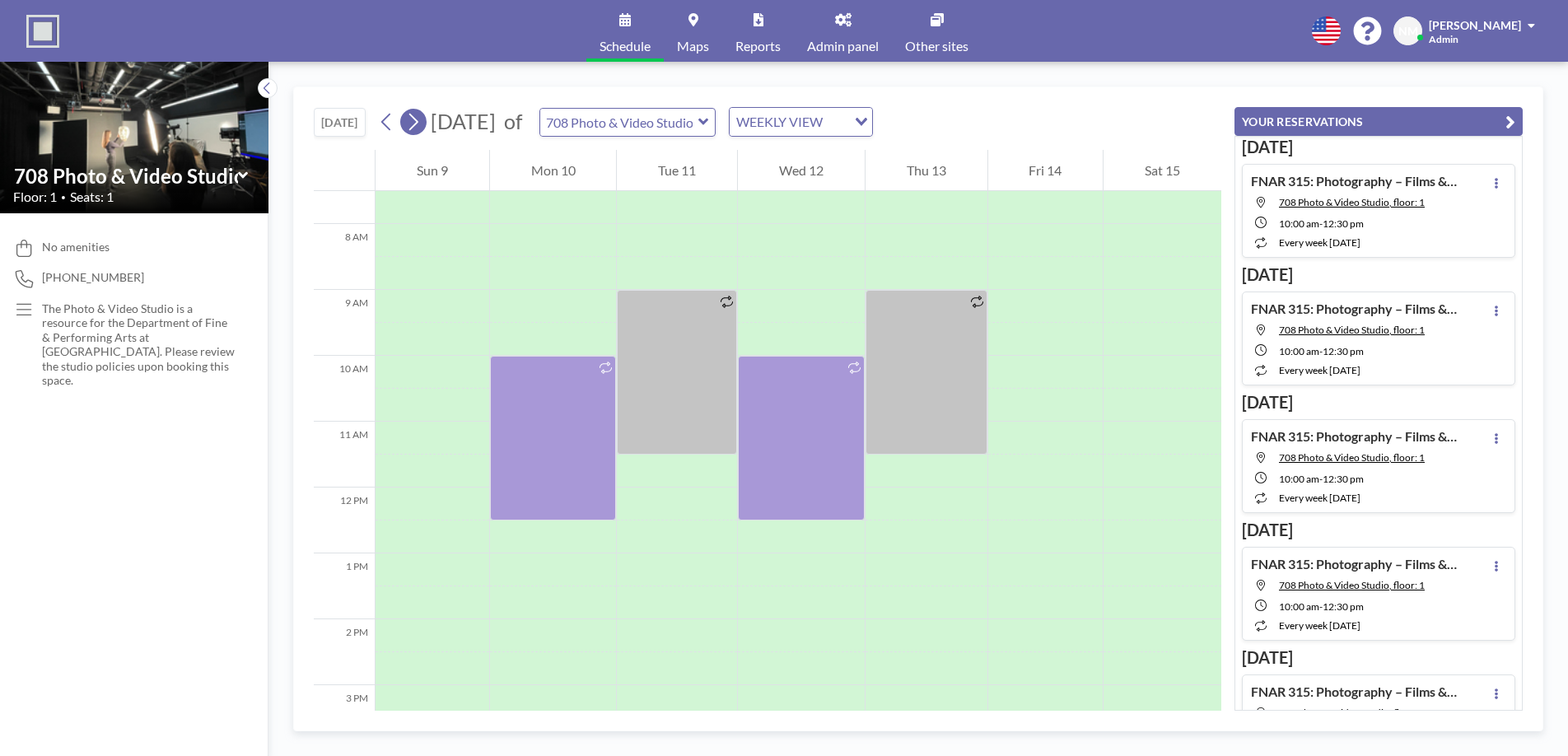
click at [414, 128] on icon at bounding box center [414, 122] width 9 height 18
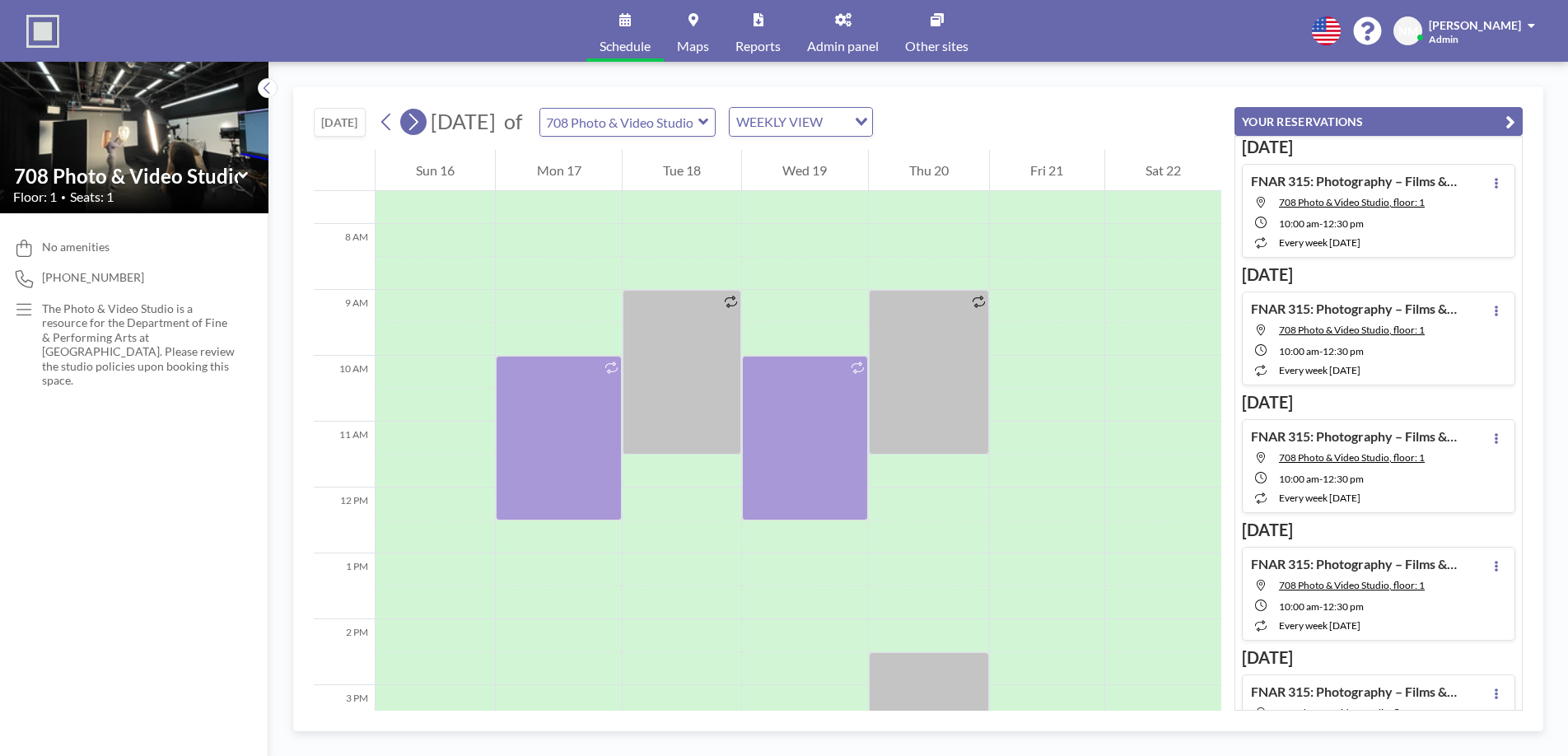
click at [410, 123] on icon at bounding box center [413, 121] width 16 height 25
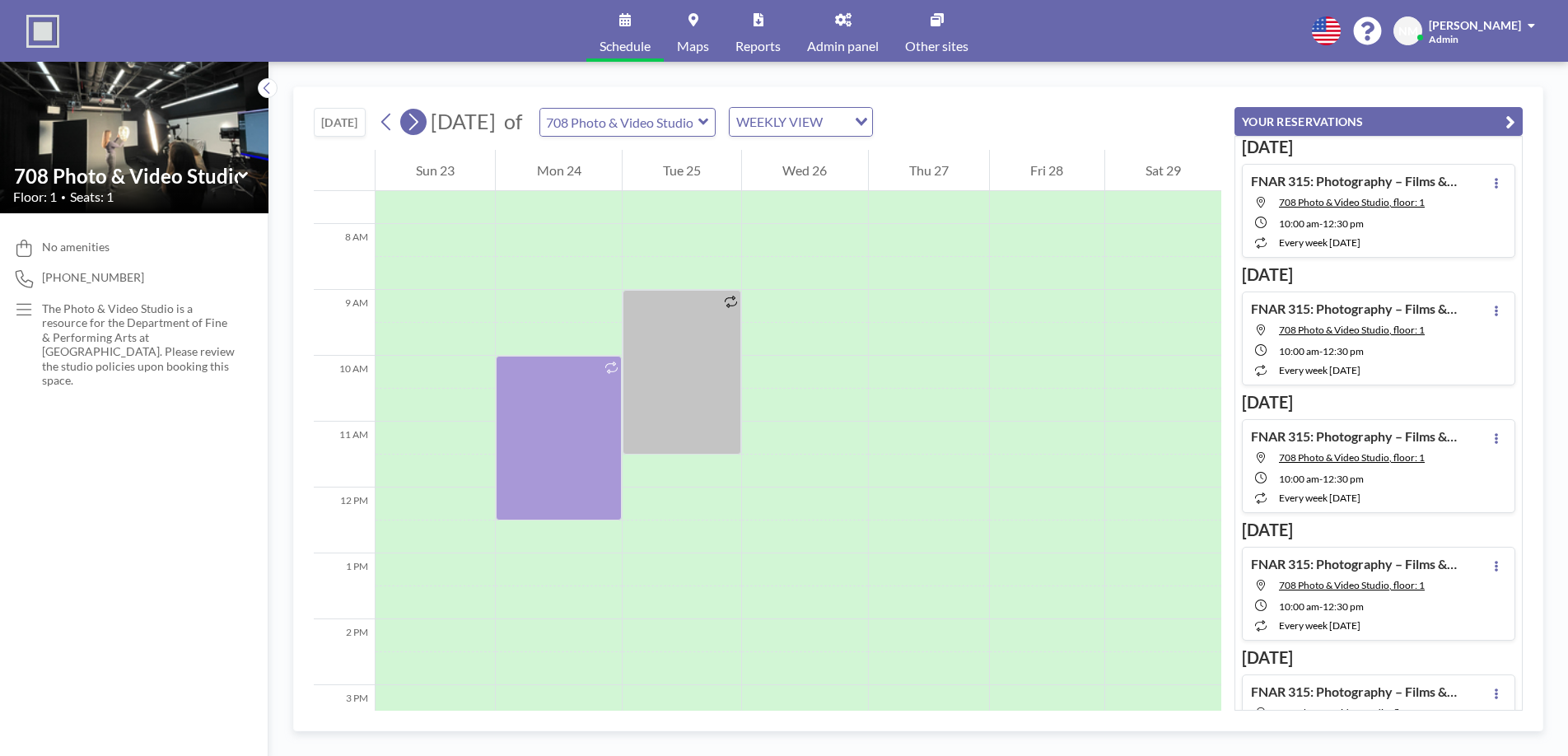
click at [410, 123] on icon at bounding box center [413, 121] width 16 height 25
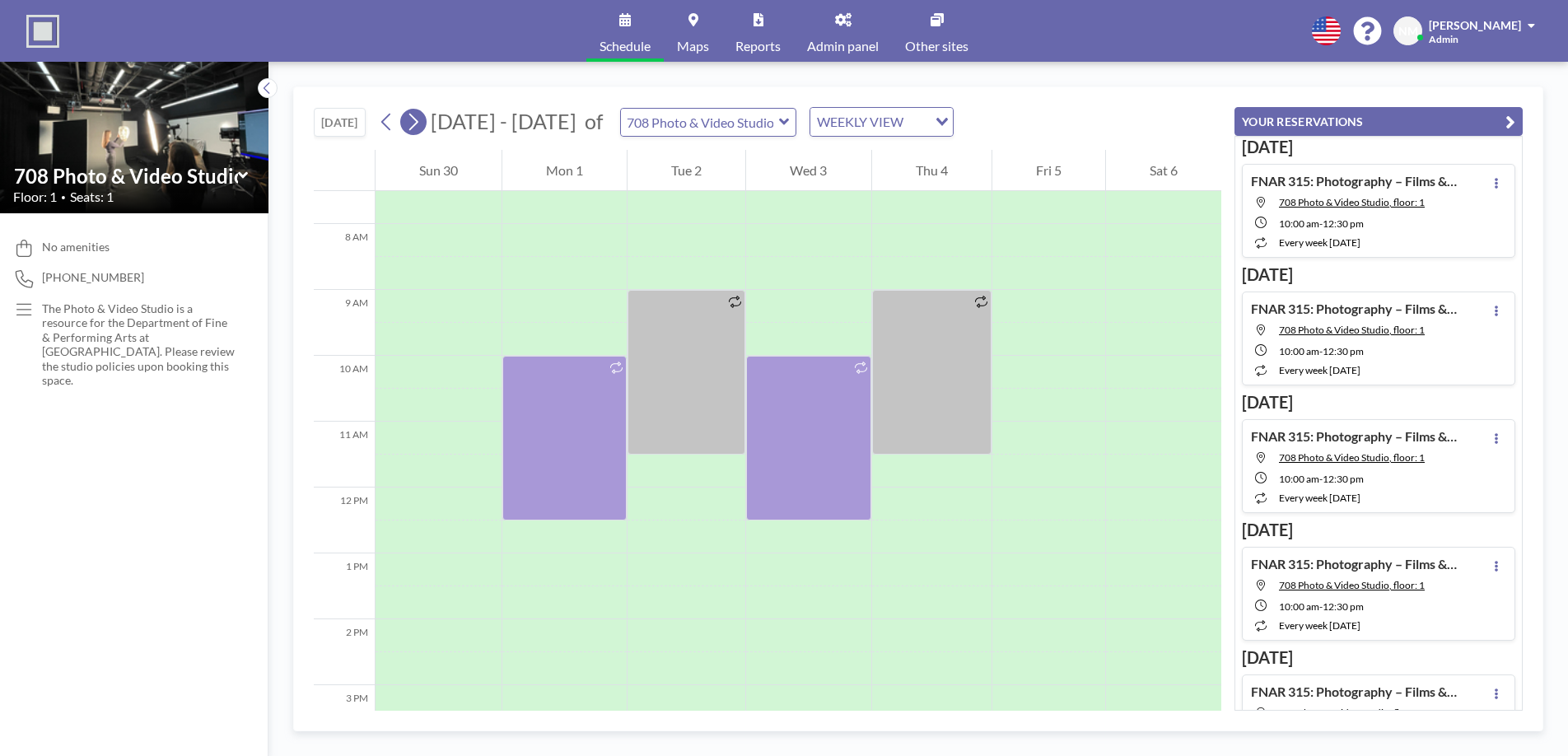
click at [410, 123] on icon at bounding box center [413, 121] width 16 height 25
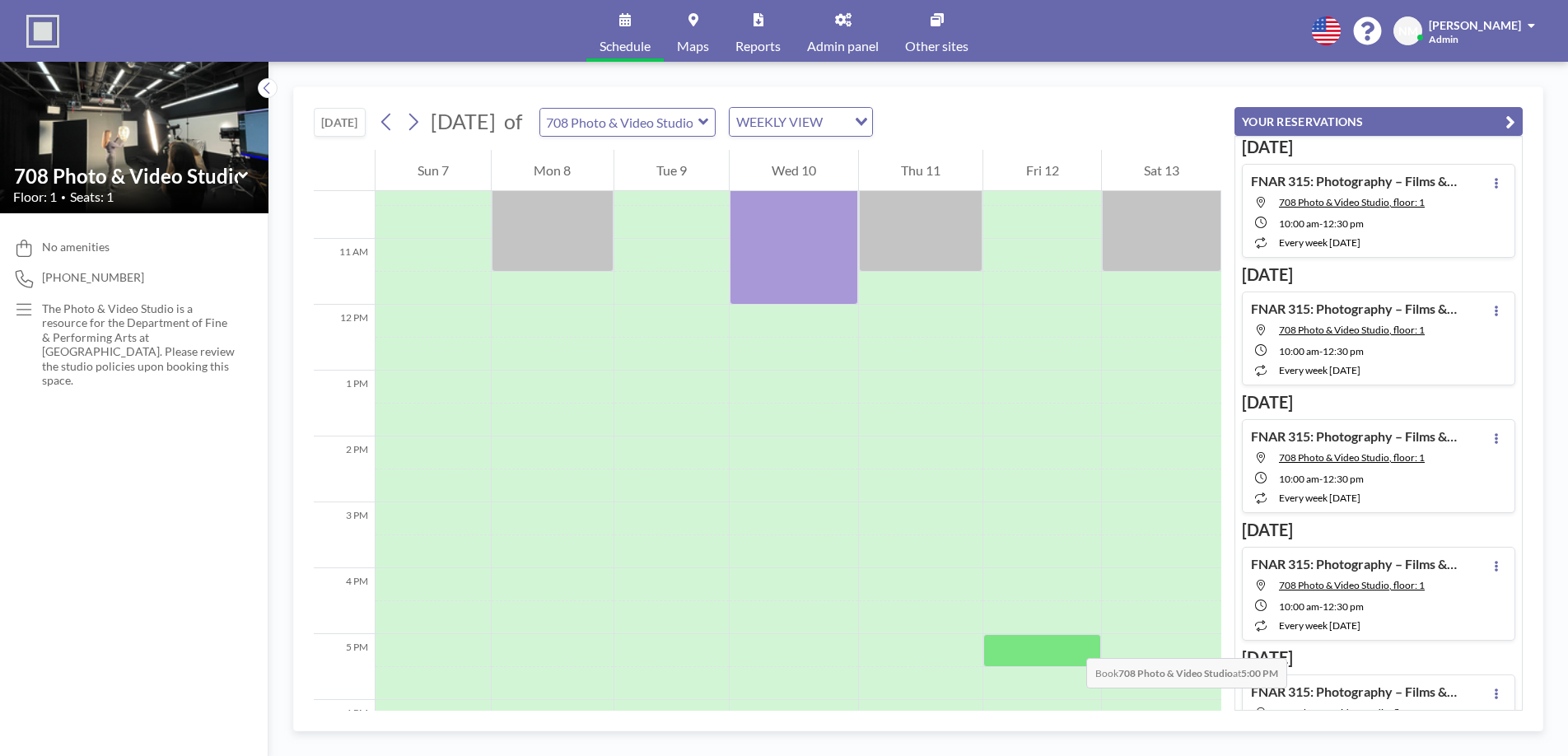
scroll to position [690, 0]
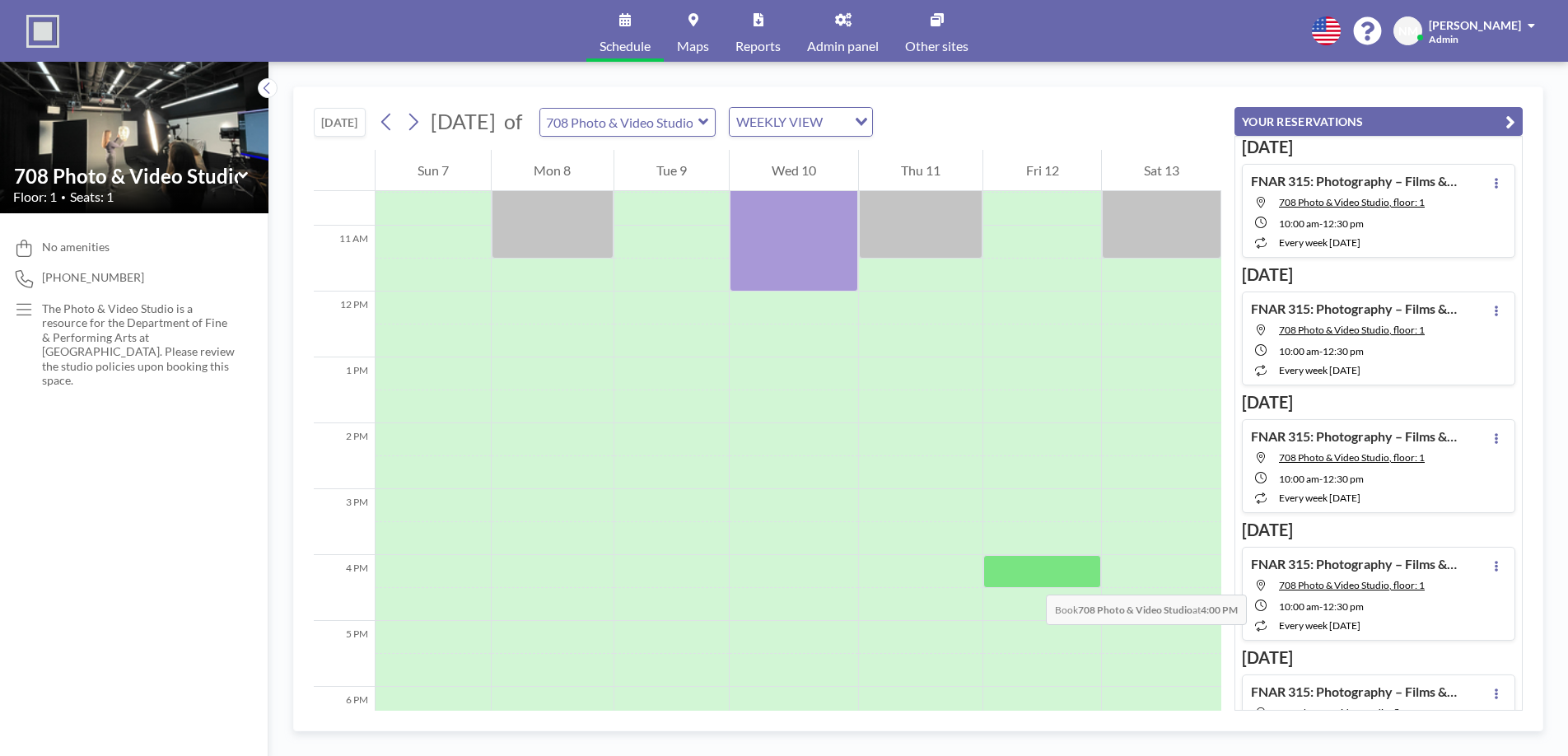
click at [1029, 578] on div at bounding box center [1041, 570] width 117 height 33
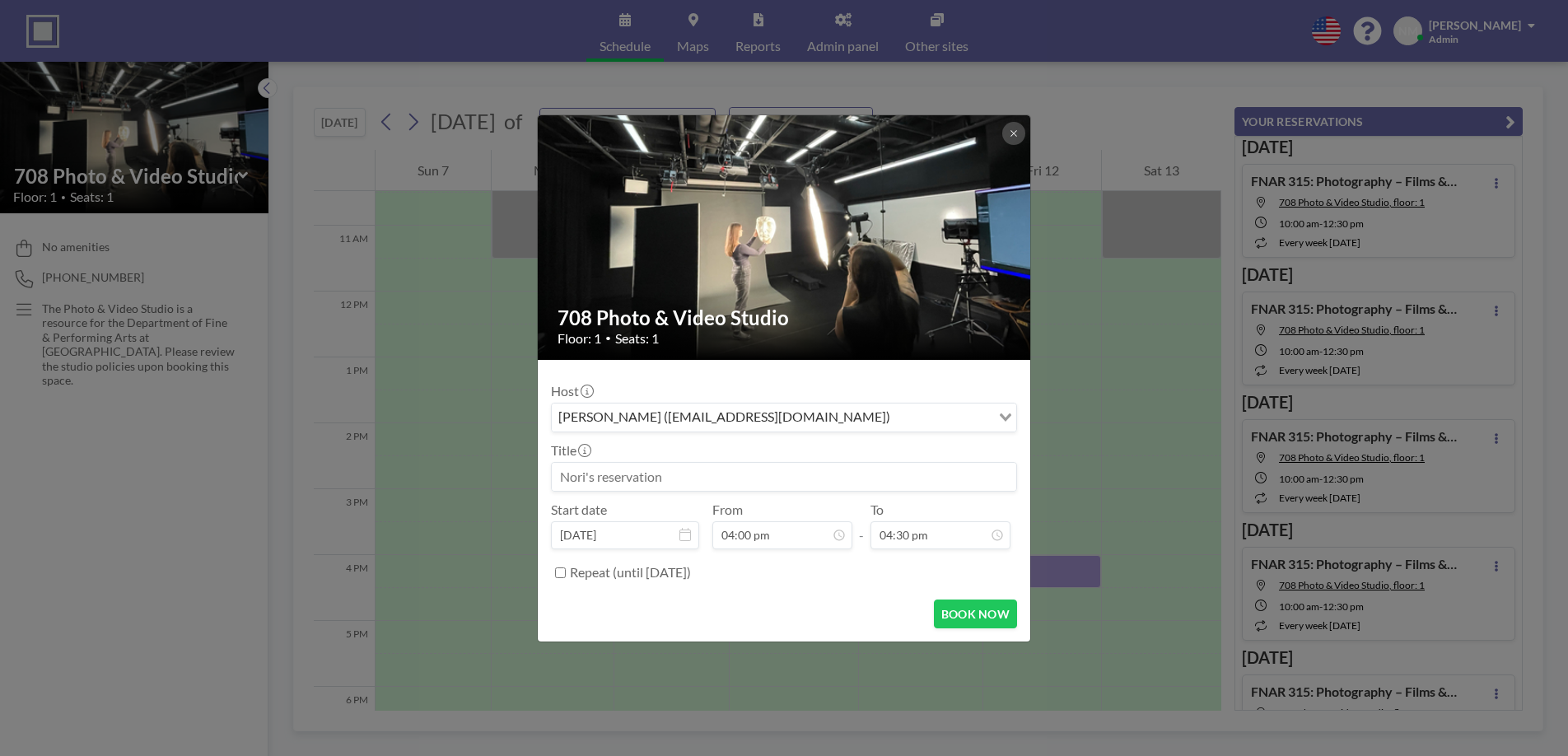
scroll to position [0, 0]
drag, startPoint x: 665, startPoint y: 460, endPoint x: 667, endPoint y: 470, distance: 10.2
click at [665, 462] on div at bounding box center [784, 477] width 466 height 30
click at [667, 477] on input at bounding box center [784, 476] width 464 height 28
paste input "FNAR 115-103 Critiques (Minami)"
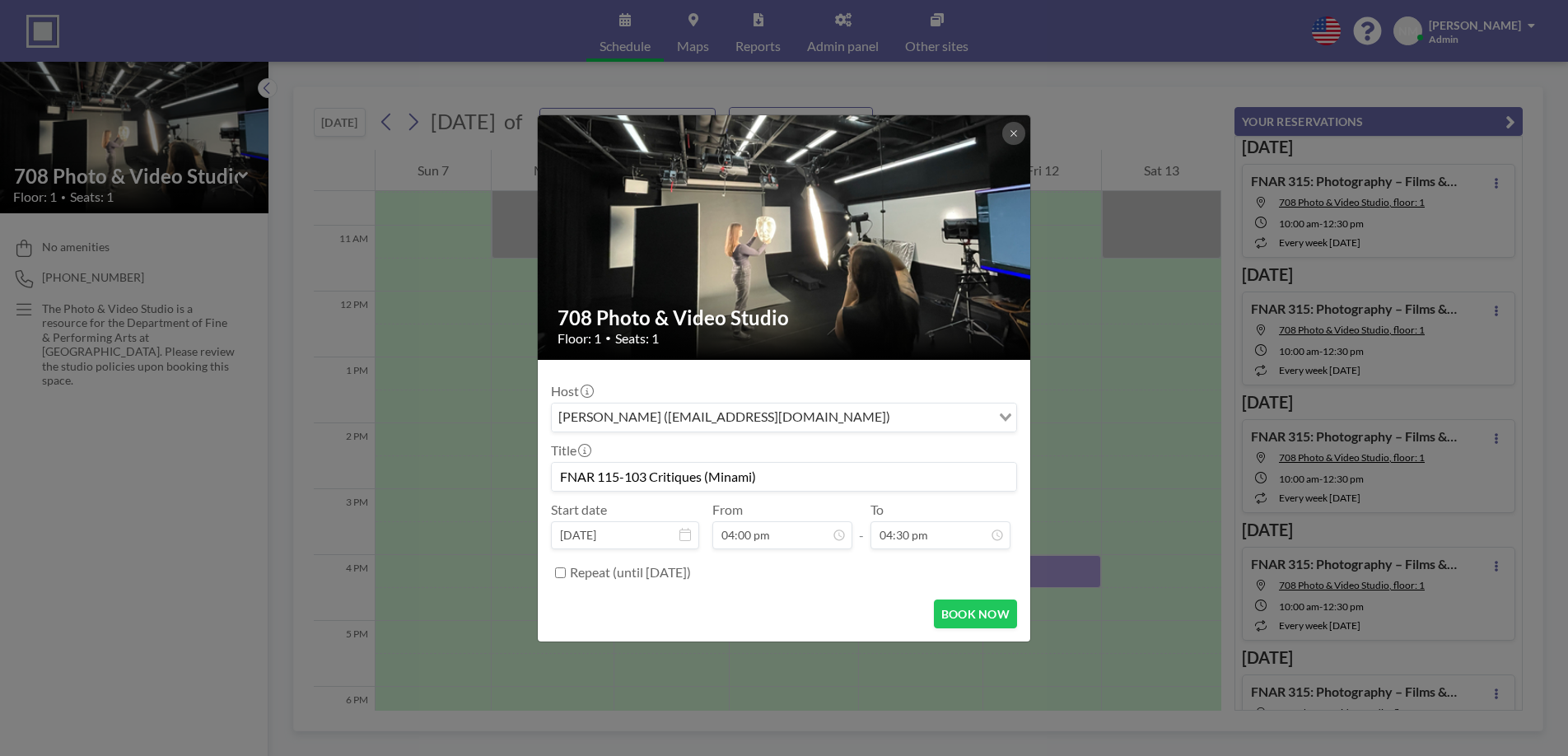
click at [650, 481] on input "FNAR 115-103 Critiques (Minami)" at bounding box center [784, 476] width 464 height 28
type input "FNAR 115-103 Final Critiques (Minami)"
click at [937, 542] on input "04:30 pm" at bounding box center [941, 535] width 140 height 28
click at [947, 533] on input "04:30 pm" at bounding box center [941, 535] width 140 height 28
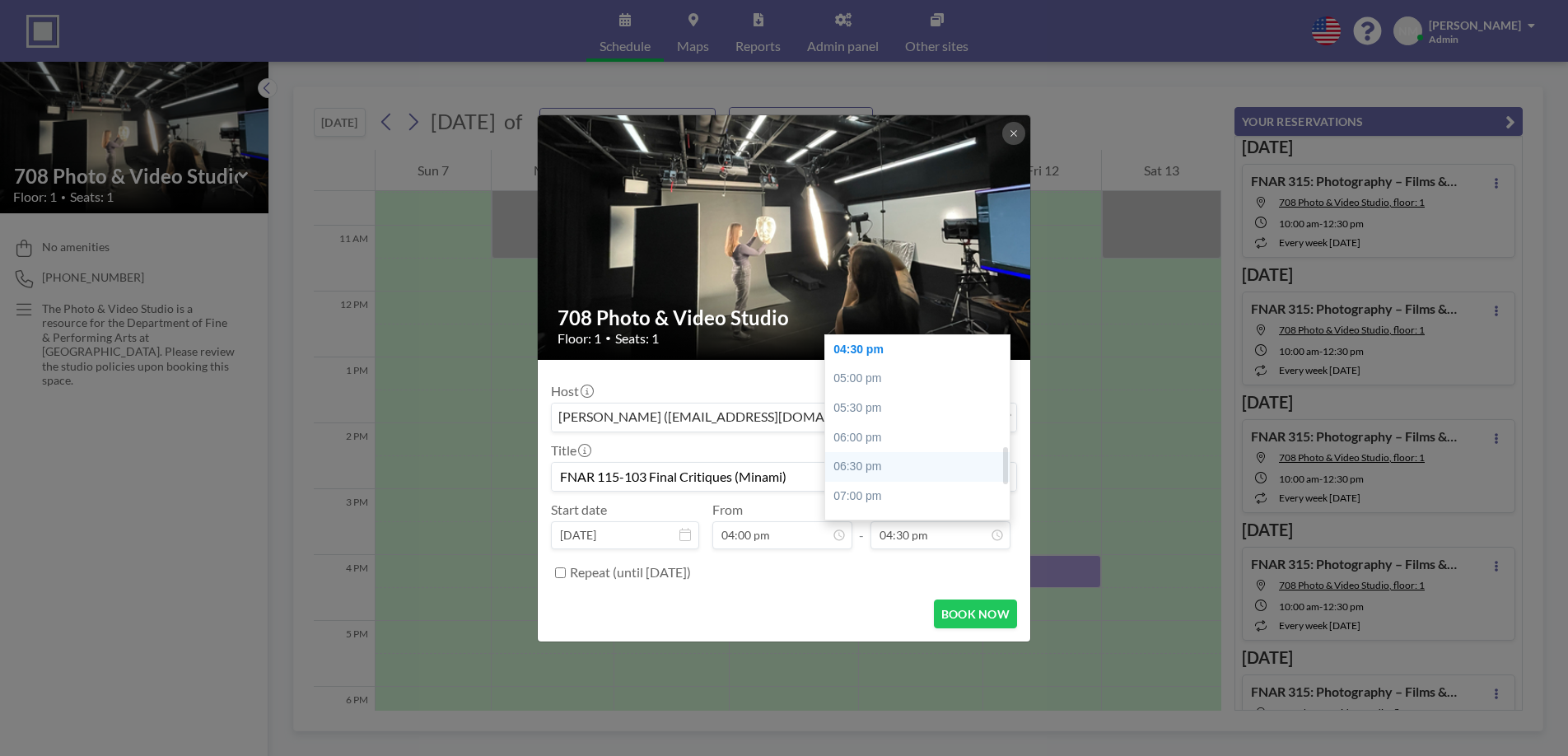
click at [911, 462] on div "06:30 pm" at bounding box center [917, 467] width 185 height 30
type input "06:30 pm"
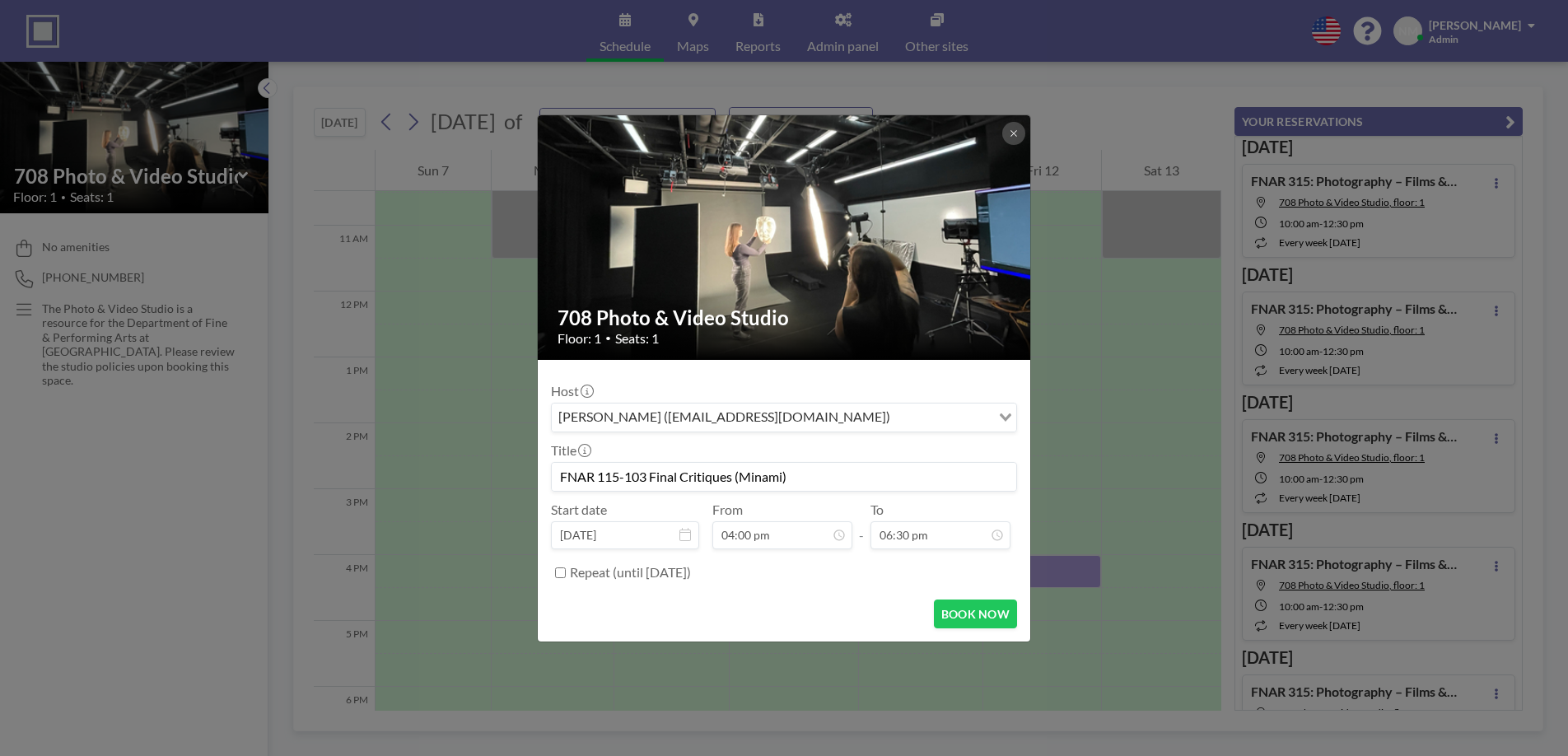
scroll to position [674, 0]
click at [978, 616] on button "BOOK NOW" at bounding box center [975, 613] width 83 height 29
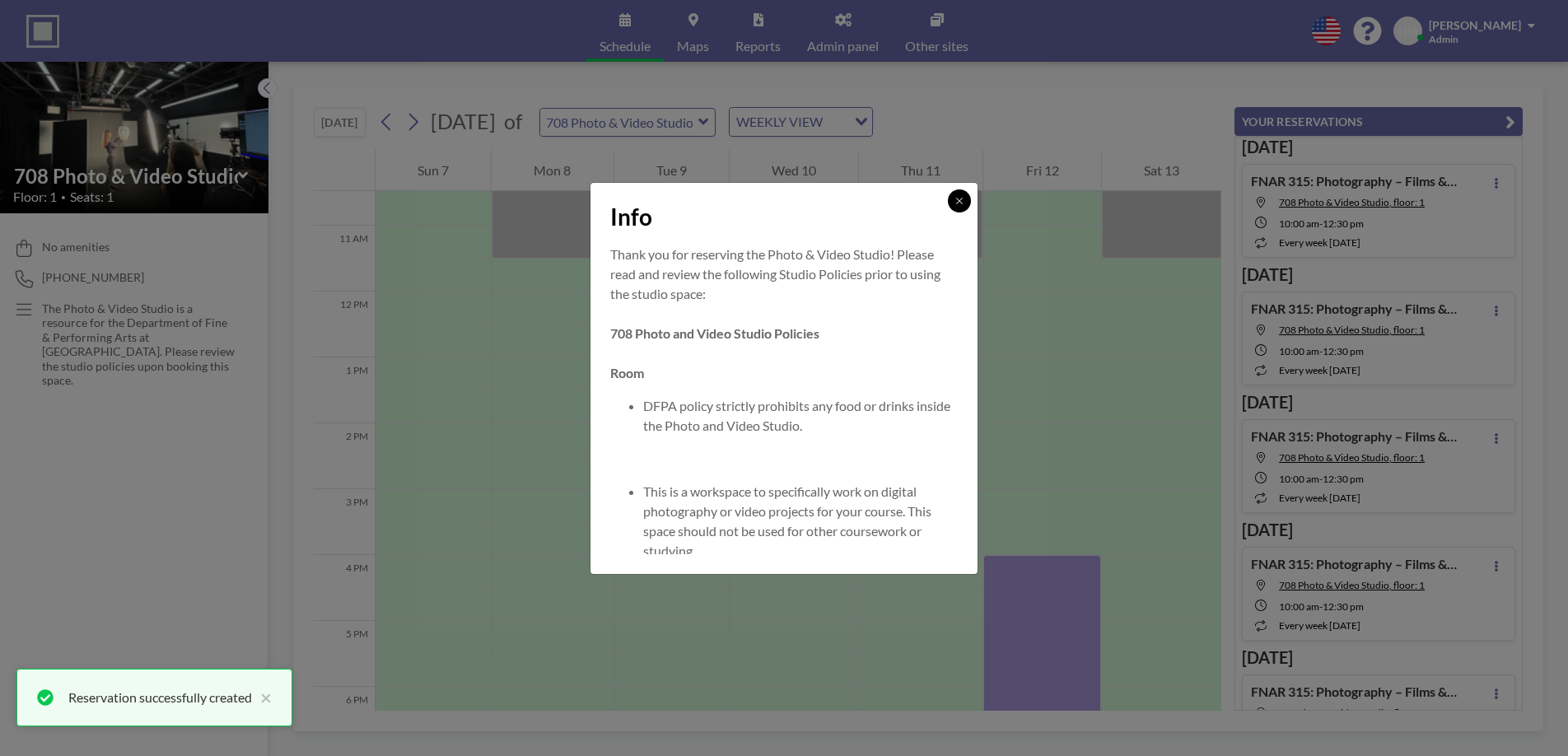
click at [961, 201] on icon at bounding box center [959, 200] width 10 height 10
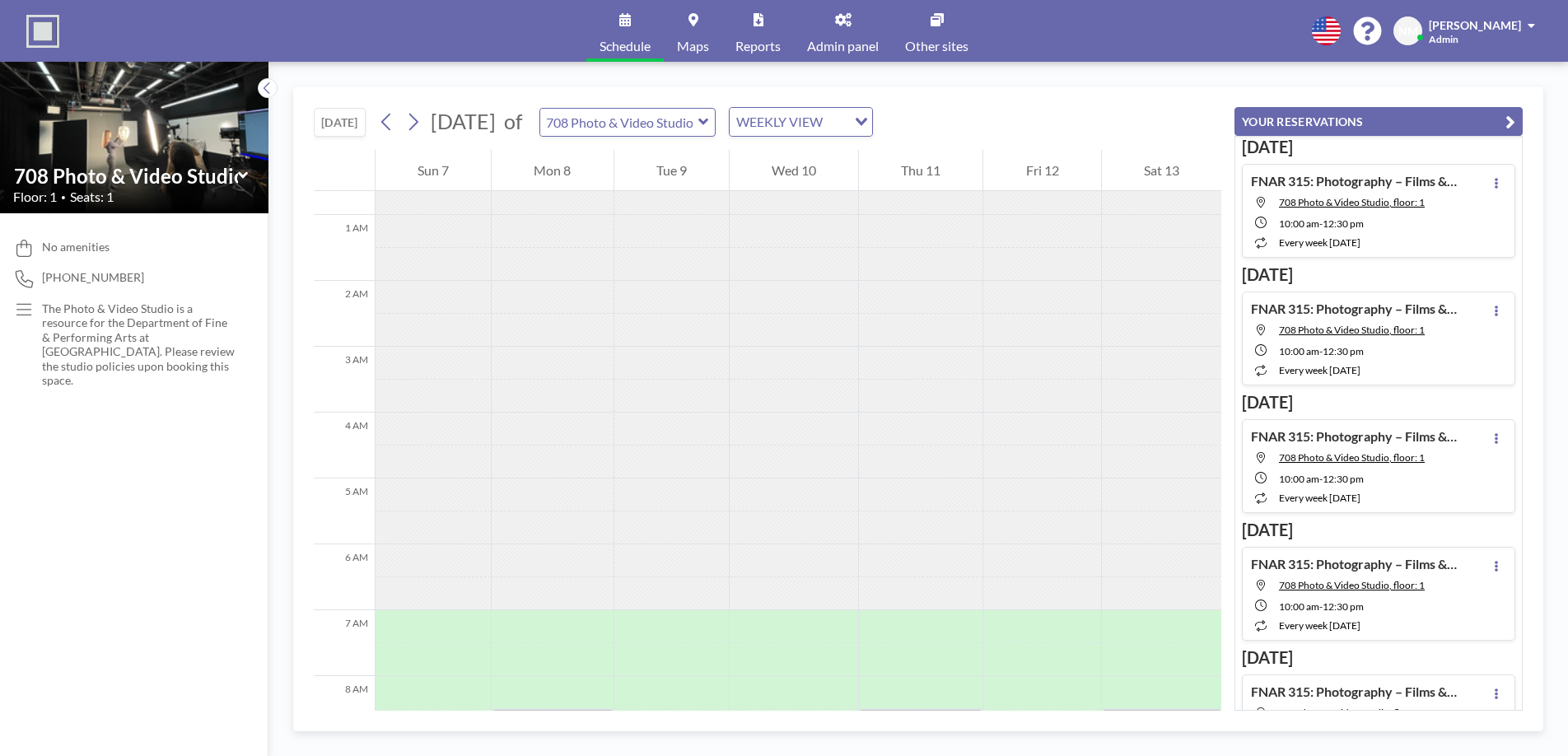
scroll to position [0, 0]
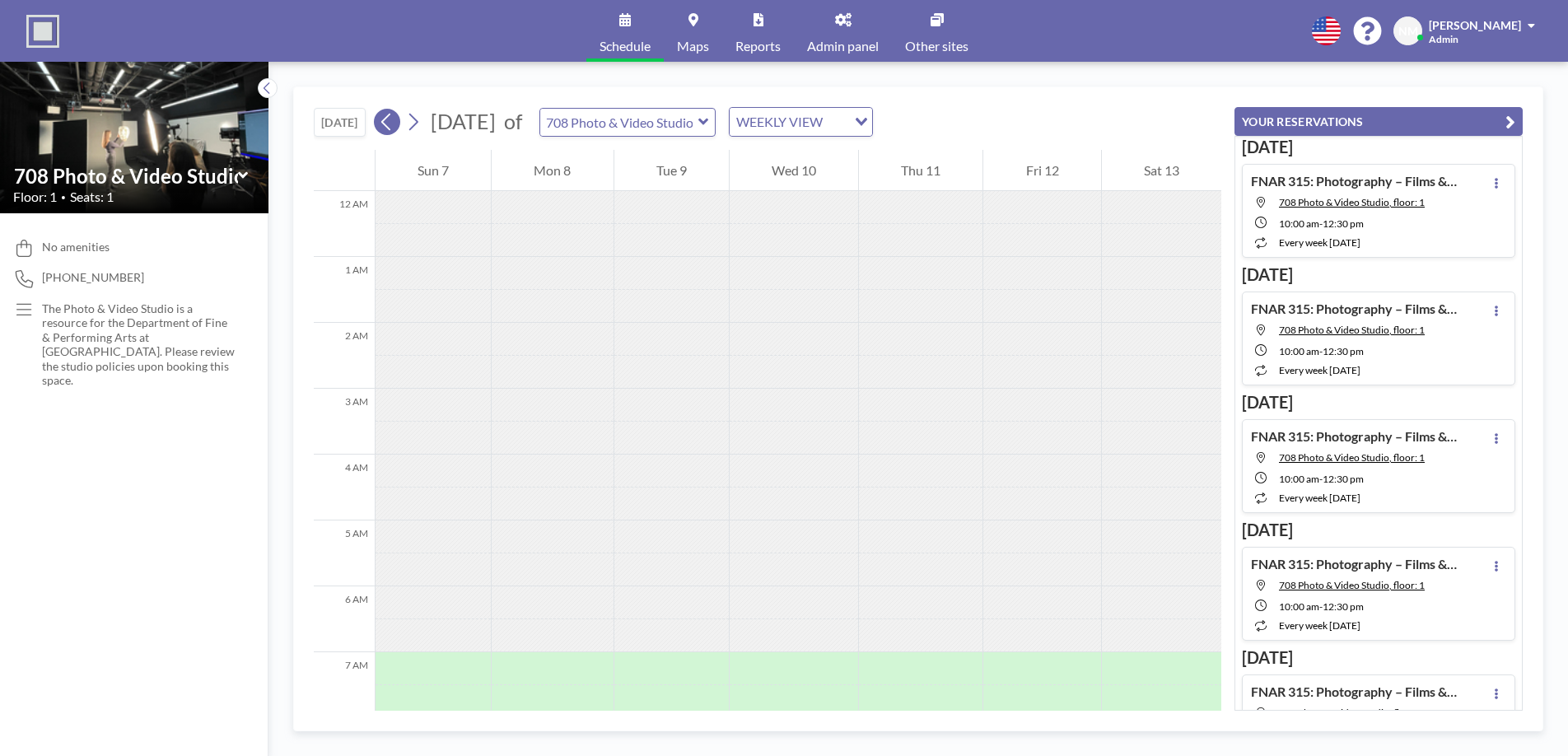
click at [394, 127] on icon at bounding box center [386, 121] width 16 height 25
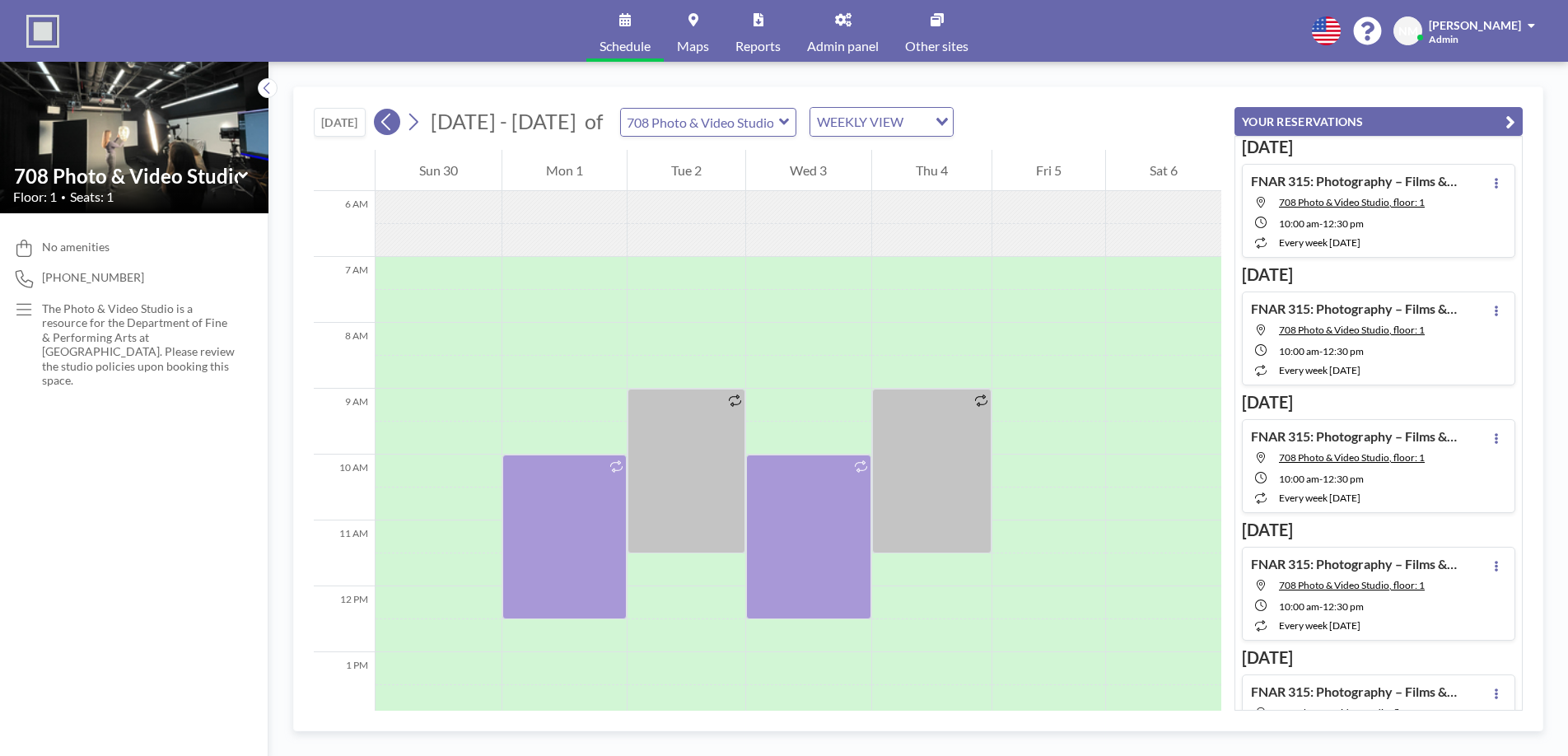
click at [393, 130] on icon at bounding box center [386, 121] width 16 height 25
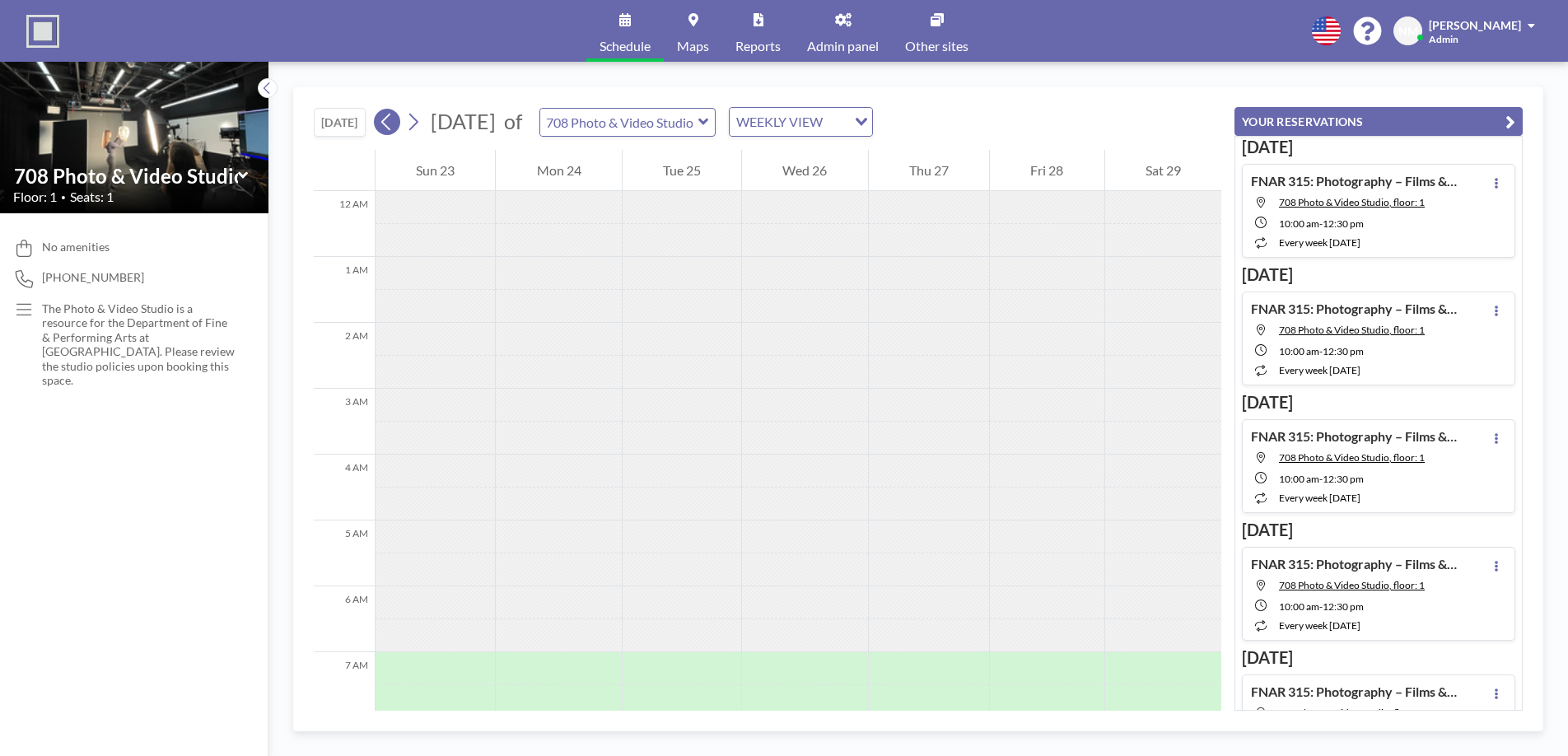
scroll to position [340, 0]
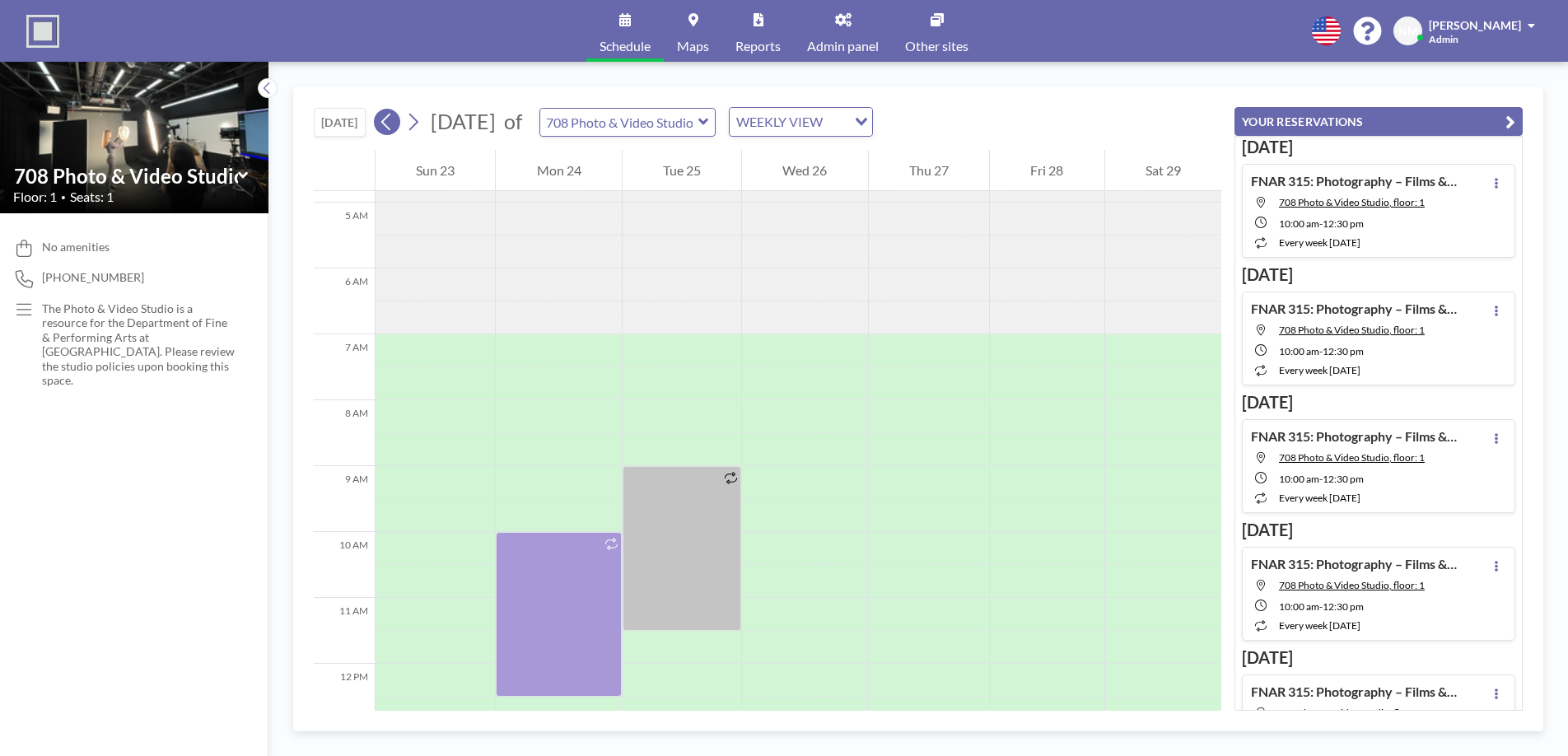
click at [393, 130] on icon at bounding box center [386, 121] width 16 height 25
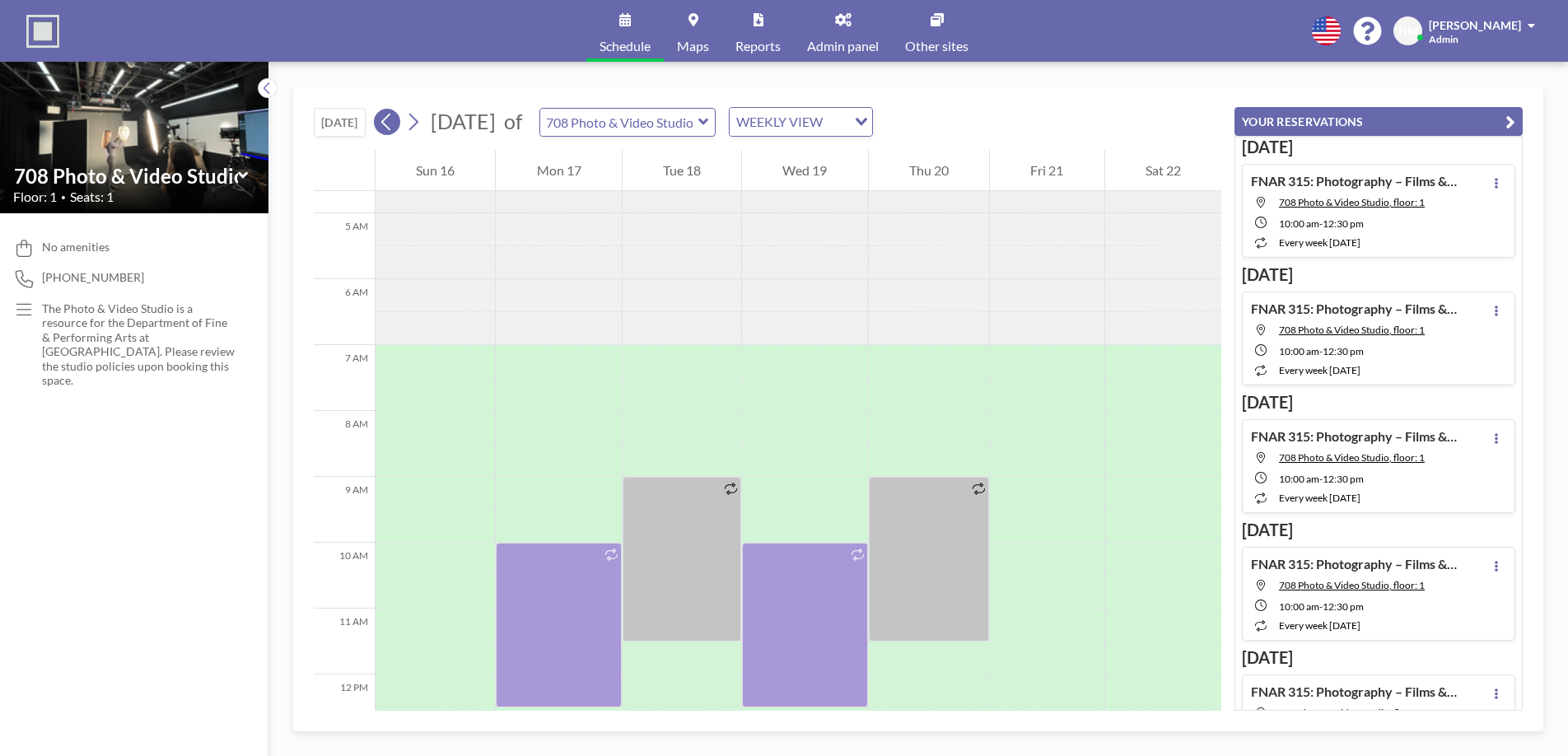
scroll to position [494, 0]
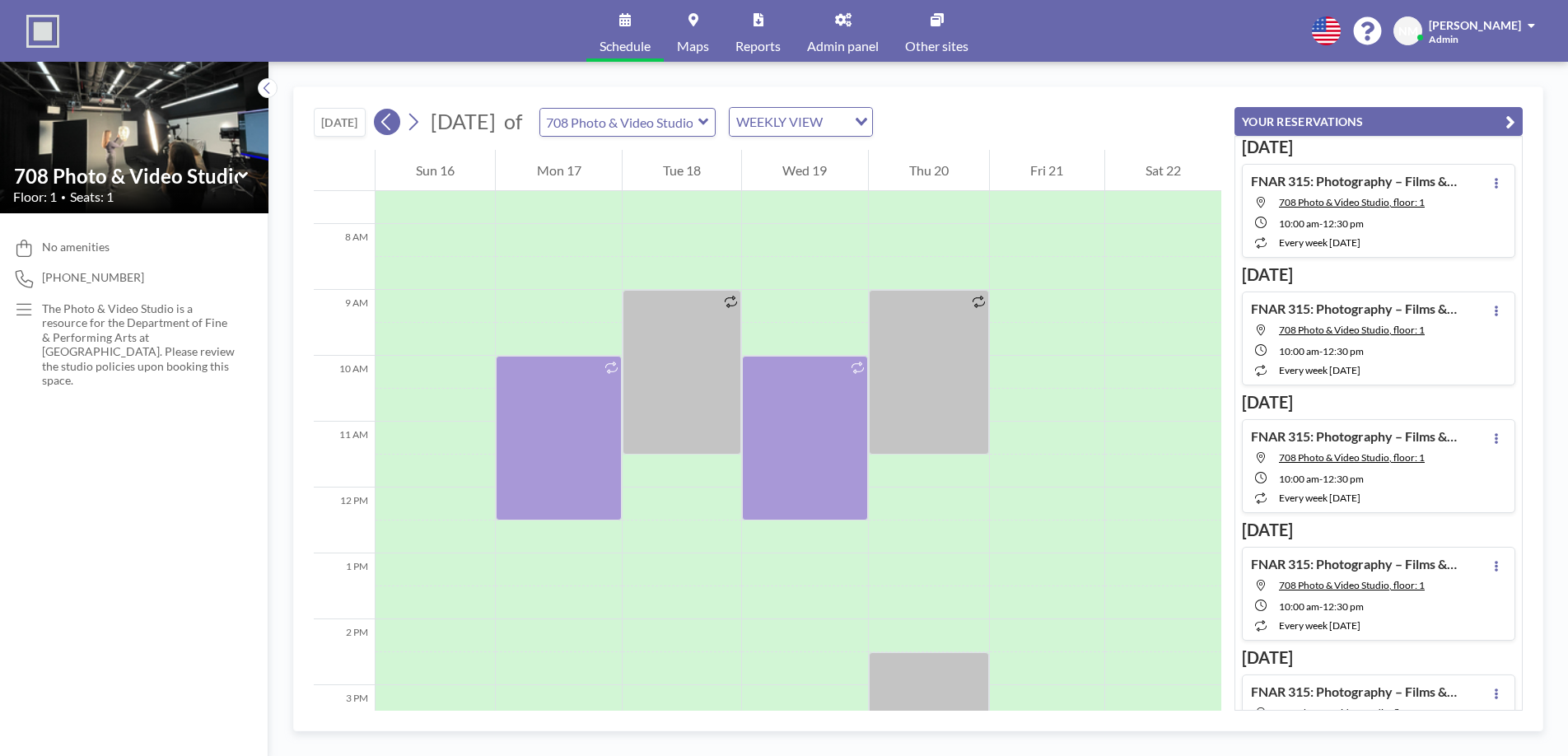
click at [393, 130] on icon at bounding box center [386, 121] width 16 height 25
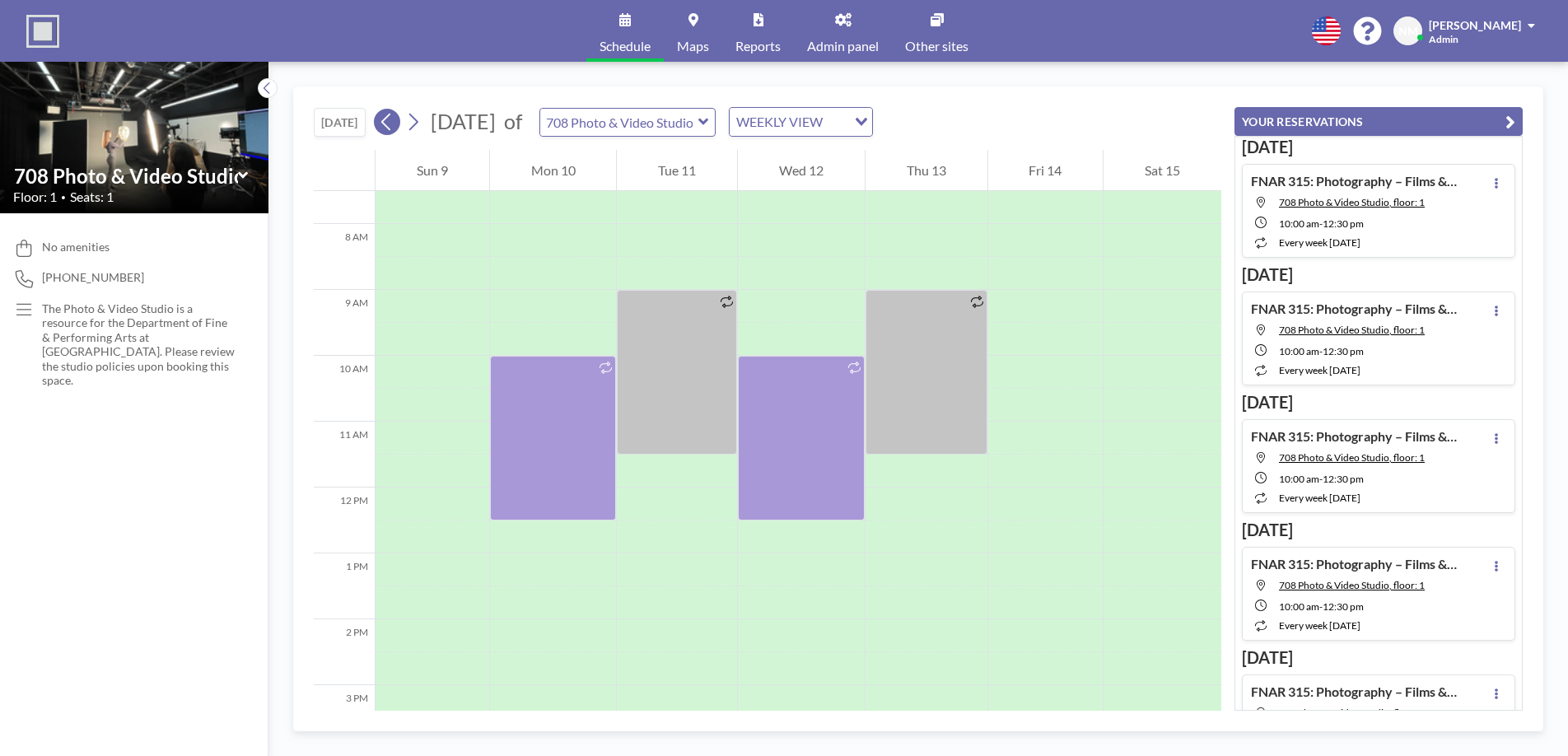
click at [393, 130] on icon at bounding box center [386, 121] width 16 height 25
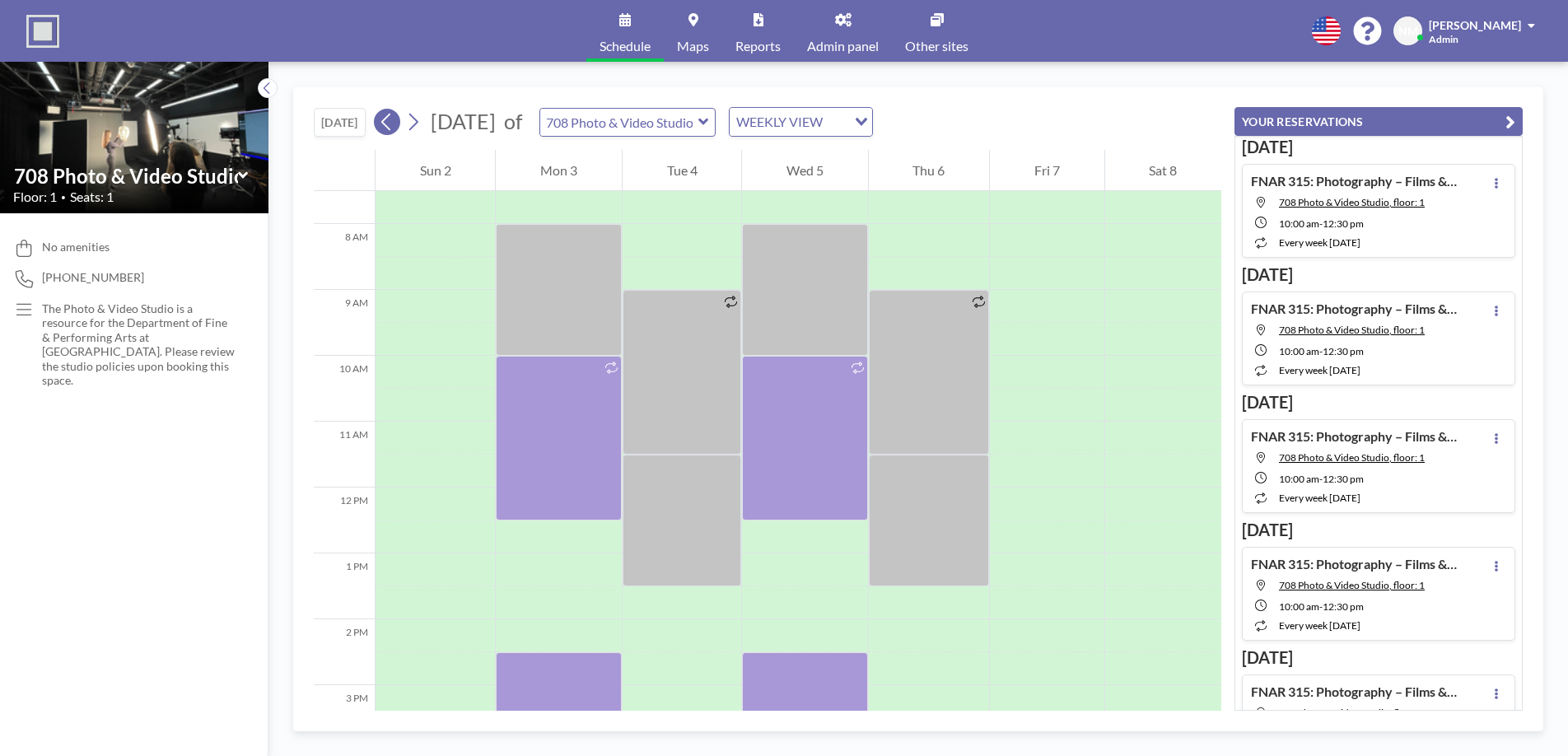
click at [393, 130] on icon at bounding box center [386, 121] width 16 height 25
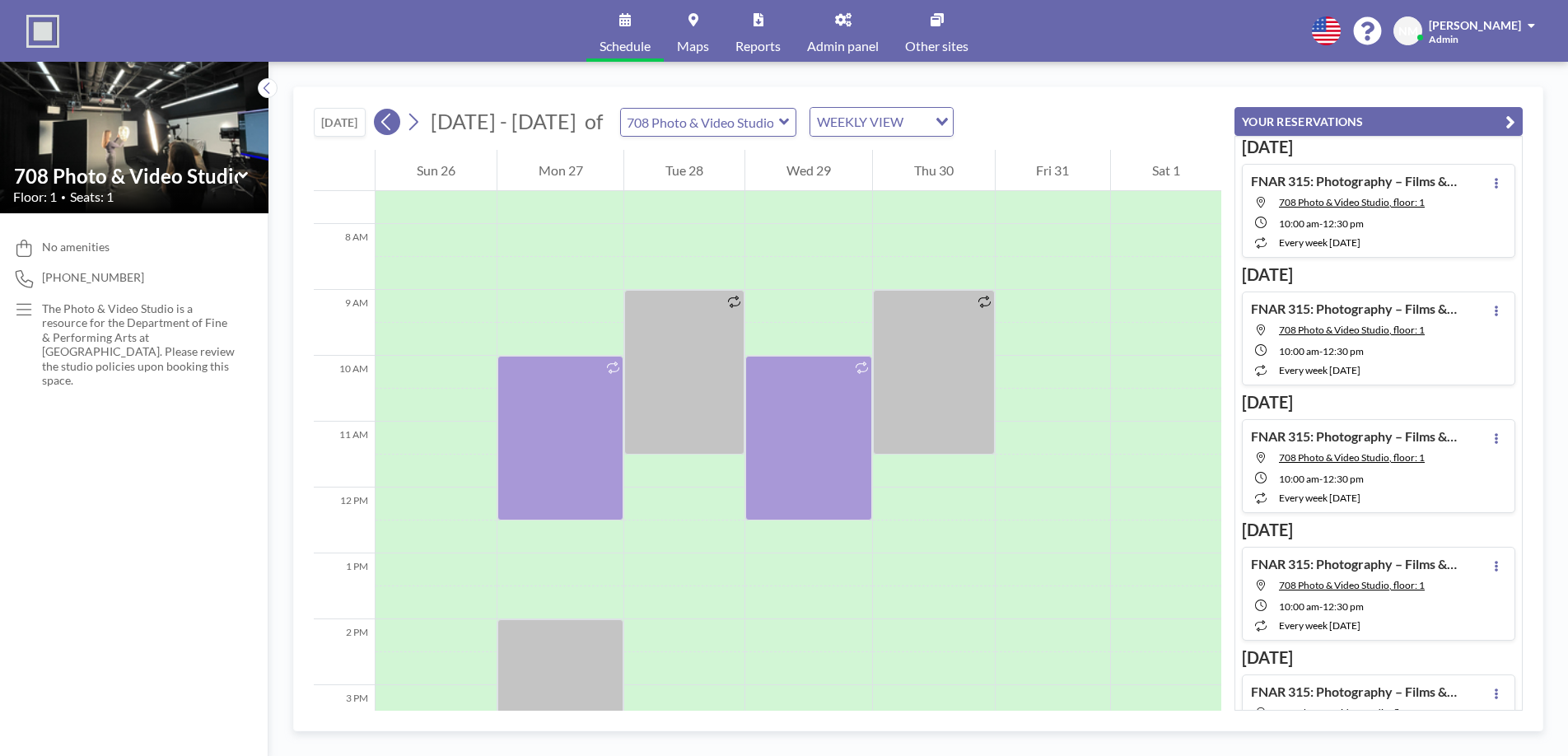
click at [393, 130] on icon at bounding box center [386, 121] width 16 height 25
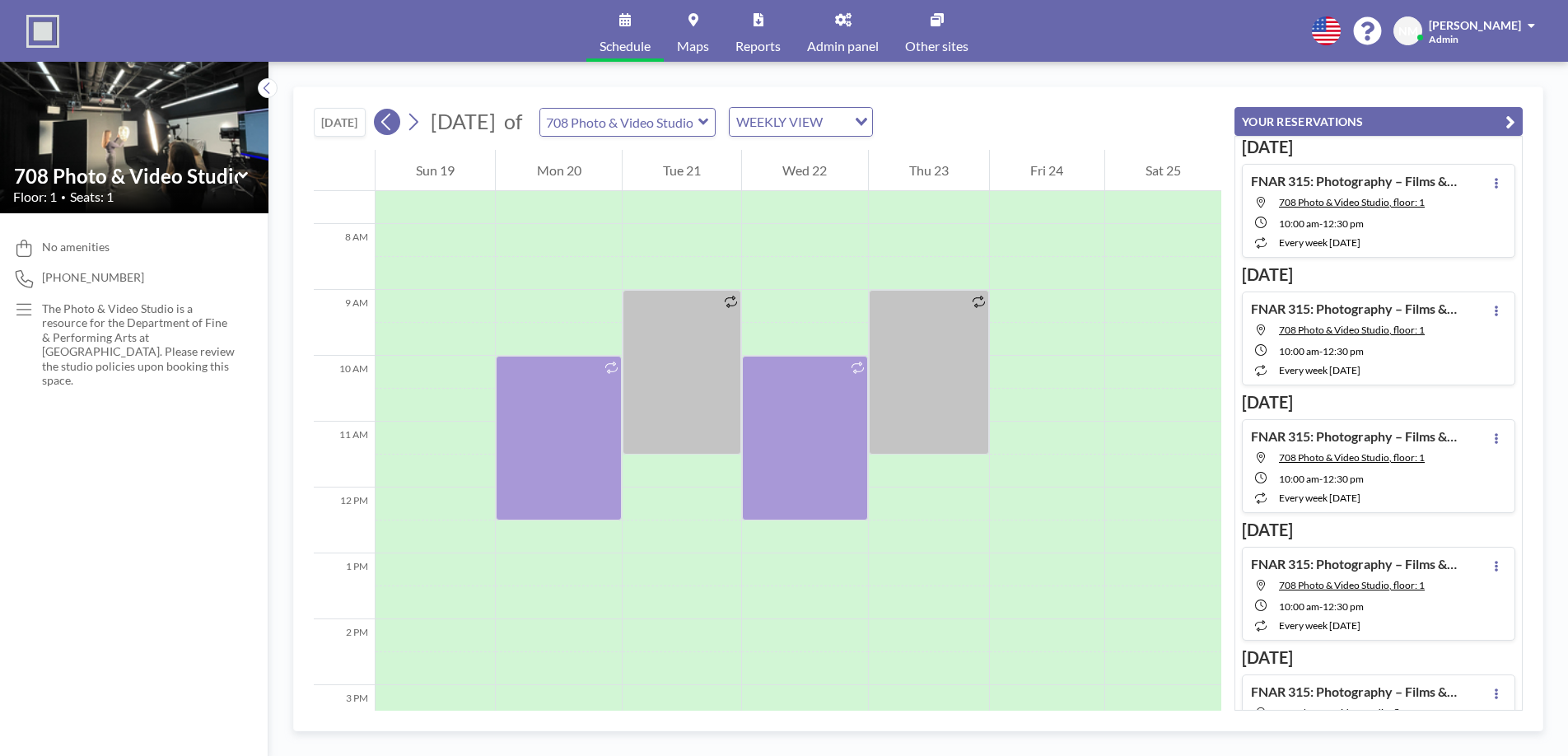
click at [393, 130] on icon at bounding box center [386, 121] width 16 height 25
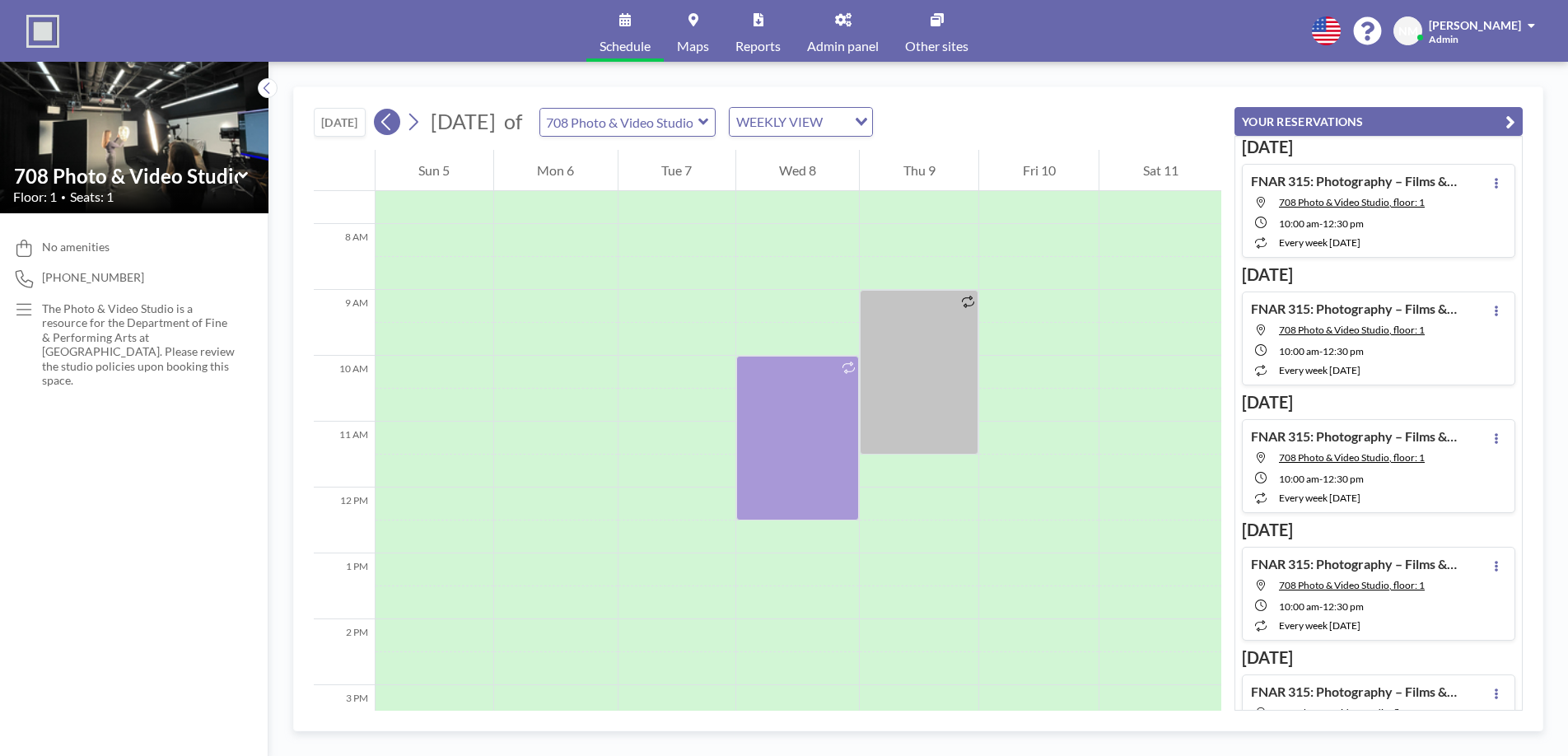
click at [393, 130] on icon at bounding box center [386, 121] width 16 height 25
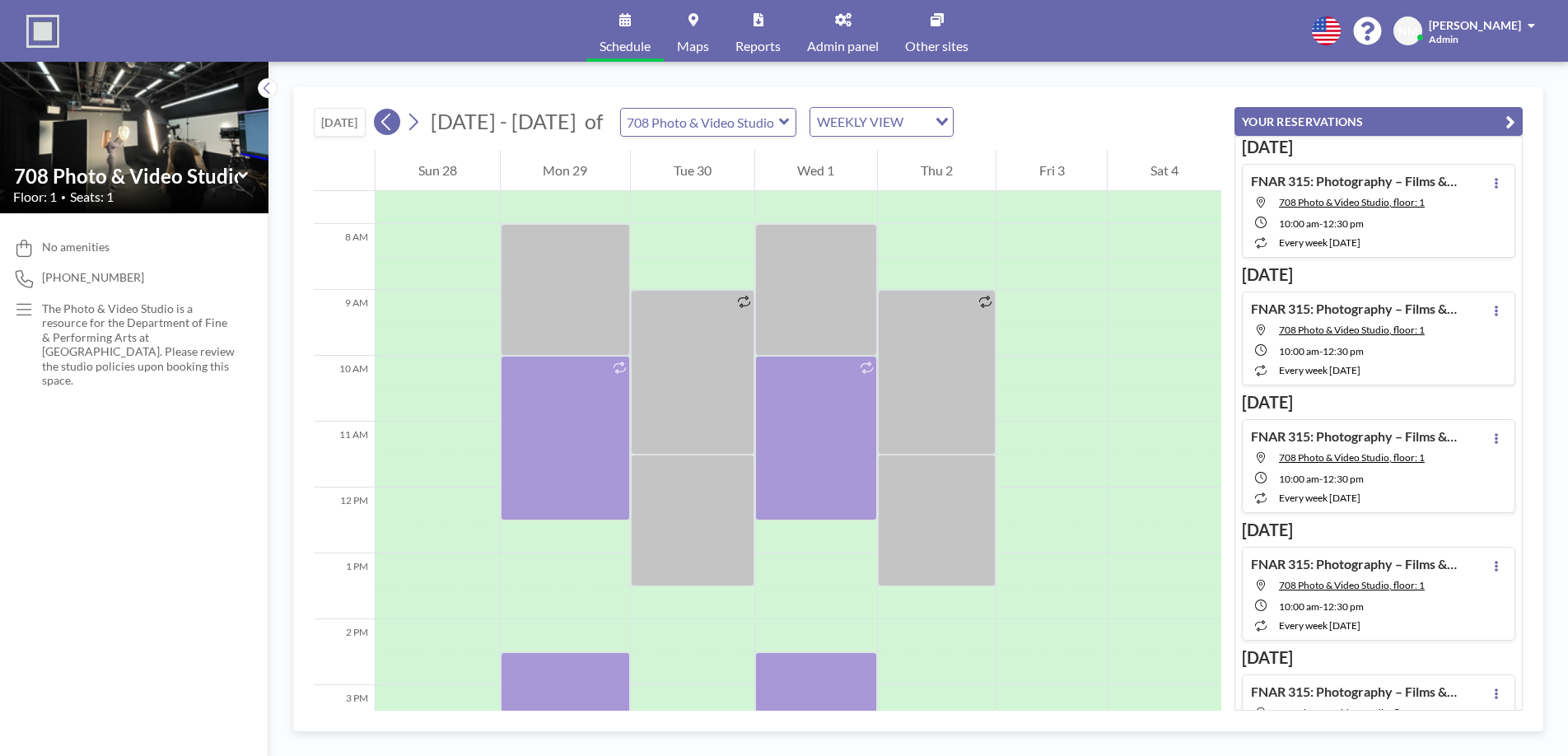
click at [393, 130] on icon at bounding box center [386, 121] width 16 height 25
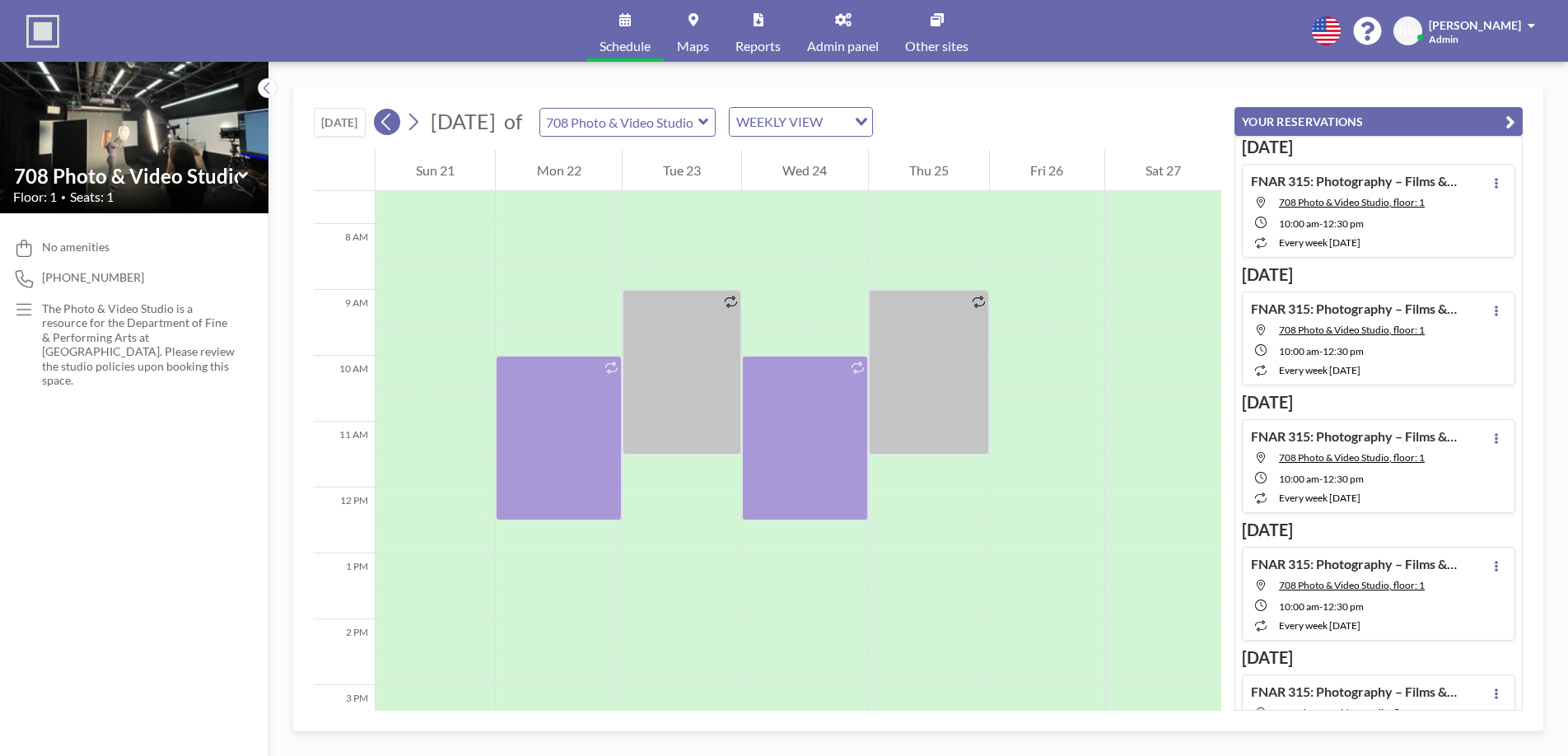
click at [393, 130] on icon at bounding box center [386, 121] width 16 height 25
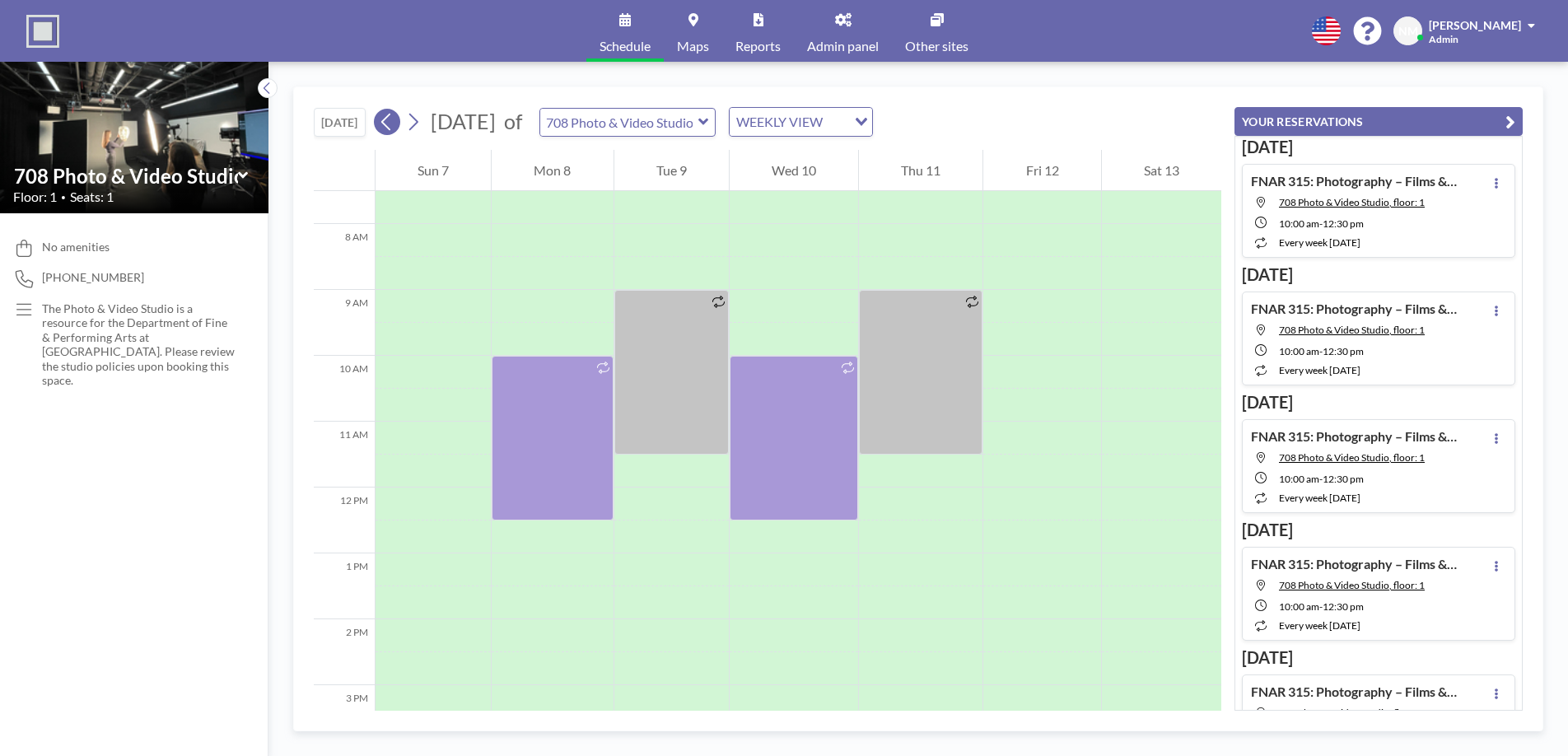
click at [393, 130] on icon at bounding box center [386, 121] width 16 height 25
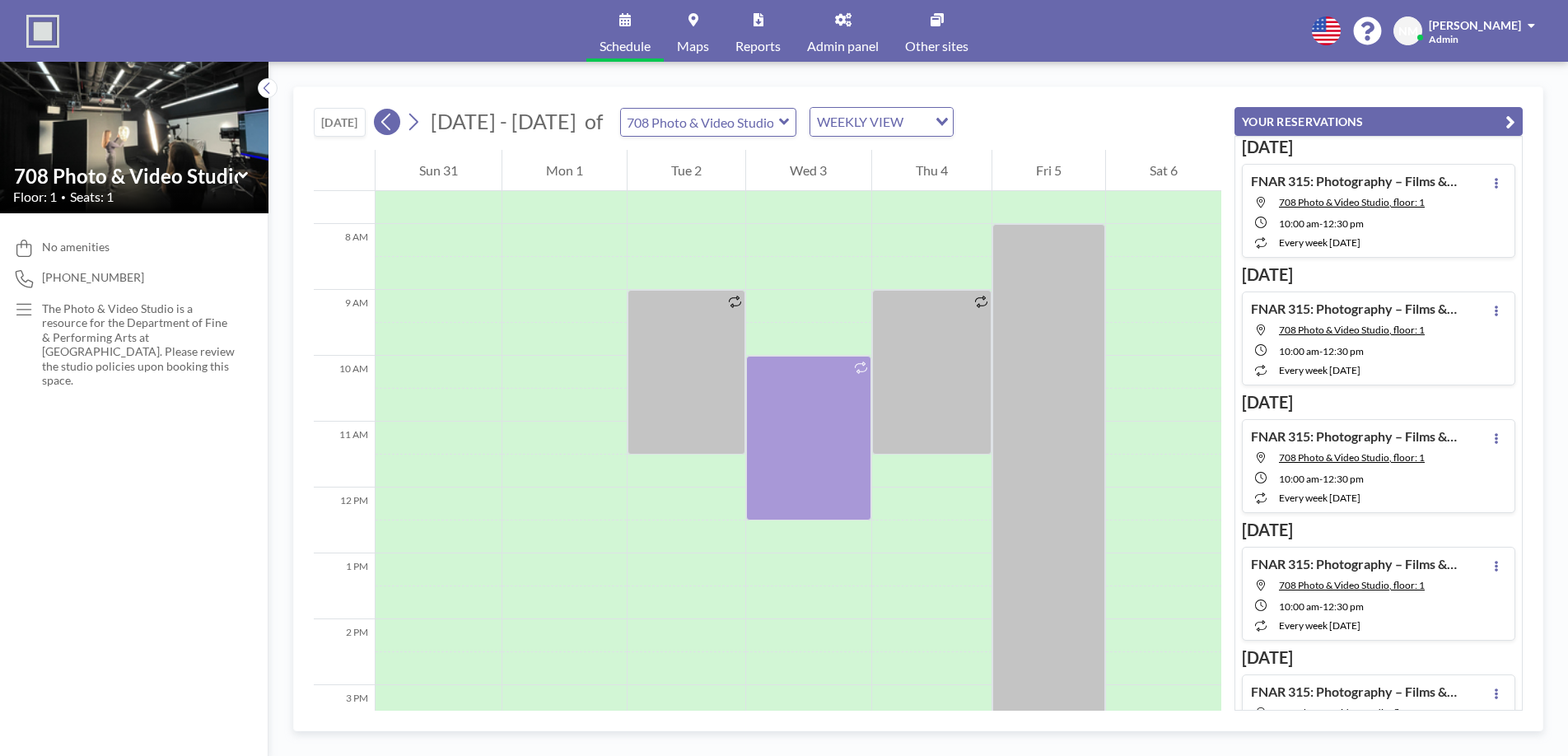
click at [382, 127] on icon at bounding box center [386, 121] width 16 height 25
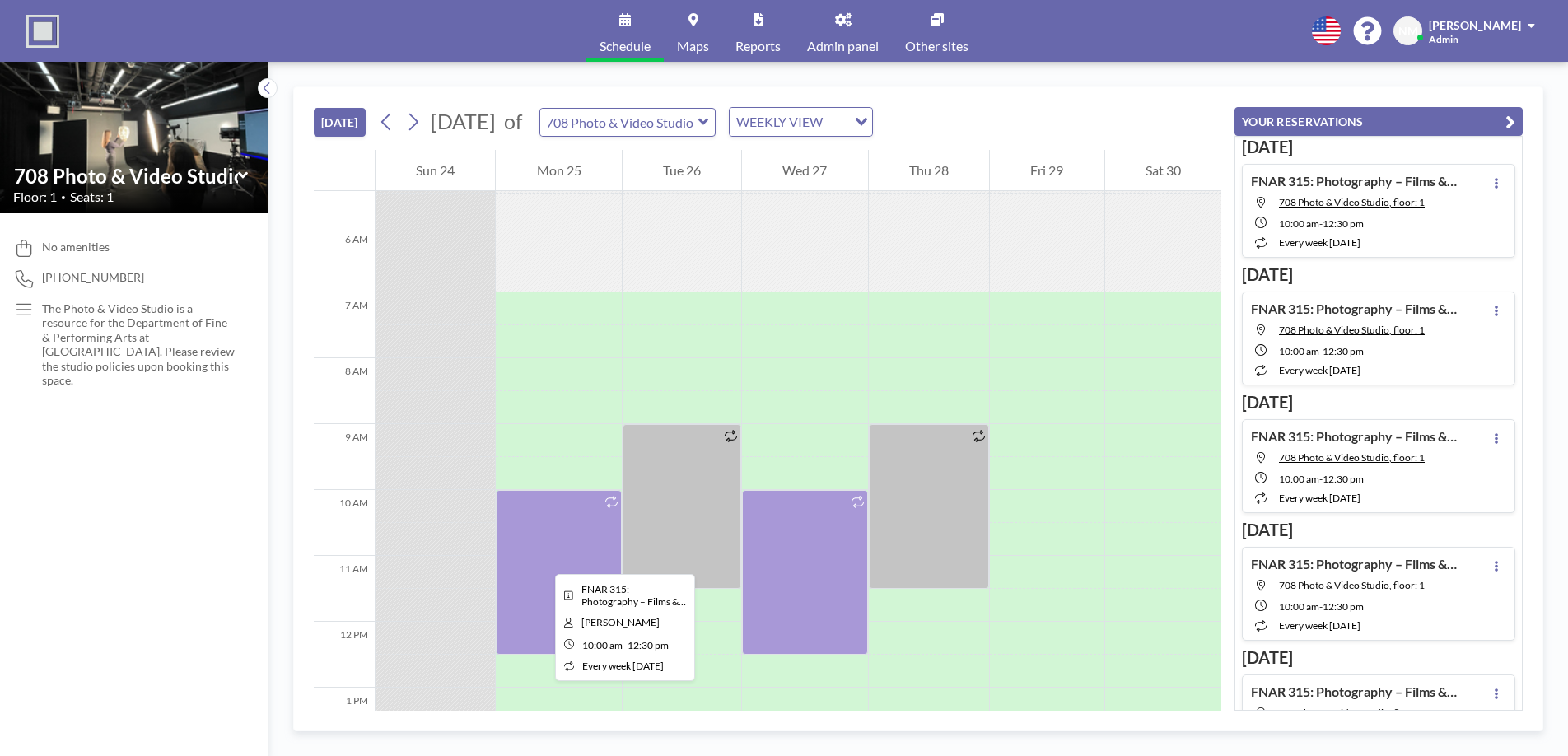
scroll to position [361, 0]
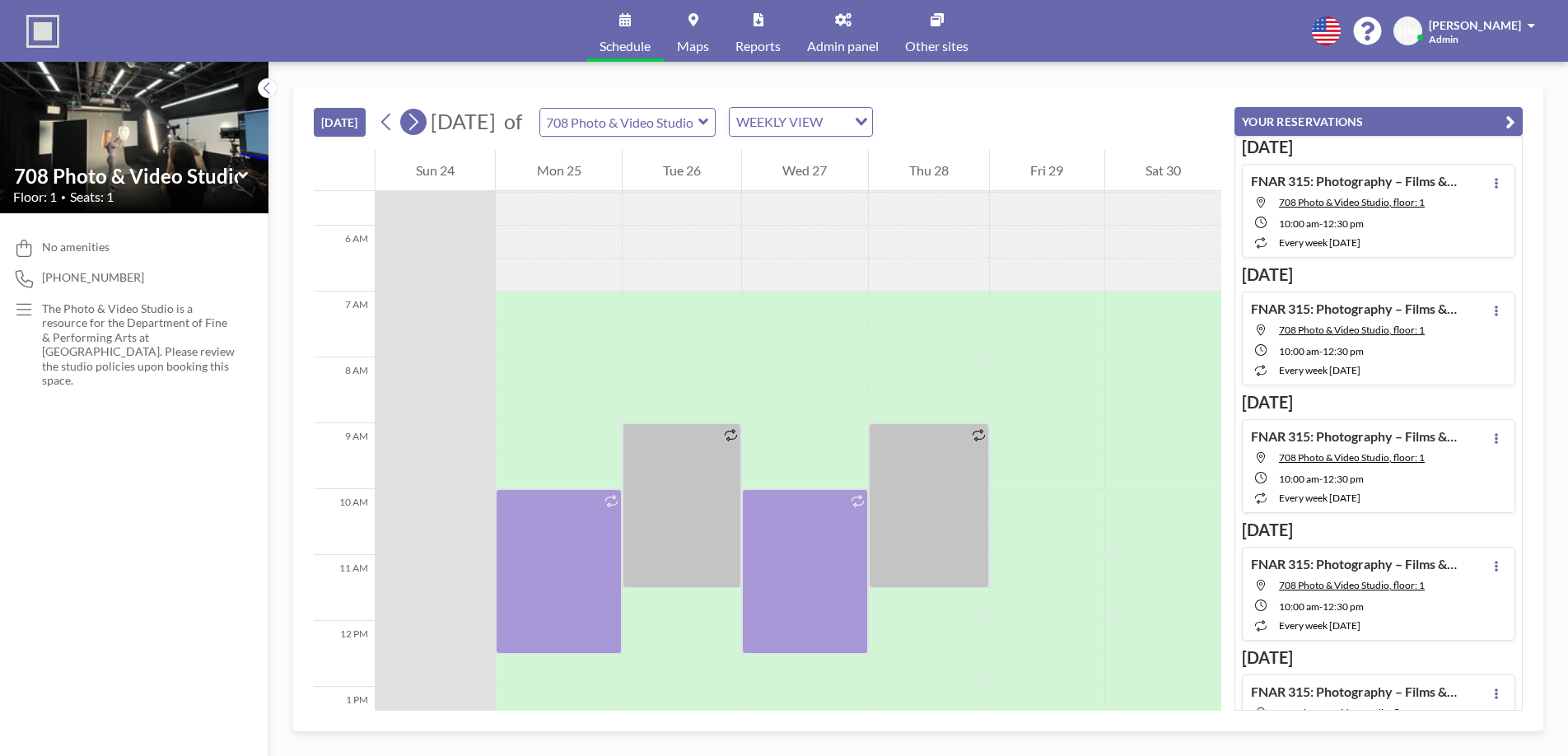
click at [410, 127] on icon at bounding box center [413, 121] width 16 height 25
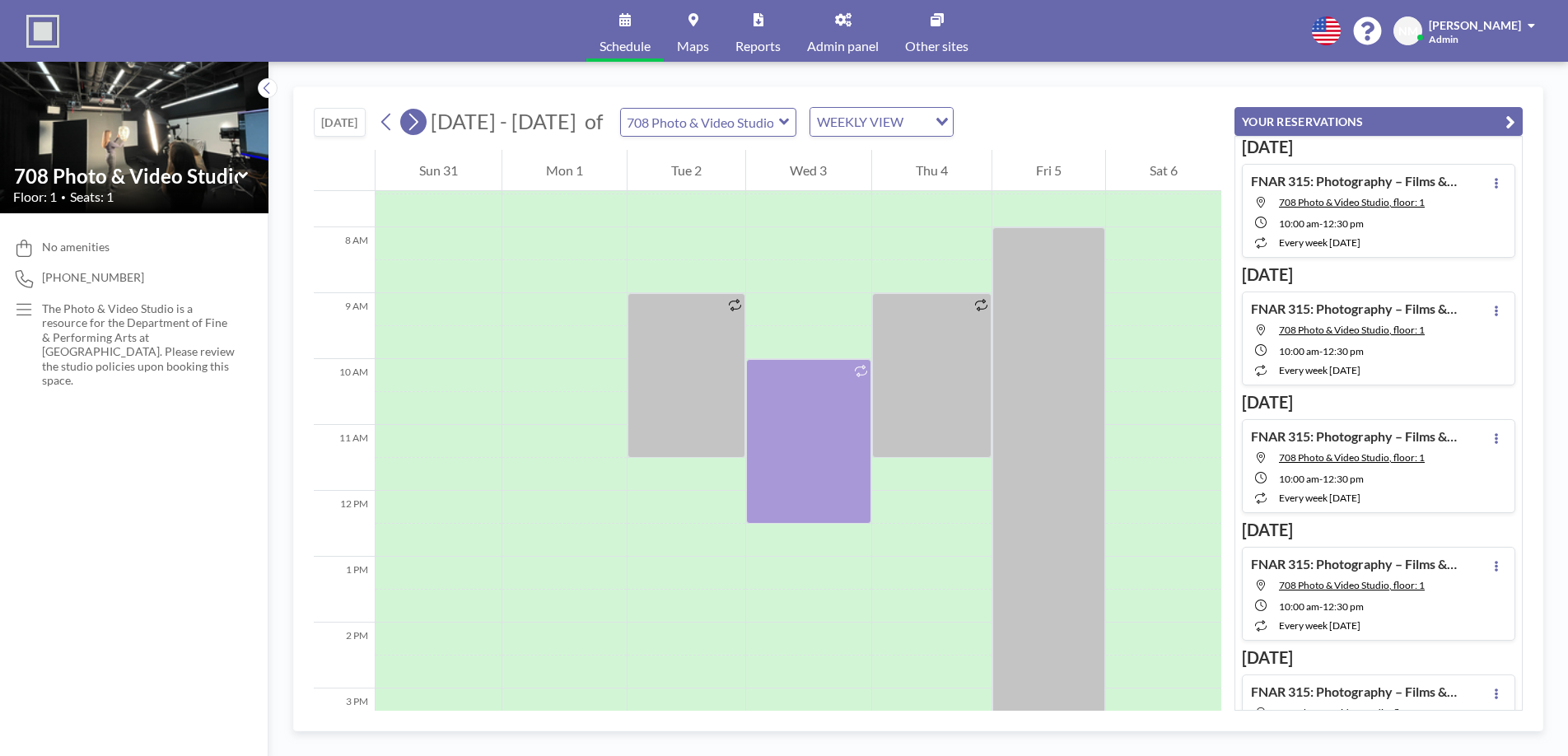
scroll to position [494, 0]
click at [429, 125] on span "[DATE] - [DATE]" at bounding box center [503, 121] width 154 height 25
click at [430, 126] on span "[DATE] - [DATE]" at bounding box center [503, 121] width 154 height 25
click at [417, 122] on icon at bounding box center [413, 121] width 16 height 25
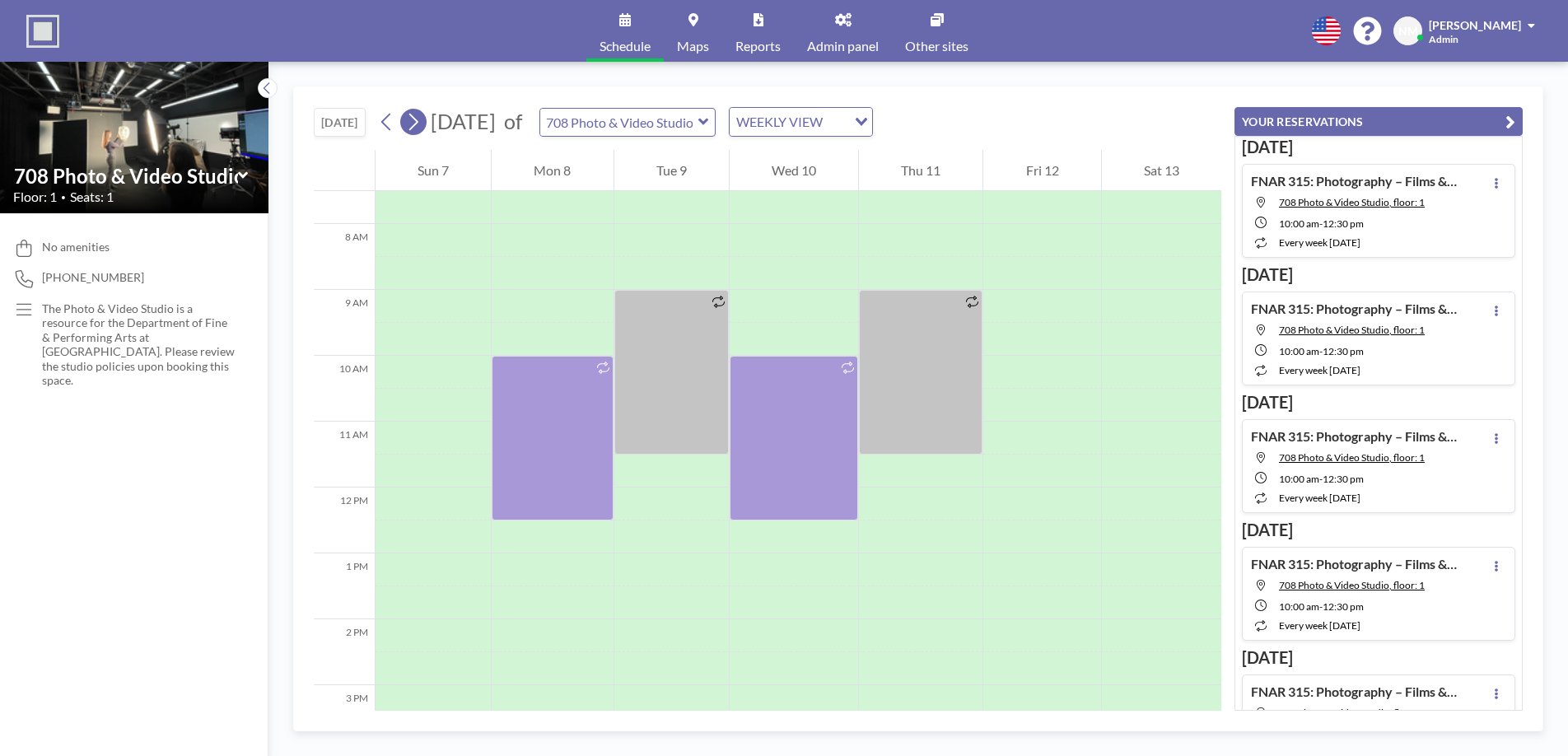
click at [417, 122] on icon at bounding box center [413, 121] width 16 height 25
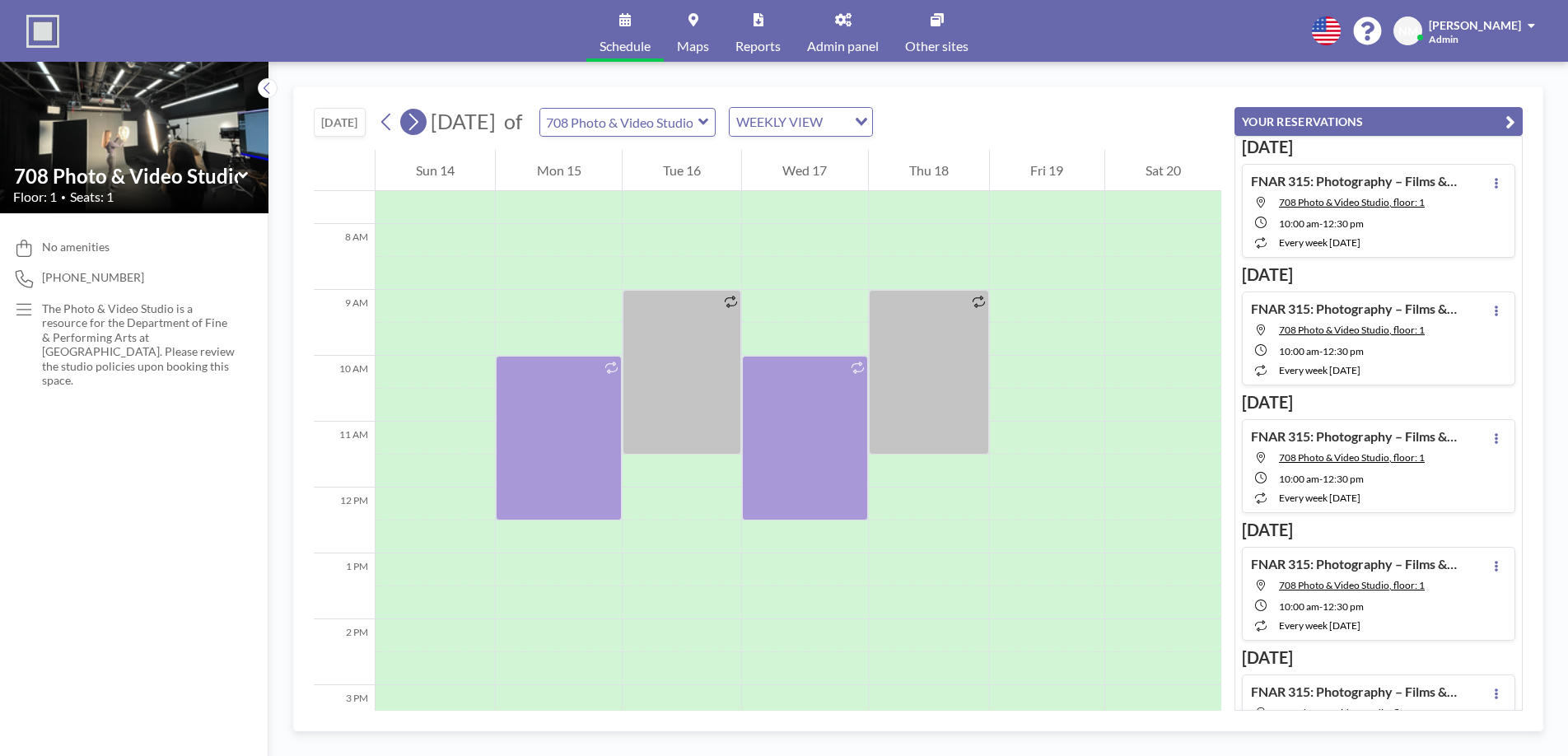
click at [417, 122] on icon at bounding box center [413, 121] width 16 height 25
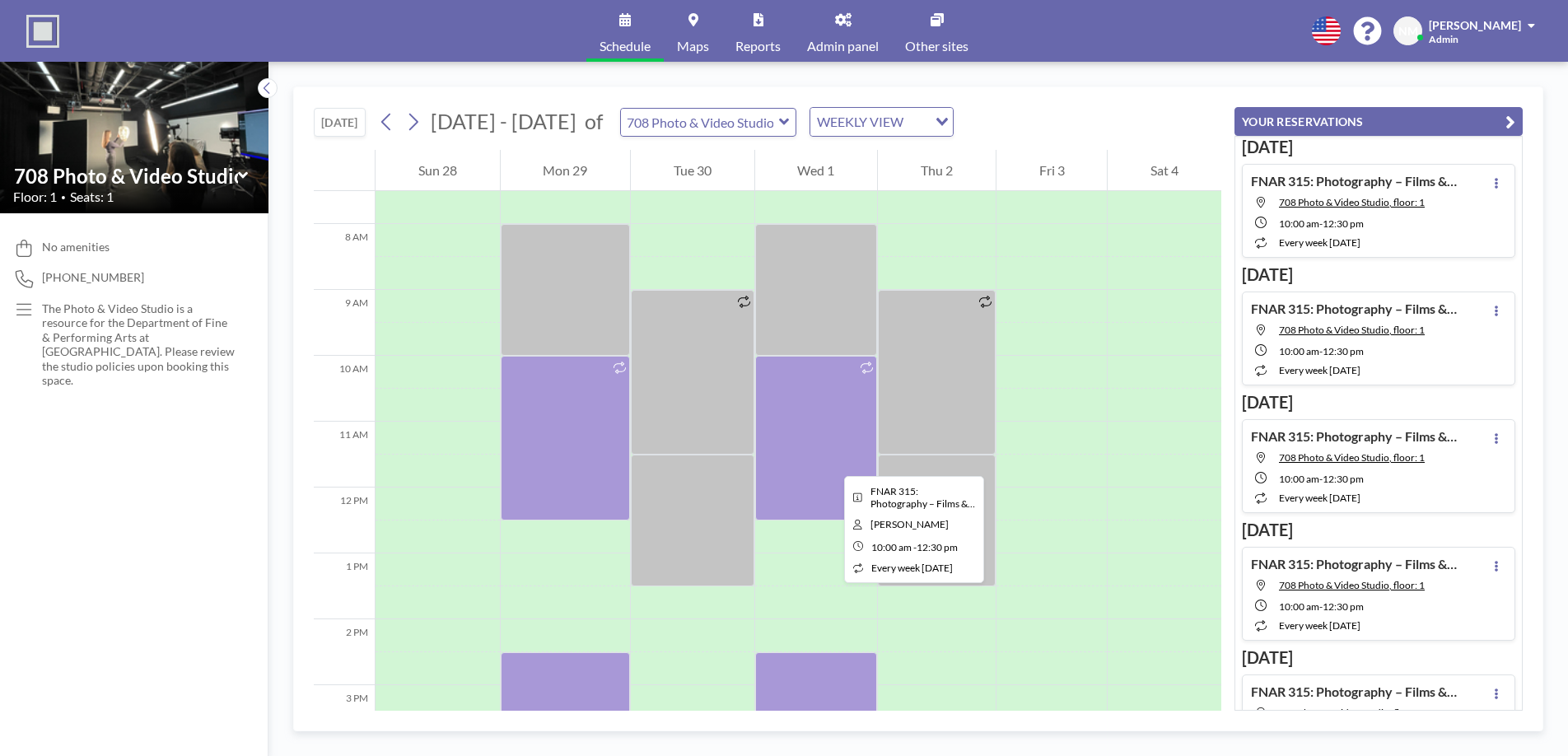
scroll to position [512, 0]
